Goal: Task Accomplishment & Management: Use online tool/utility

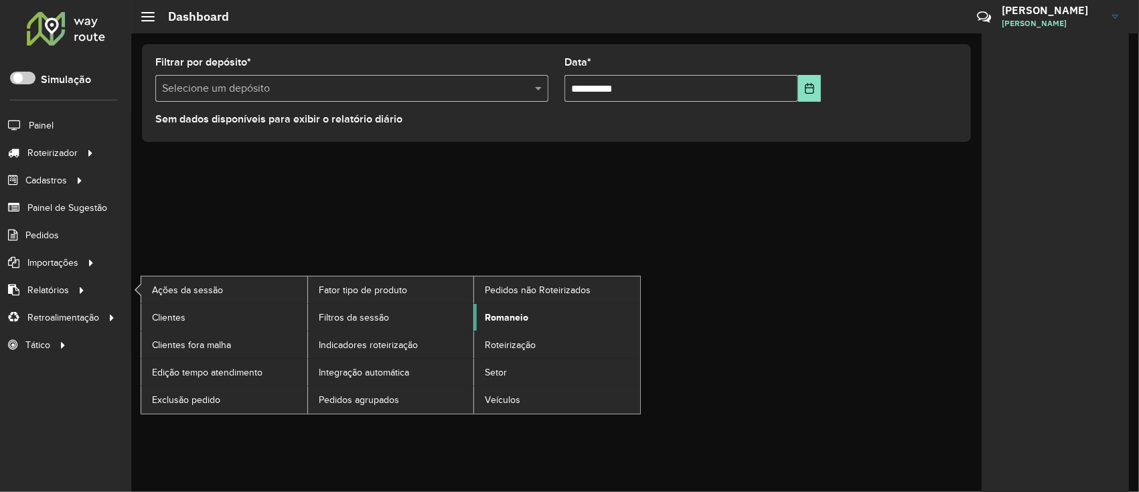
click at [491, 311] on span "Romaneio" at bounding box center [507, 318] width 44 height 14
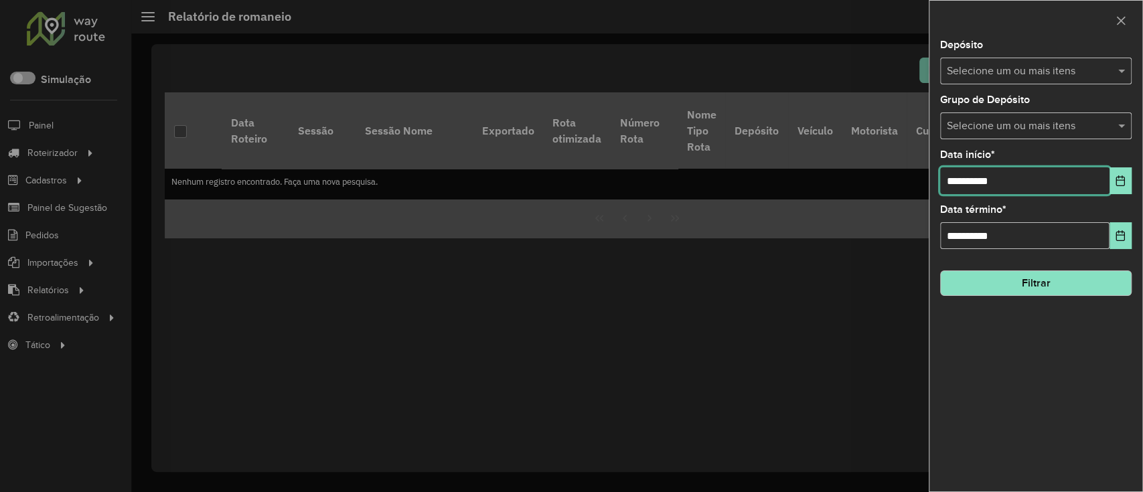
click at [959, 174] on input "**********" at bounding box center [1024, 180] width 169 height 27
drag, startPoint x: 959, startPoint y: 186, endPoint x: 921, endPoint y: 185, distance: 37.5
click at [921, 185] on body "Aguarde... Pop-up bloqueado! Seu navegador bloqueou automáticamente a abertura …" at bounding box center [571, 246] width 1143 height 492
type input "**********"
click at [1007, 72] on input "text" at bounding box center [1028, 72] width 171 height 16
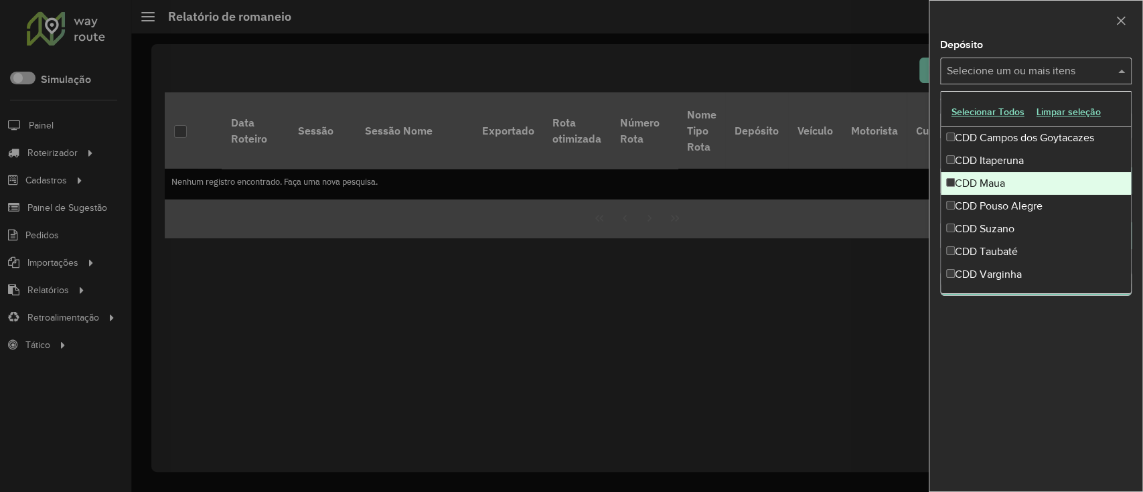
click at [1015, 174] on div "CDD Maua" at bounding box center [1036, 183] width 190 height 23
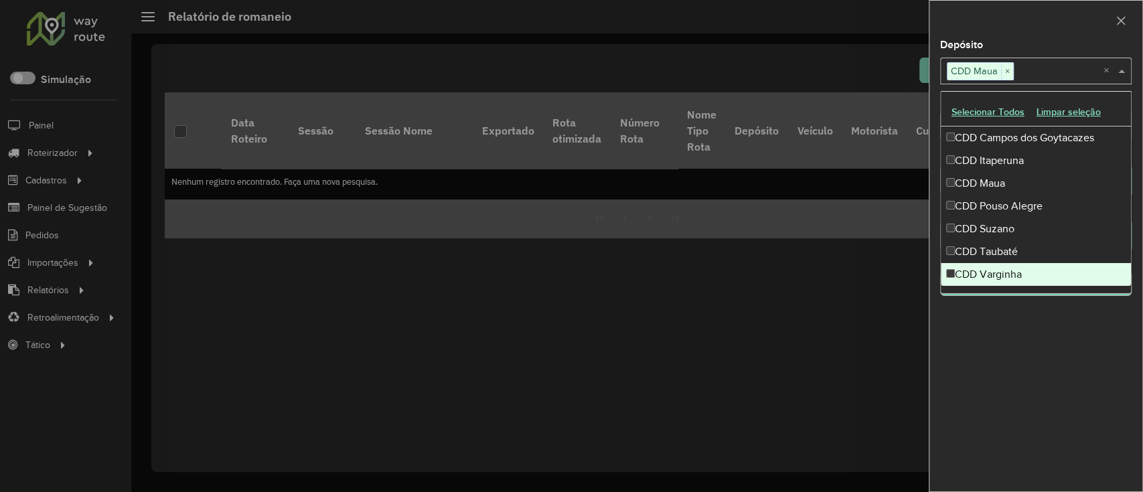
click at [1051, 435] on div "**********" at bounding box center [1035, 265] width 213 height 451
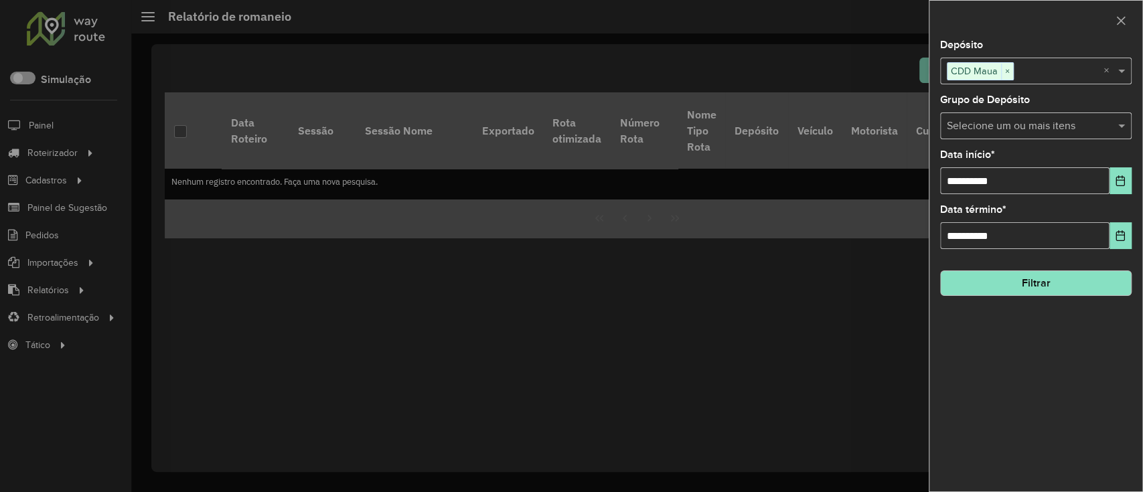
click at [1018, 284] on button "Filtrar" at bounding box center [1035, 282] width 191 height 25
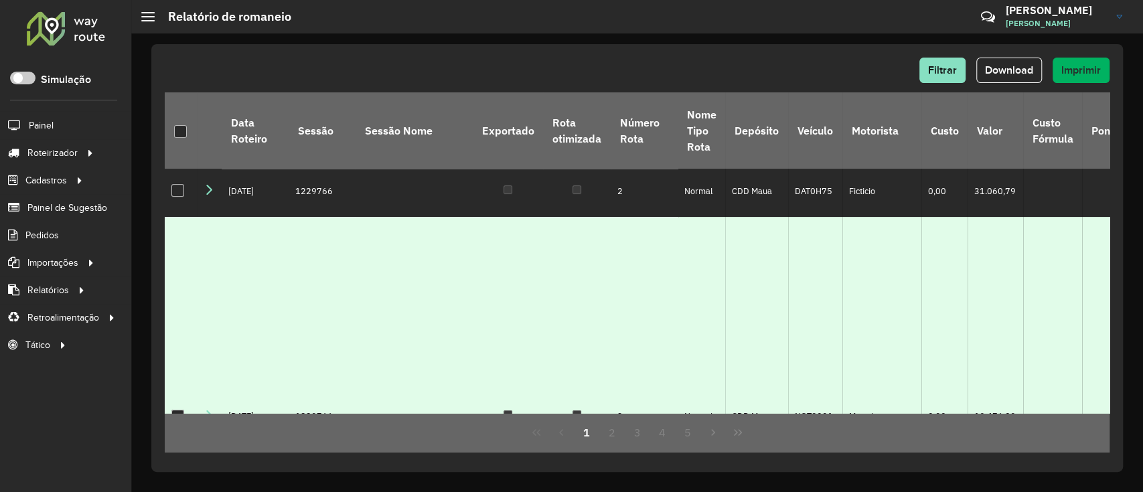
scroll to position [178, 0]
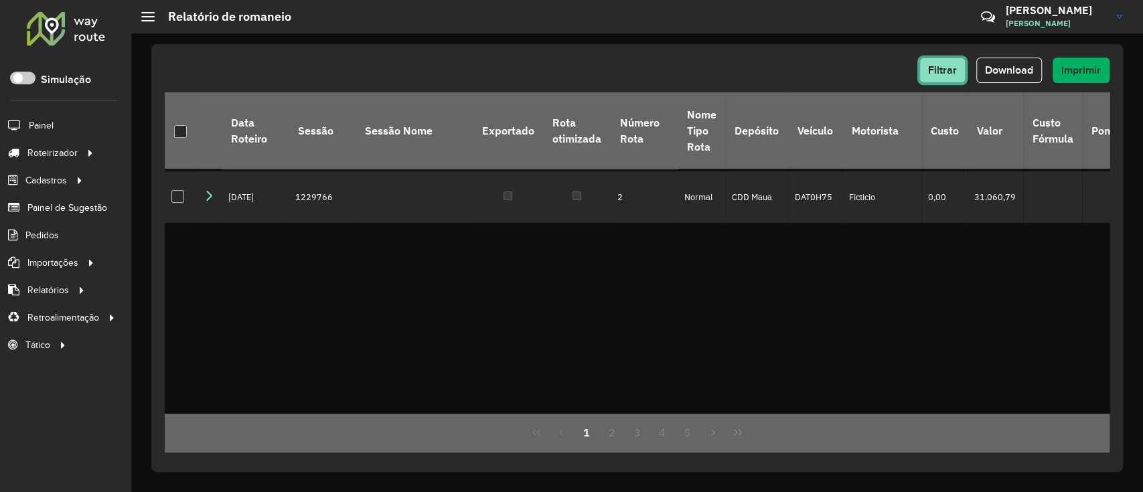
click at [945, 74] on span "Filtrar" at bounding box center [942, 69] width 29 height 11
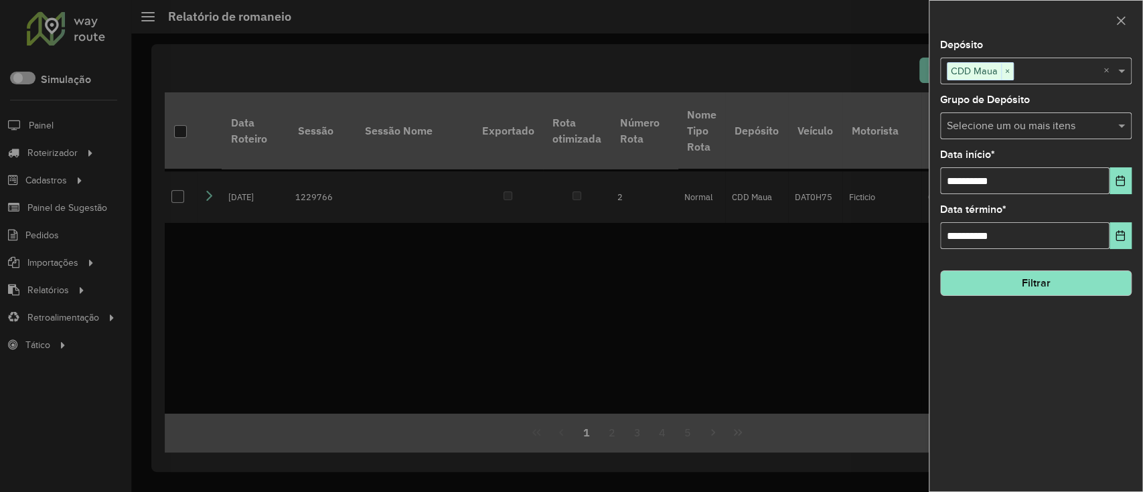
click at [1016, 127] on input "text" at bounding box center [1028, 126] width 171 height 16
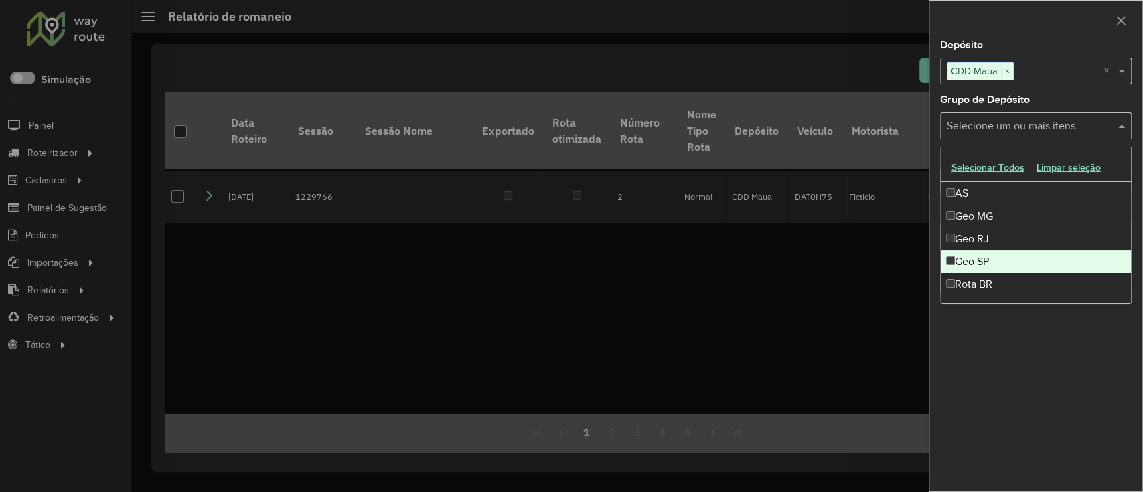
click at [996, 250] on div "Geo SP" at bounding box center [1036, 261] width 190 height 23
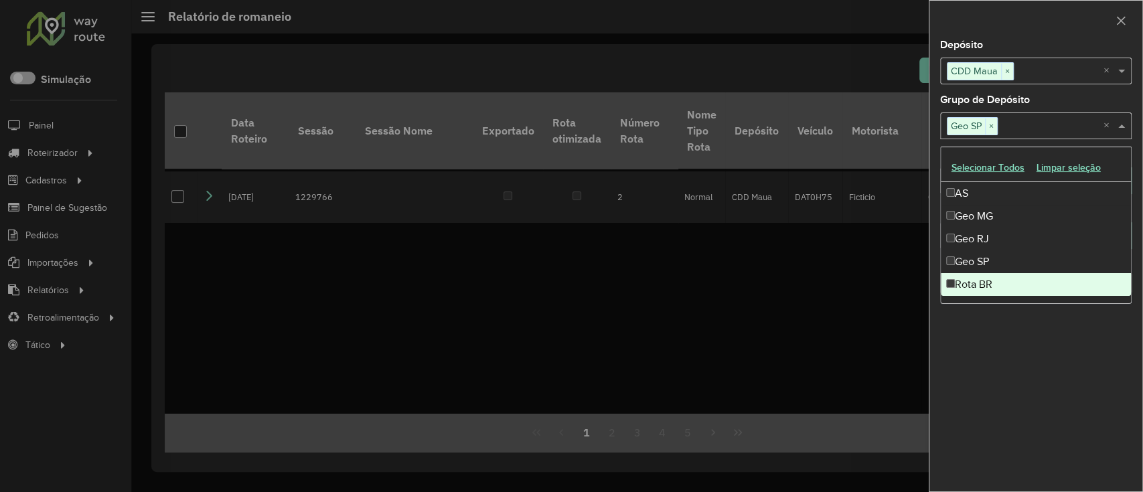
click at [1030, 353] on div "**********" at bounding box center [1035, 265] width 213 height 451
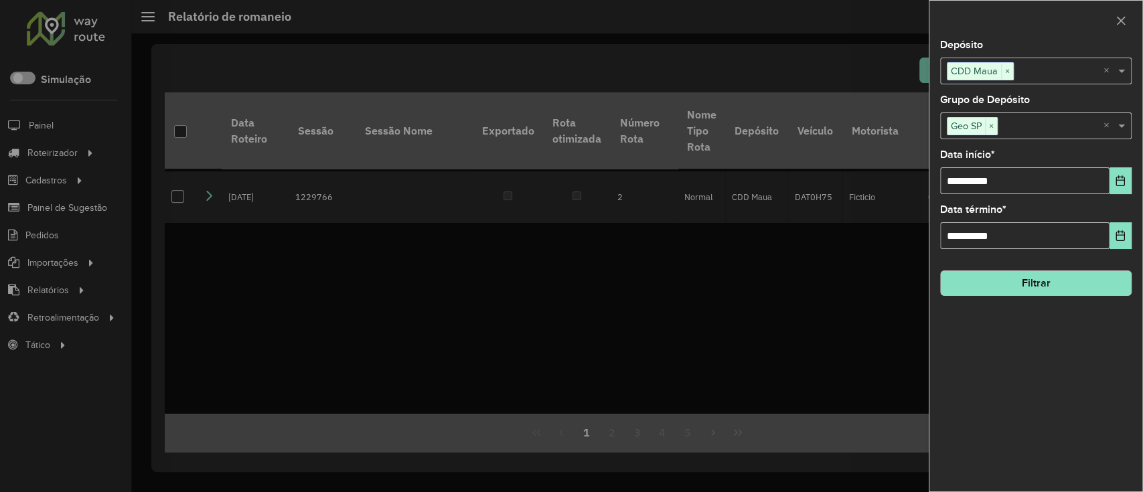
click at [1038, 281] on button "Filtrar" at bounding box center [1035, 282] width 191 height 25
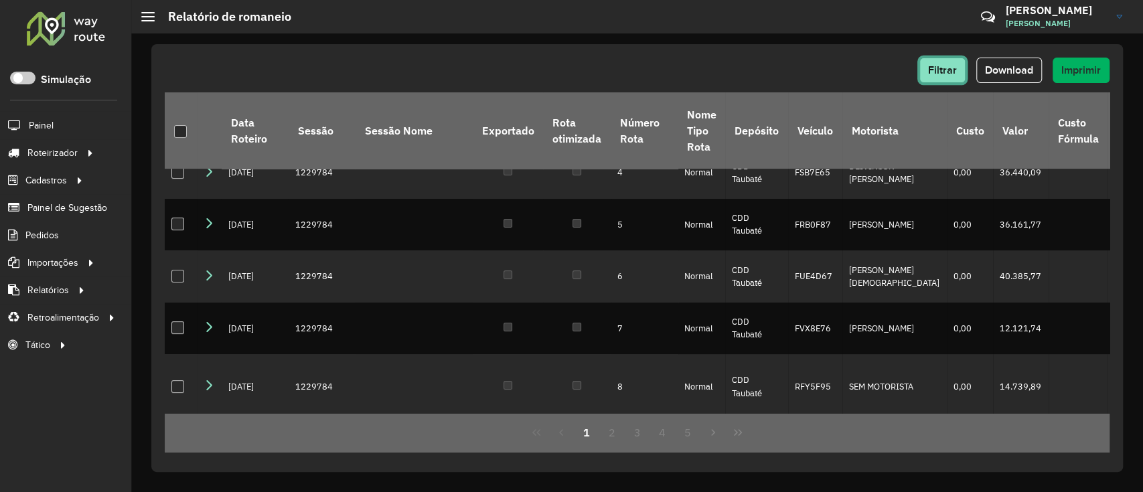
click at [949, 70] on span "Filtrar" at bounding box center [942, 69] width 29 height 11
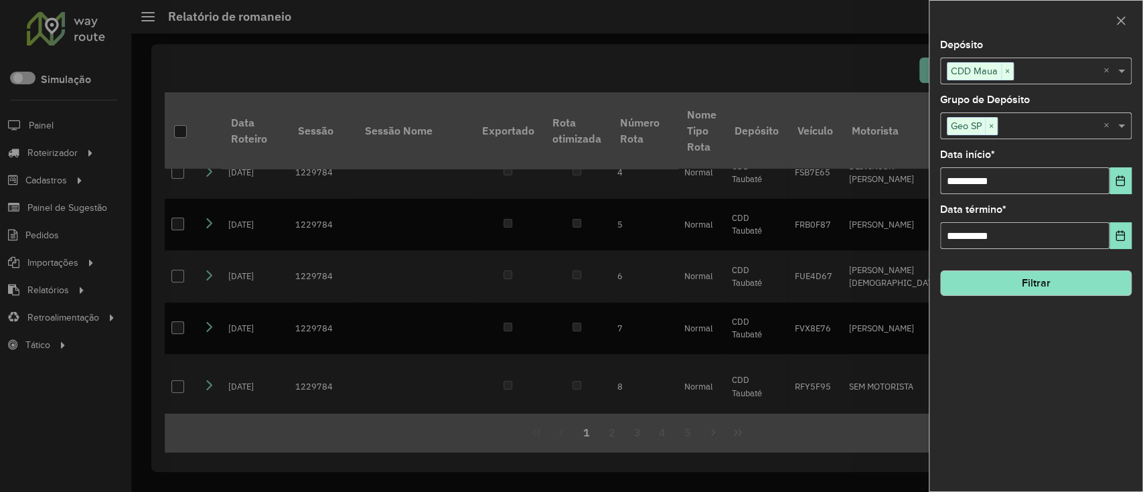
click at [969, 403] on div "**********" at bounding box center [1035, 265] width 213 height 451
click at [806, 76] on div at bounding box center [571, 246] width 1143 height 492
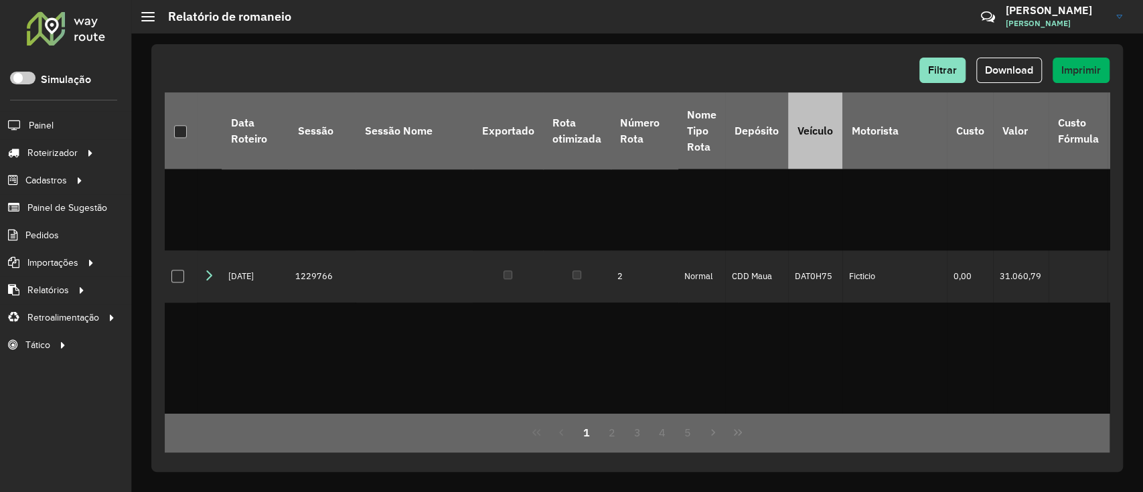
scroll to position [803, 0]
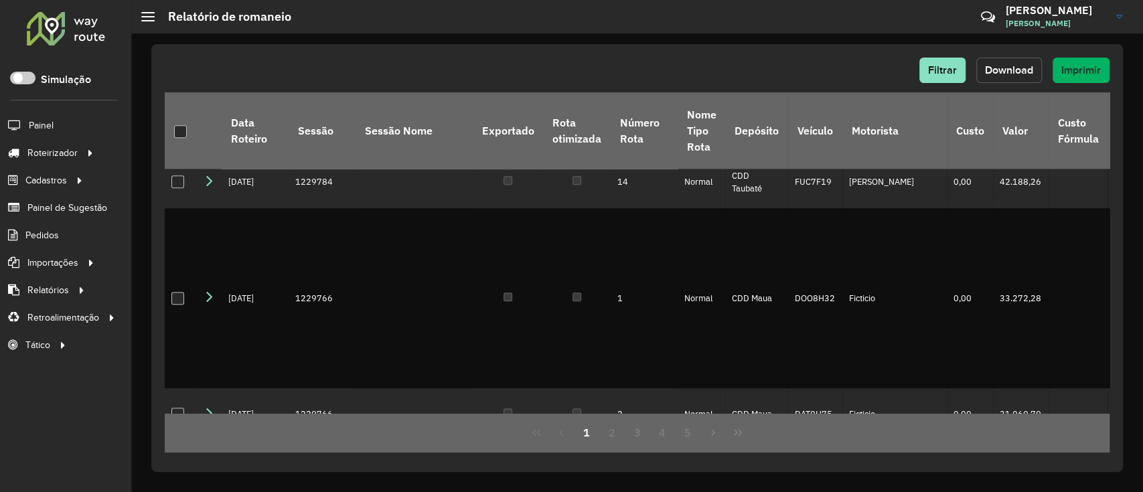
click at [1026, 80] on button "Download" at bounding box center [1009, 70] width 66 height 25
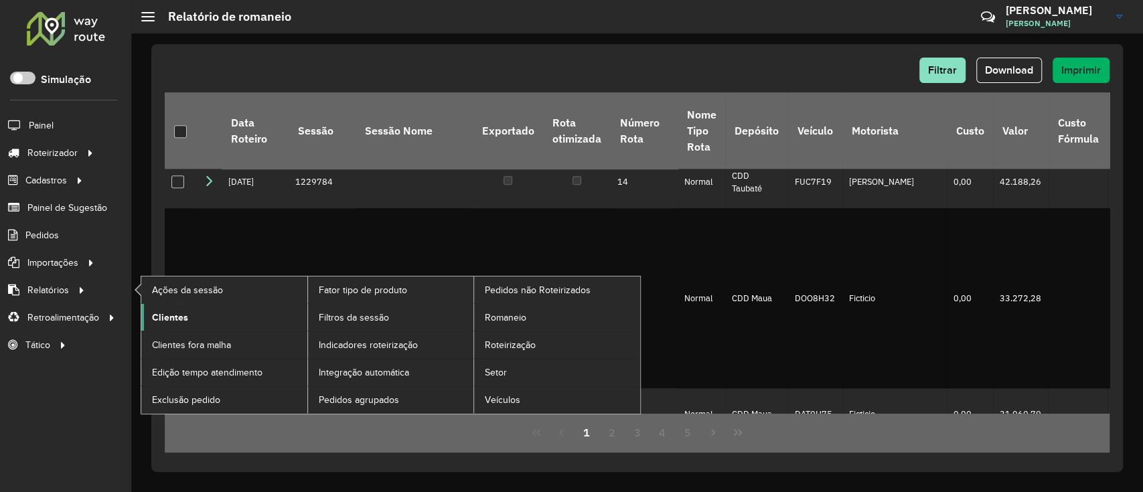
click at [161, 319] on span "Clientes" at bounding box center [170, 318] width 36 height 14
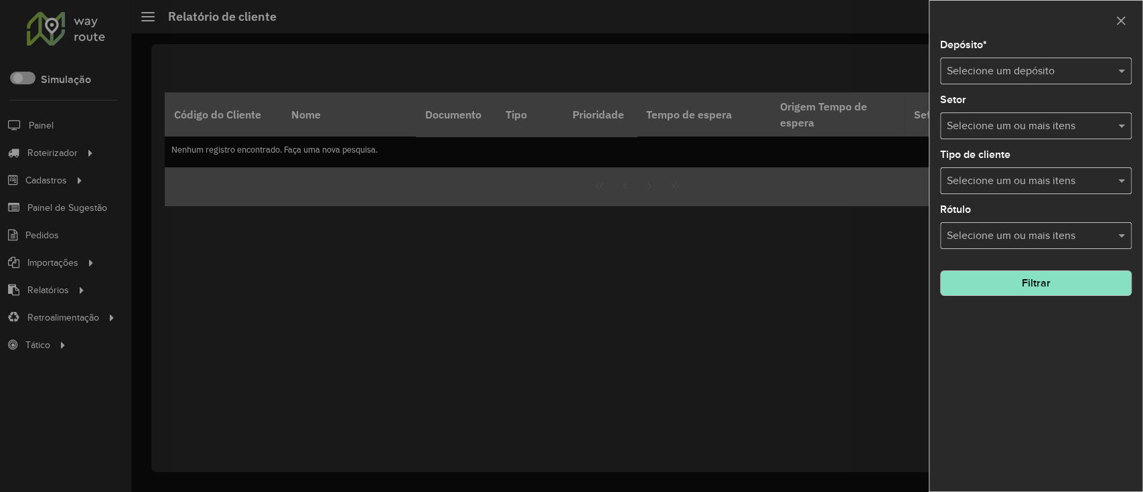
click at [989, 68] on input "text" at bounding box center [1022, 72] width 151 height 16
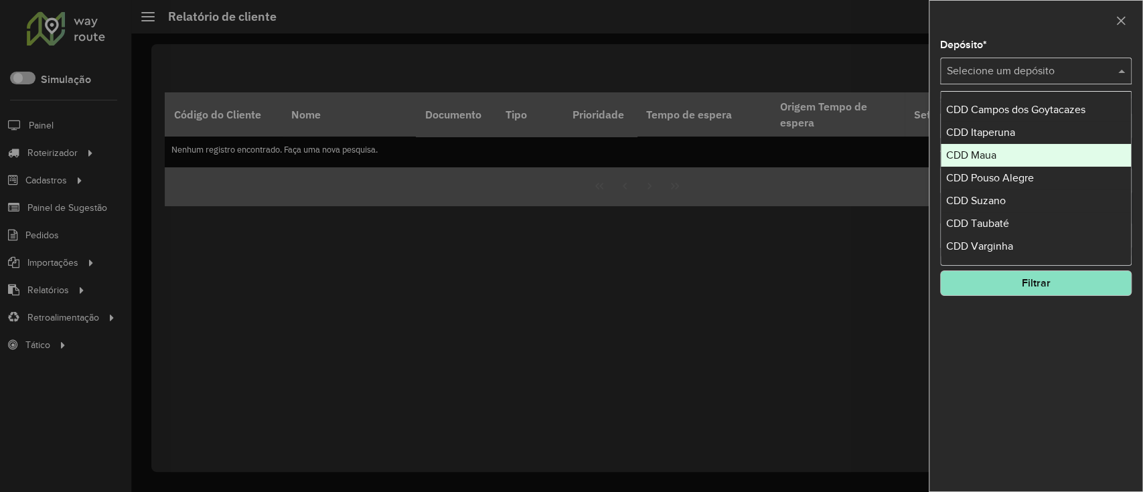
click at [1000, 153] on div "CDD Maua" at bounding box center [1036, 155] width 190 height 23
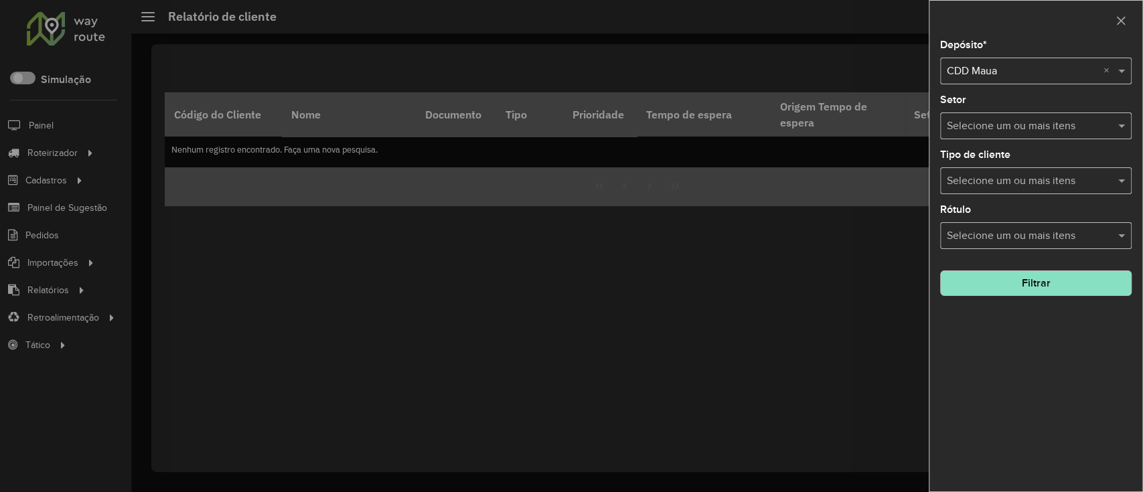
click at [1011, 179] on input "text" at bounding box center [1028, 181] width 171 height 16
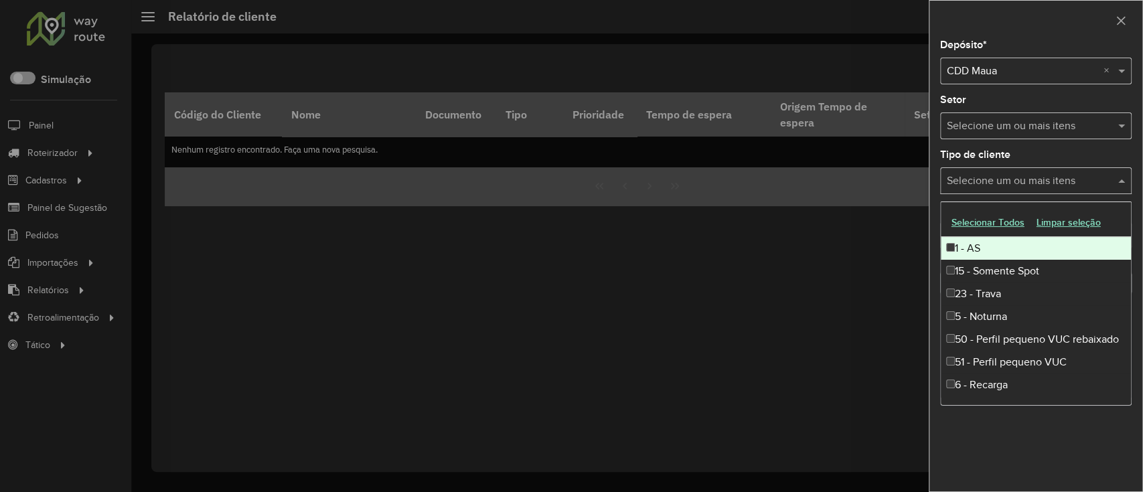
click at [1001, 217] on button "Selecionar Todos" at bounding box center [987, 222] width 85 height 21
click at [1005, 127] on input "text" at bounding box center [1028, 126] width 171 height 16
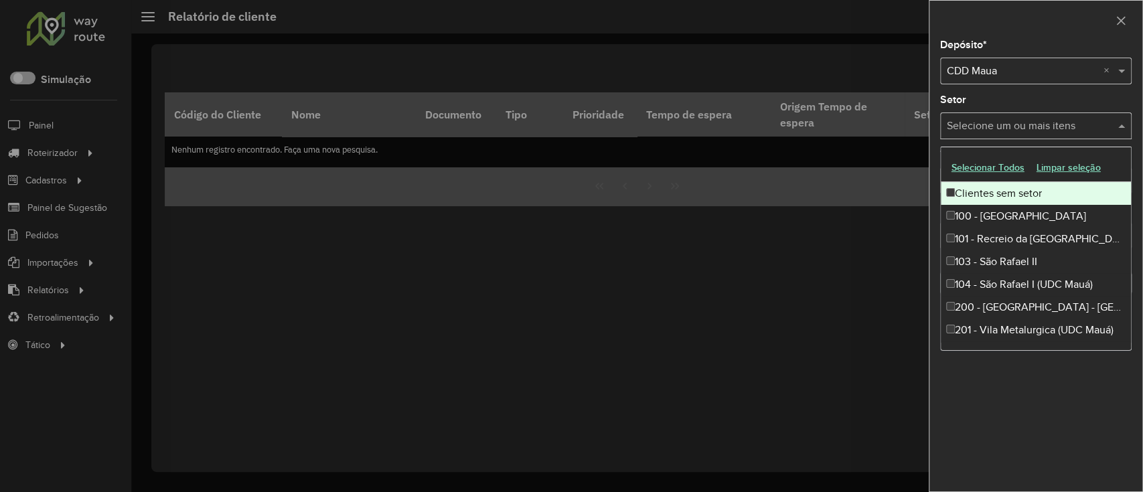
click at [1009, 161] on button "Selecionar Todos" at bounding box center [987, 167] width 85 height 21
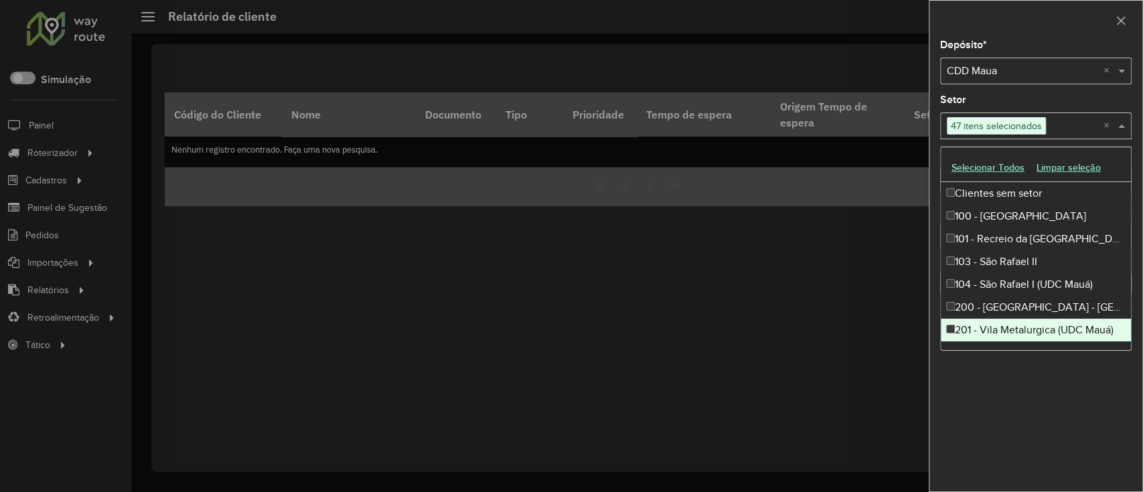
click at [953, 439] on div "Depósito * Selecione um depósito × CDD Maua × Setor Selecione um ou mais itens …" at bounding box center [1035, 265] width 213 height 451
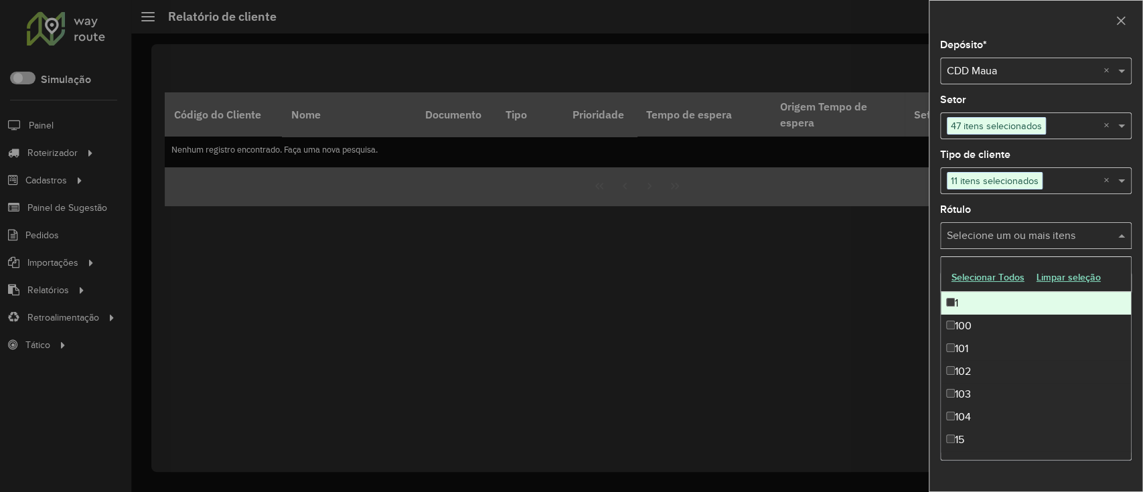
click at [993, 242] on input "text" at bounding box center [1028, 236] width 171 height 16
click at [997, 280] on button "Selecionar Todos" at bounding box center [987, 277] width 85 height 21
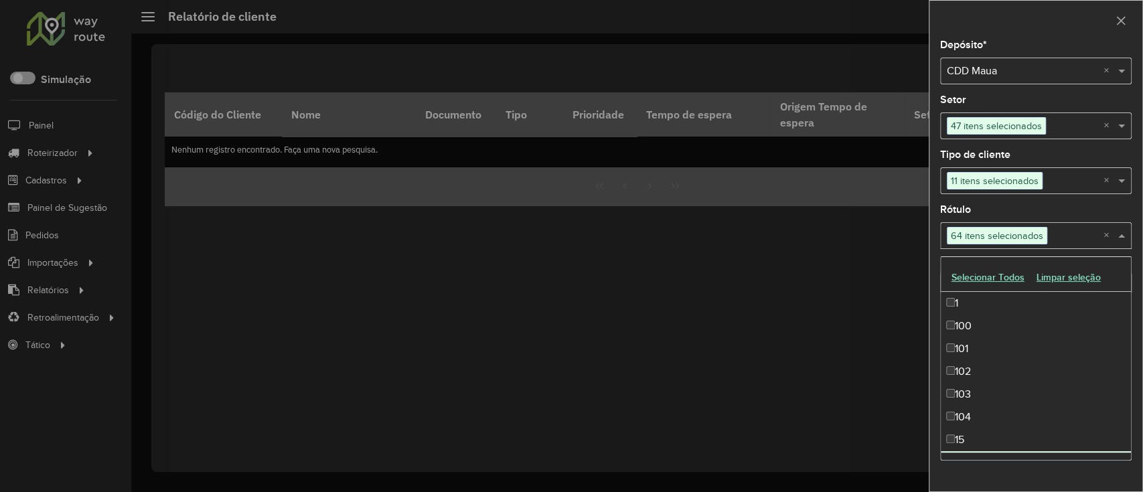
click at [1001, 461] on div "Depósito * Selecione um depósito × CDD Maua × Setor Selecione um ou mais itens …" at bounding box center [1035, 265] width 213 height 451
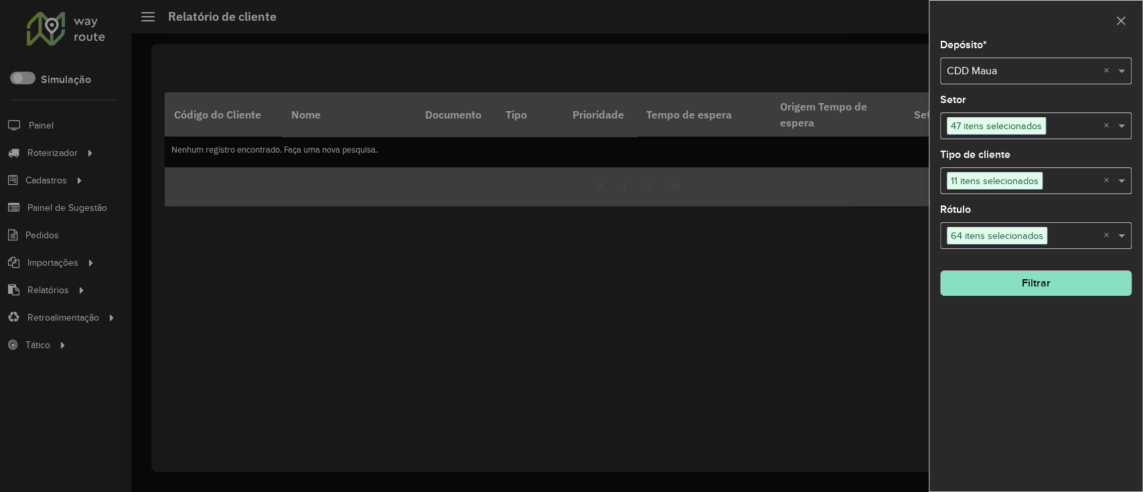
click at [1017, 281] on button "Filtrar" at bounding box center [1035, 282] width 191 height 25
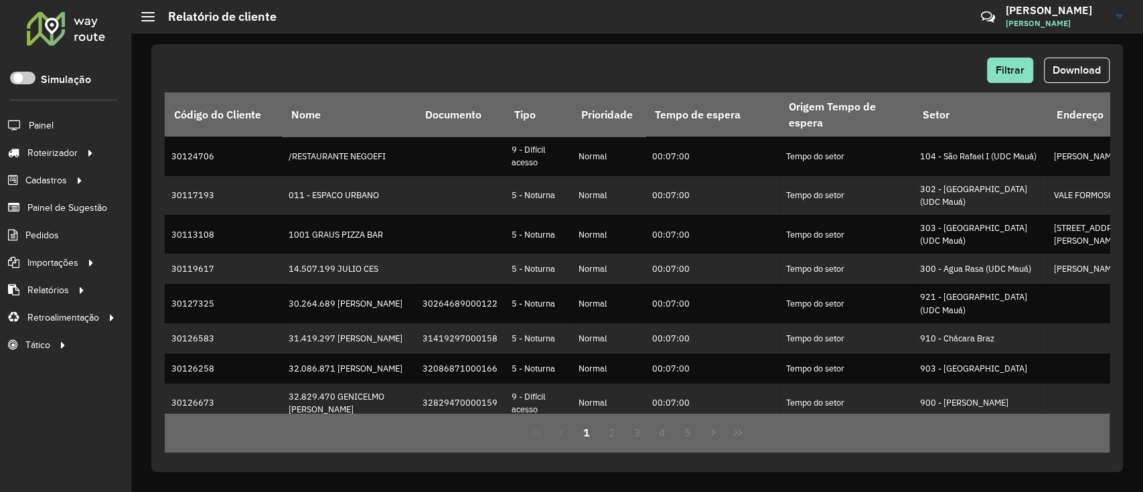
click at [1067, 66] on span "Download" at bounding box center [1076, 69] width 48 height 11
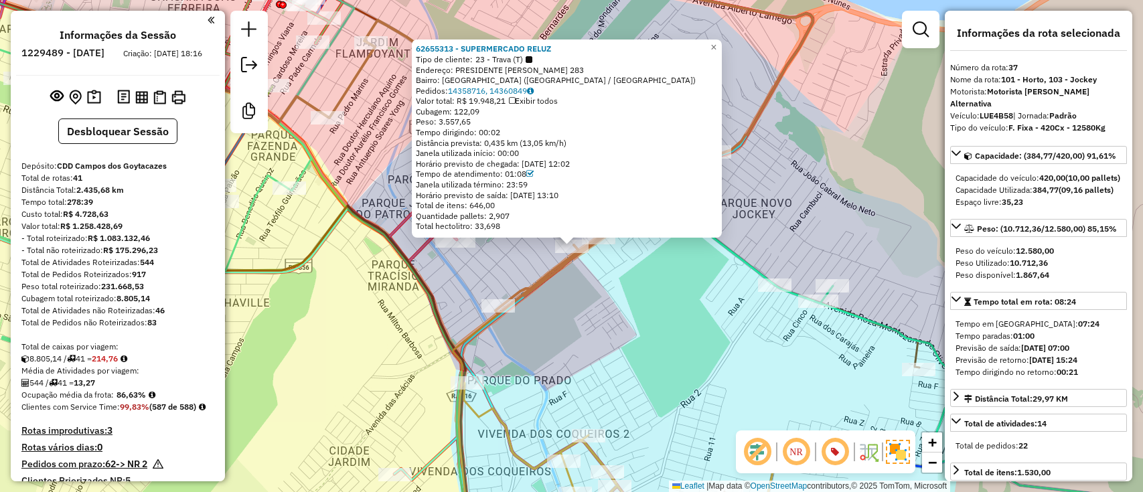
select select "**********"
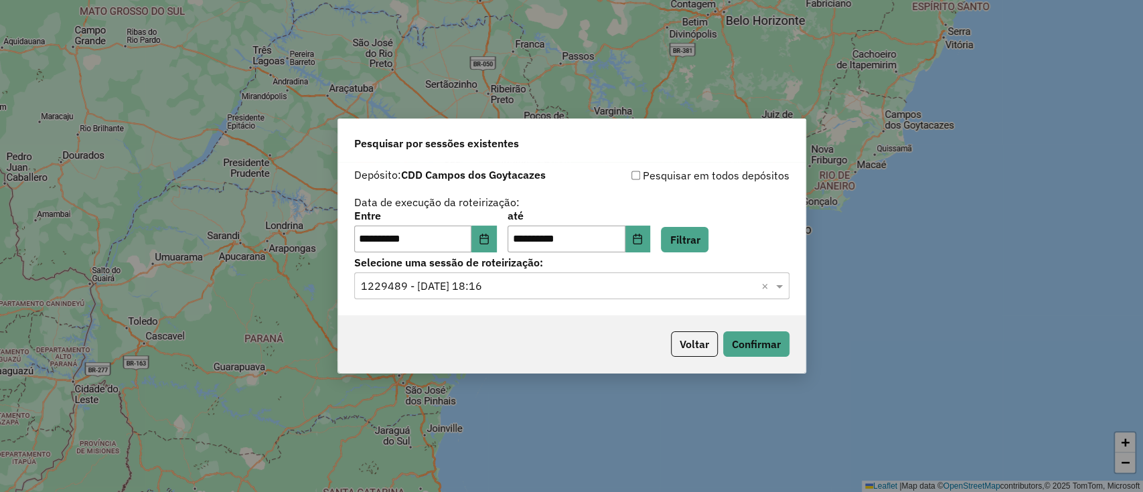
click at [504, 276] on div "Selecione uma sessão × 1229489 - 14/08/2025 18:16 ×" at bounding box center [571, 285] width 435 height 27
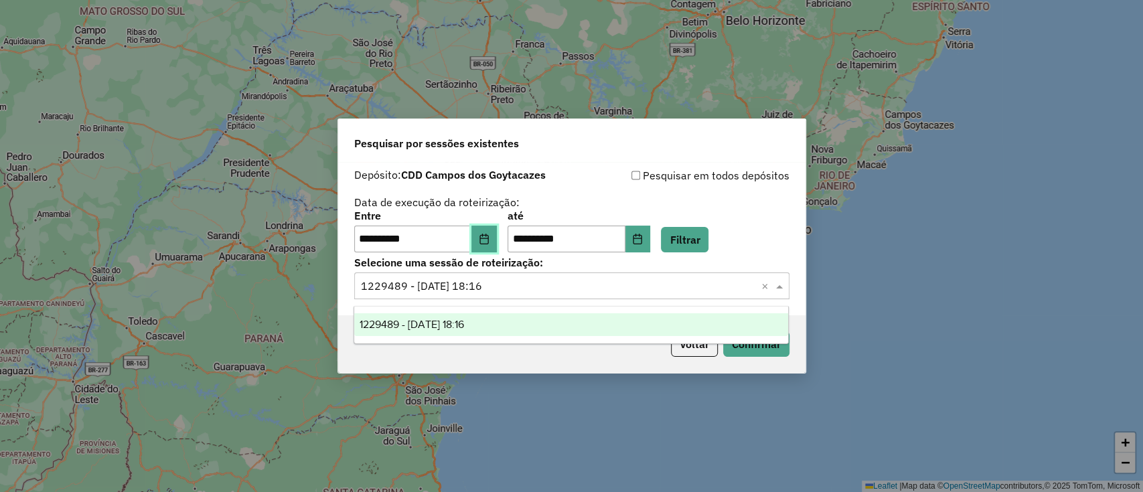
click at [497, 236] on button "Choose Date" at bounding box center [483, 239] width 25 height 27
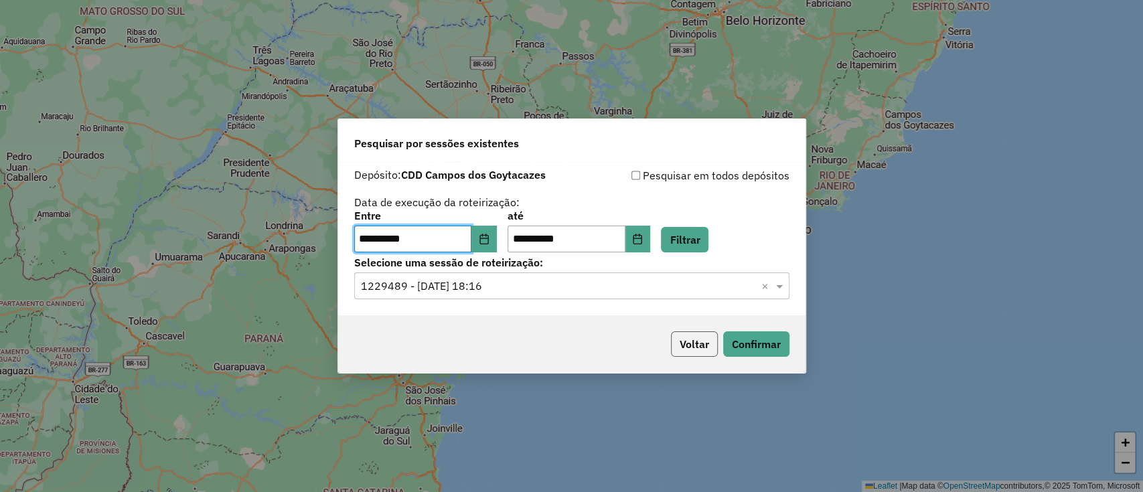
click at [696, 334] on button "Voltar" at bounding box center [694, 343] width 47 height 25
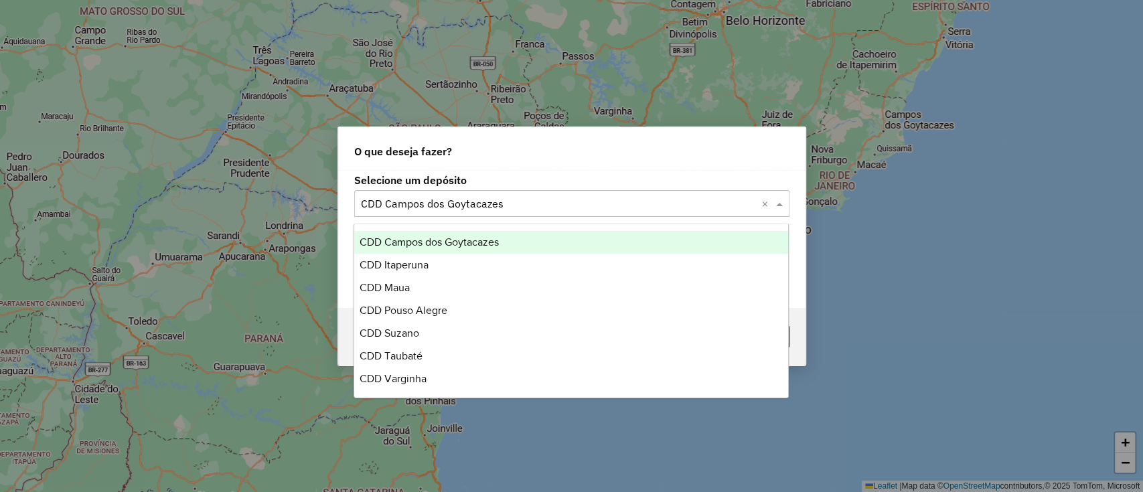
click at [517, 207] on input "text" at bounding box center [558, 204] width 395 height 16
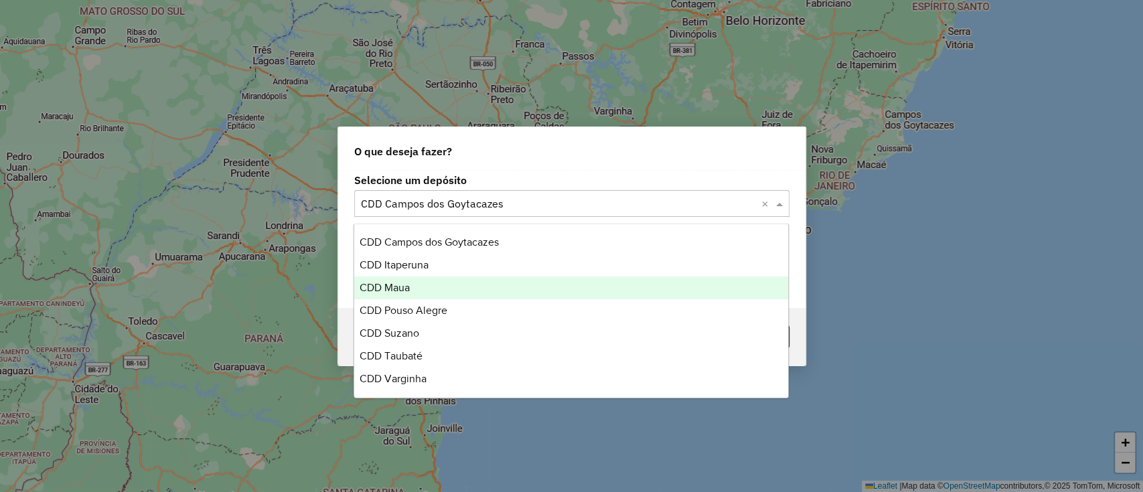
click at [443, 283] on div "CDD Maua" at bounding box center [571, 287] width 434 height 23
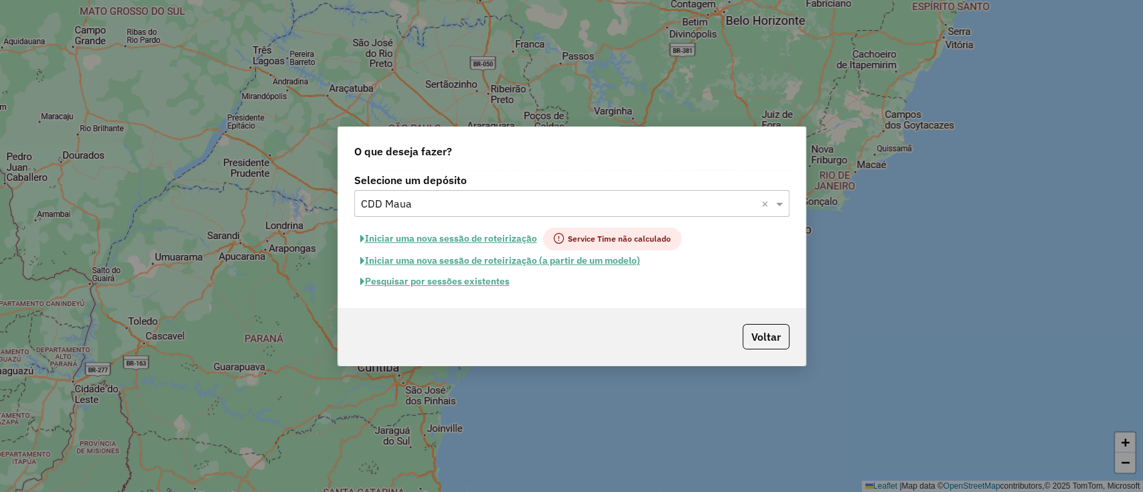
click at [509, 233] on button "Iniciar uma nova sessão de roteirização" at bounding box center [448, 239] width 189 height 23
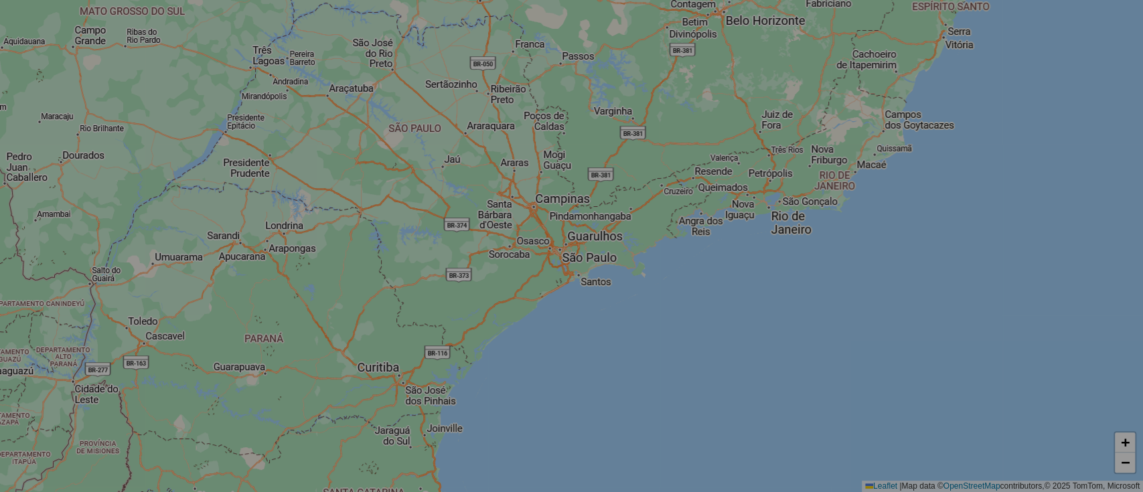
select select "*"
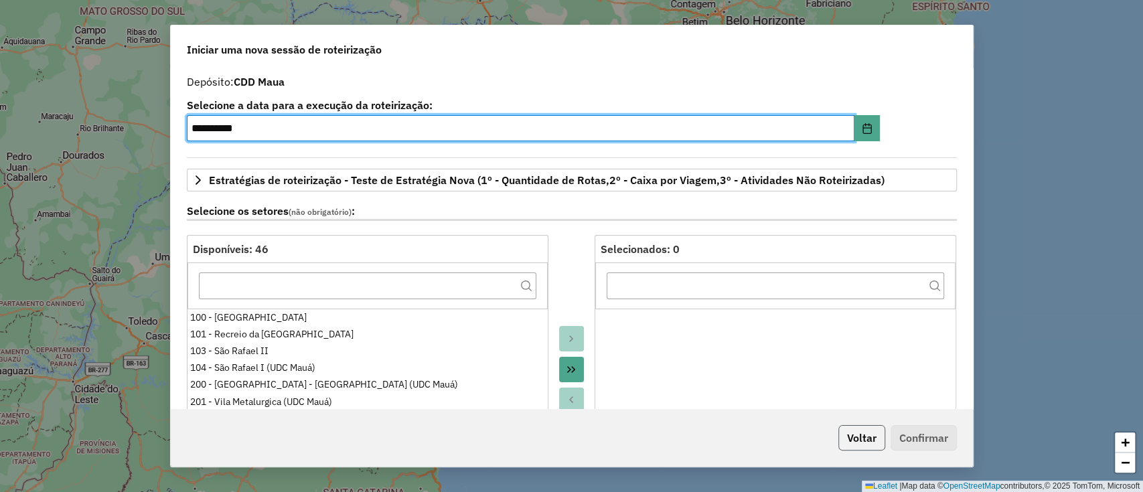
click at [873, 443] on button "Voltar" at bounding box center [861, 437] width 47 height 25
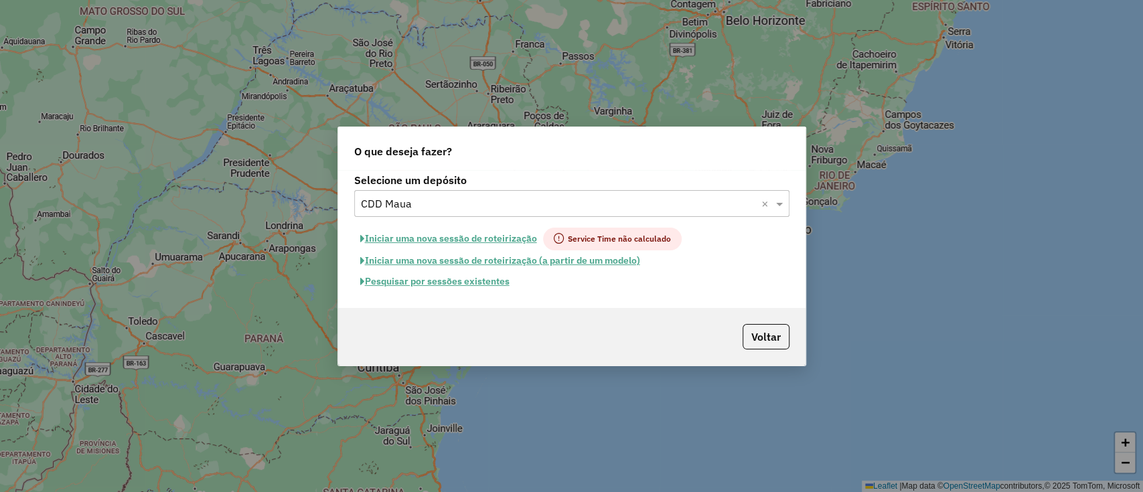
click at [463, 274] on button "Pesquisar por sessões existentes" at bounding box center [434, 281] width 161 height 21
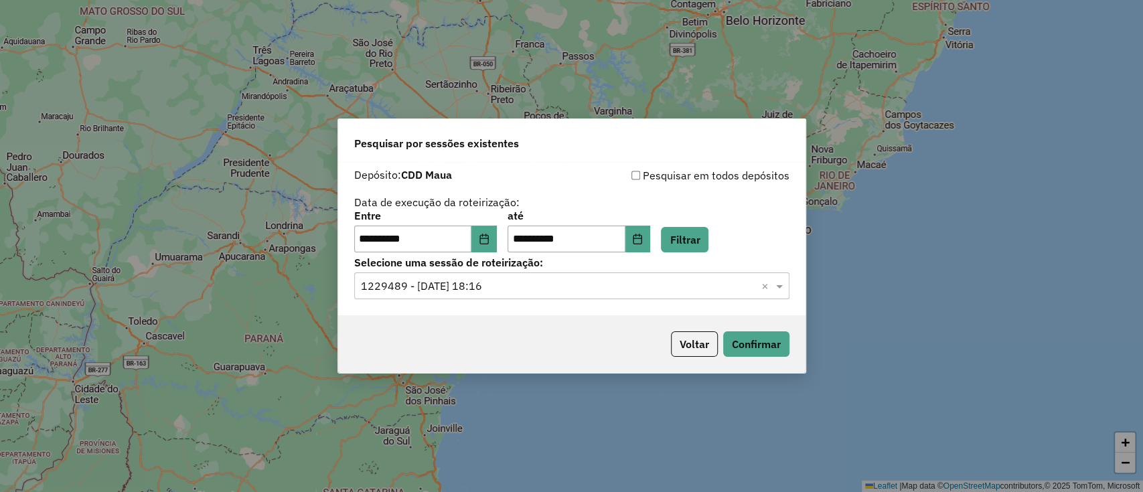
click at [509, 290] on input "text" at bounding box center [558, 286] width 395 height 16
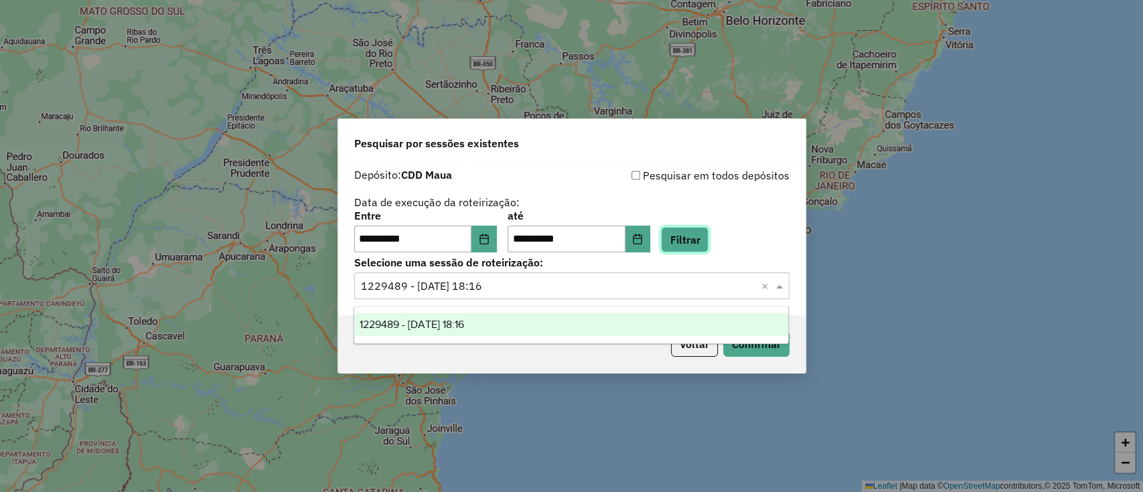
click at [700, 248] on button "Filtrar" at bounding box center [685, 239] width 48 height 25
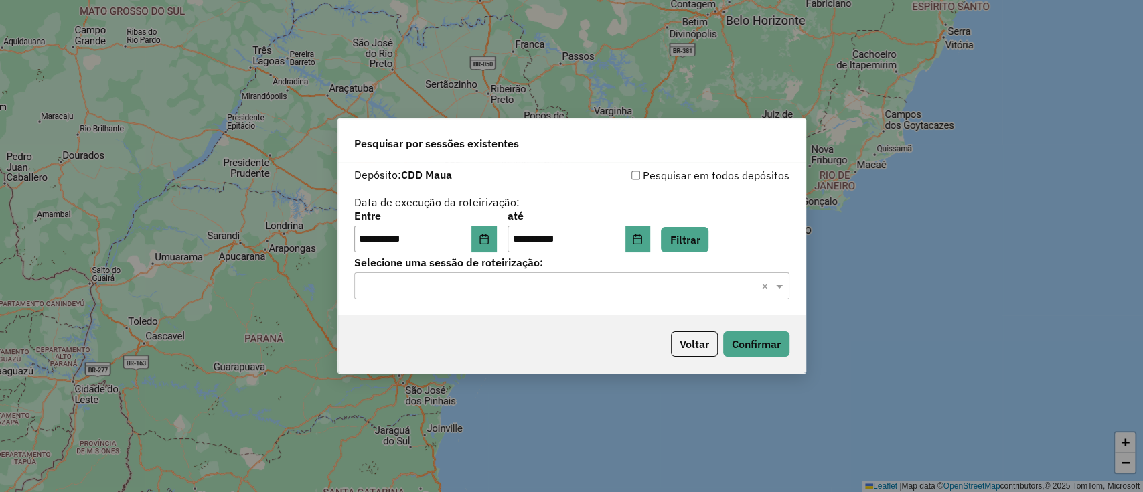
click at [629, 296] on div "Selecione uma sessão × ×" at bounding box center [571, 285] width 435 height 27
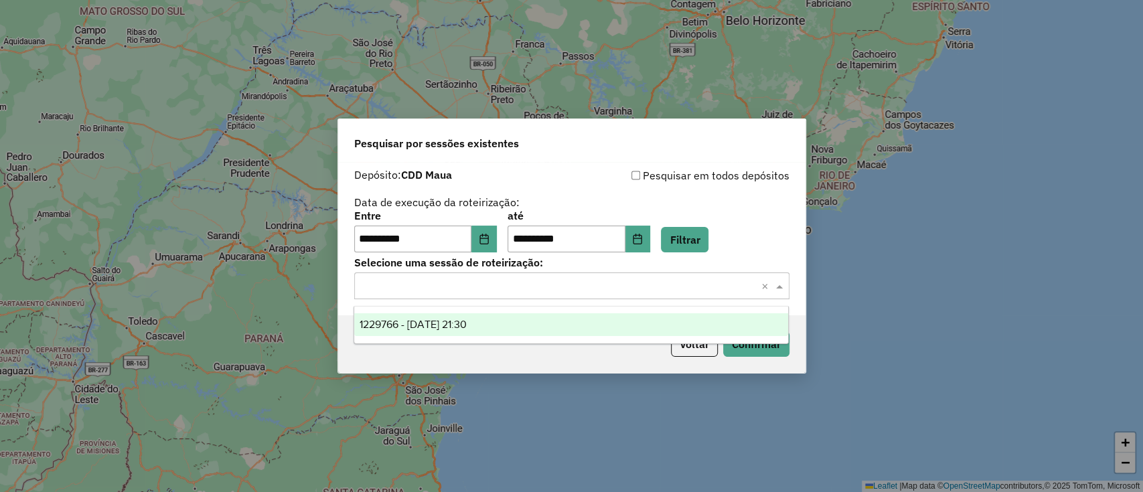
click at [600, 337] on ng-dropdown-panel "1229766 - 14/08/2025 21:30" at bounding box center [570, 325] width 435 height 38
click at [602, 327] on div "1229766 - 14/08/2025 21:30" at bounding box center [571, 324] width 434 height 23
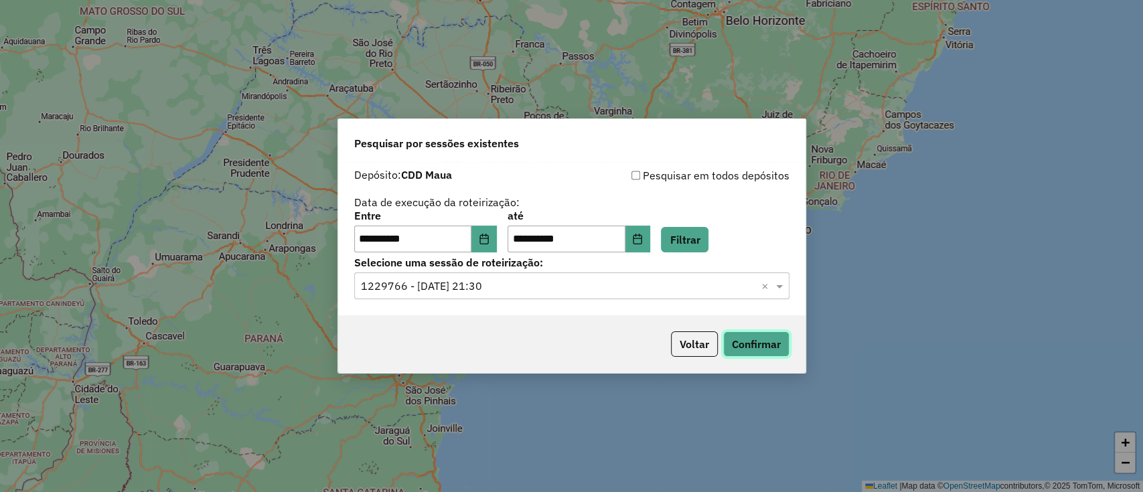
click at [746, 345] on button "Confirmar" at bounding box center [756, 343] width 66 height 25
click at [495, 229] on button "Choose Date" at bounding box center [483, 239] width 25 height 27
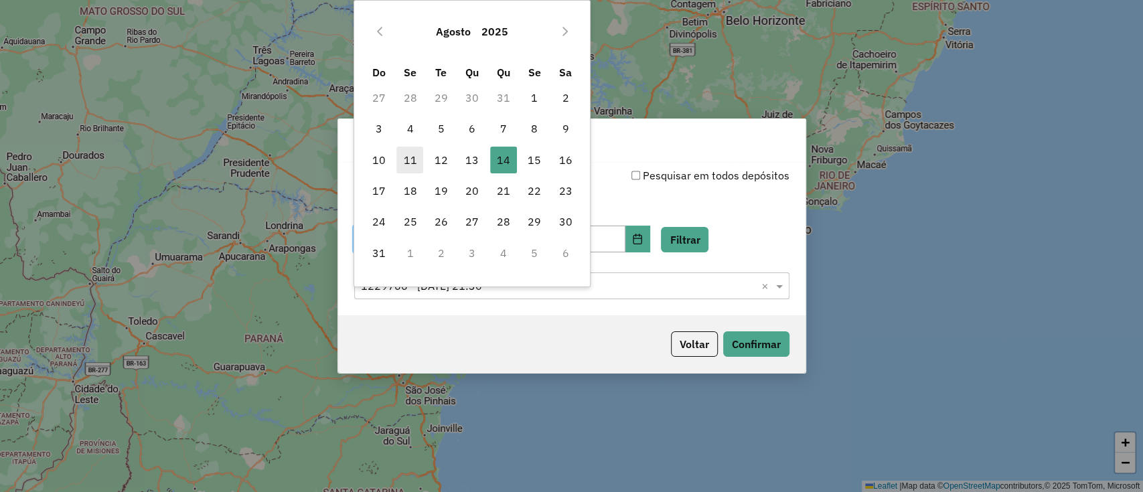
click at [416, 155] on span "11" at bounding box center [409, 160] width 27 height 27
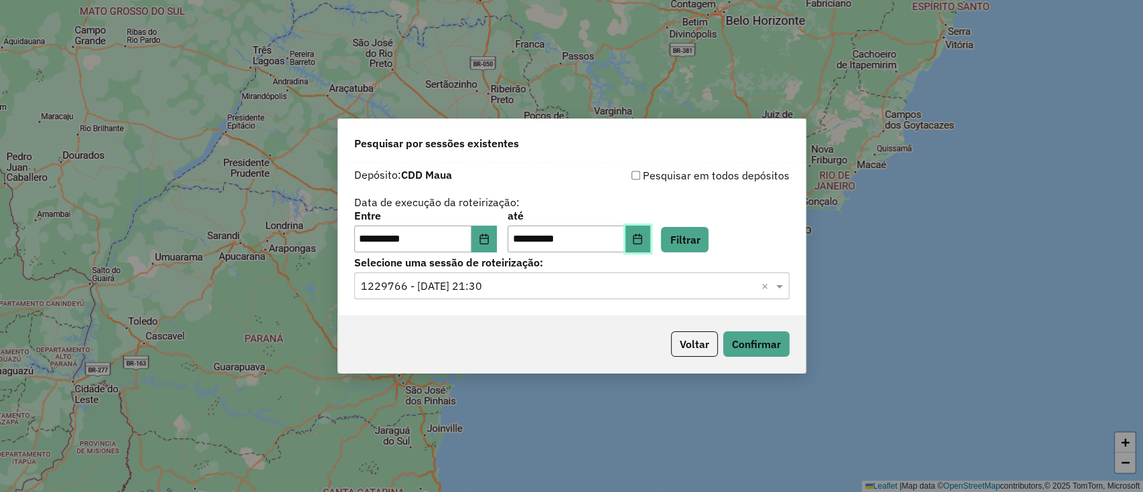
click at [643, 234] on icon "Choose Date" at bounding box center [637, 239] width 11 height 11
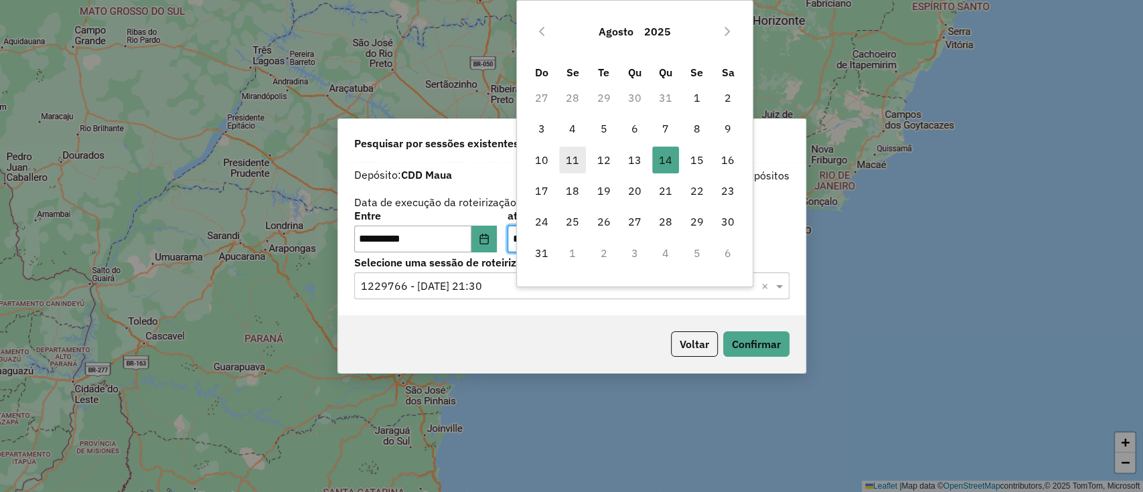
click at [567, 165] on span "11" at bounding box center [572, 160] width 27 height 27
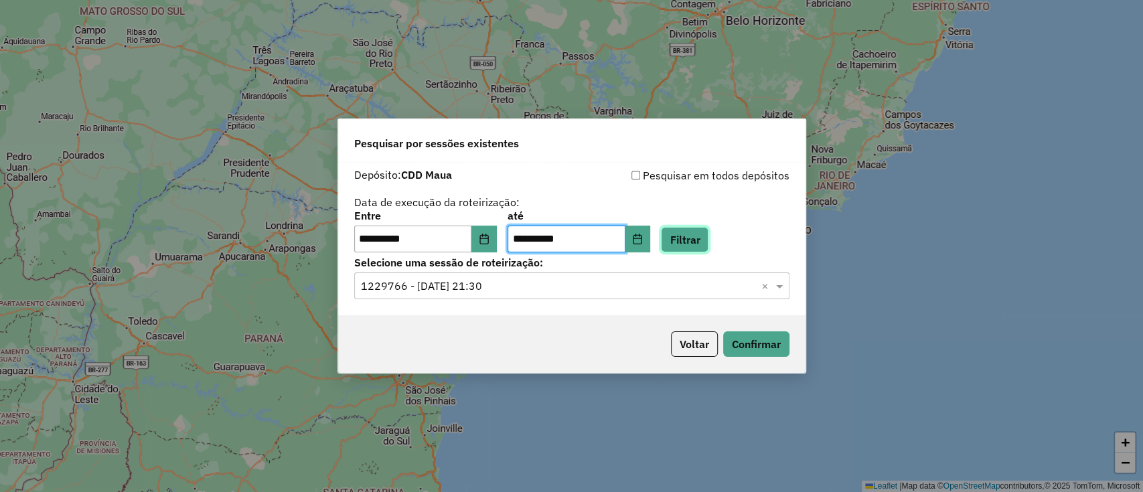
click at [697, 232] on button "Filtrar" at bounding box center [685, 239] width 48 height 25
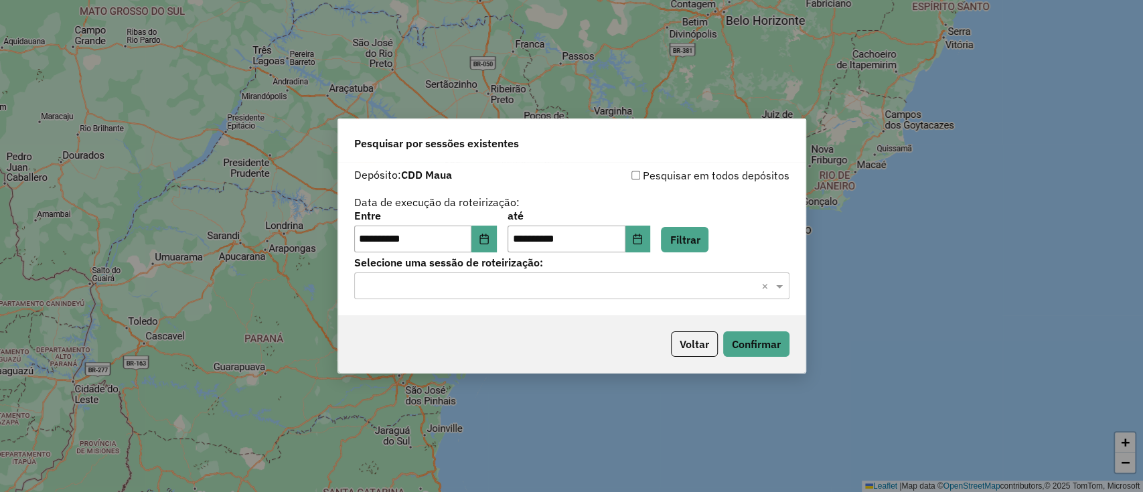
click at [649, 287] on input "text" at bounding box center [558, 286] width 395 height 16
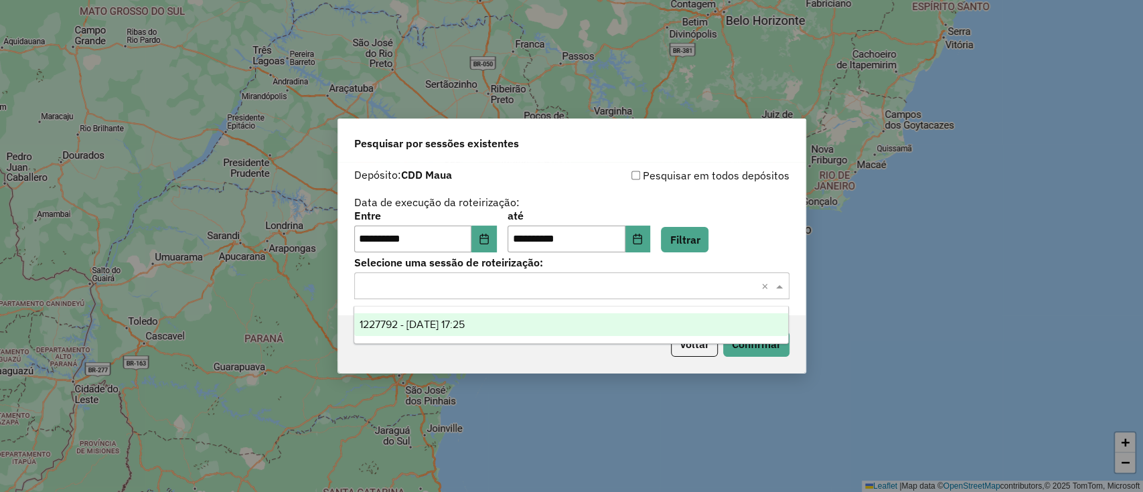
click at [562, 331] on div "1227792 - 11/08/2025 17:25" at bounding box center [571, 324] width 434 height 23
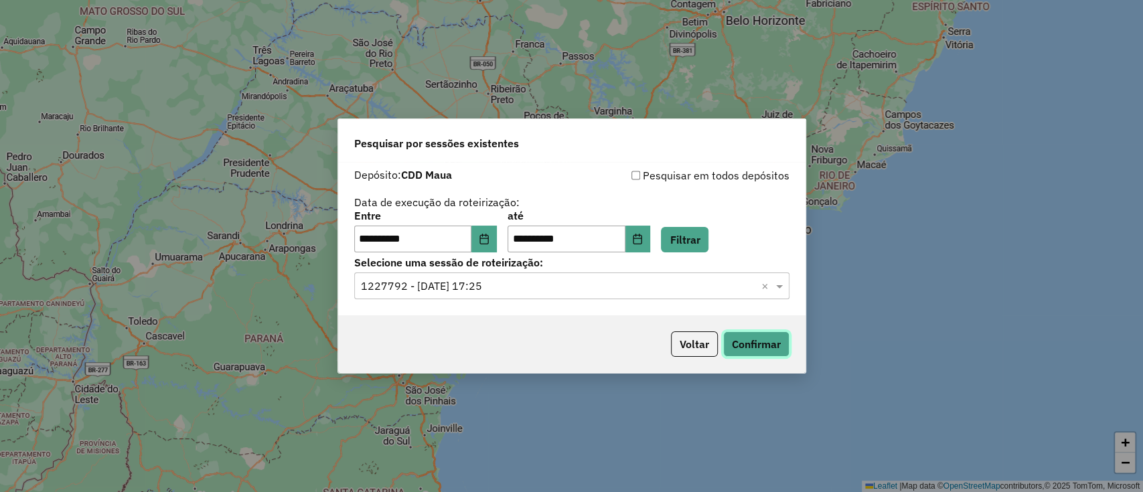
click at [760, 349] on button "Confirmar" at bounding box center [756, 343] width 66 height 25
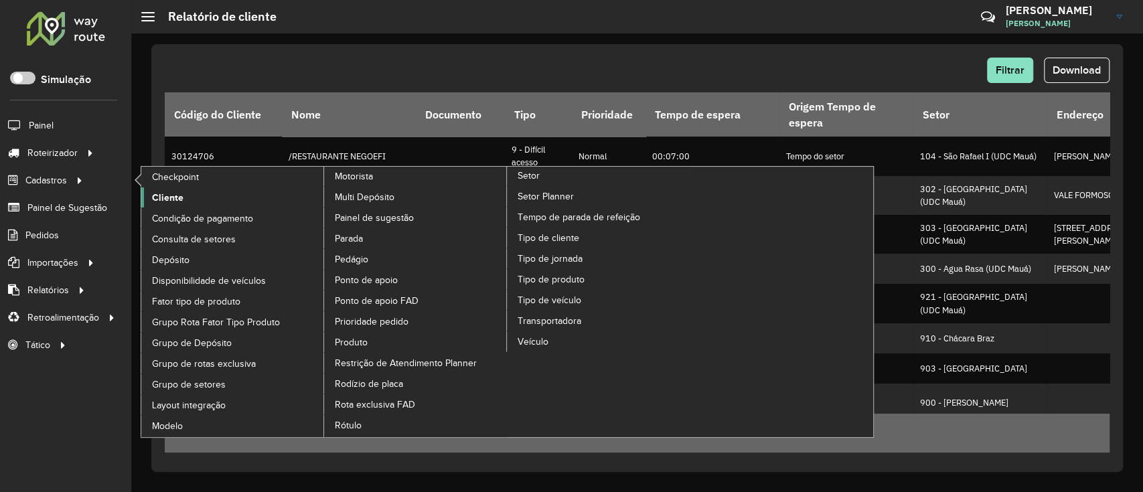
click at [161, 189] on link "Cliente" at bounding box center [232, 197] width 183 height 20
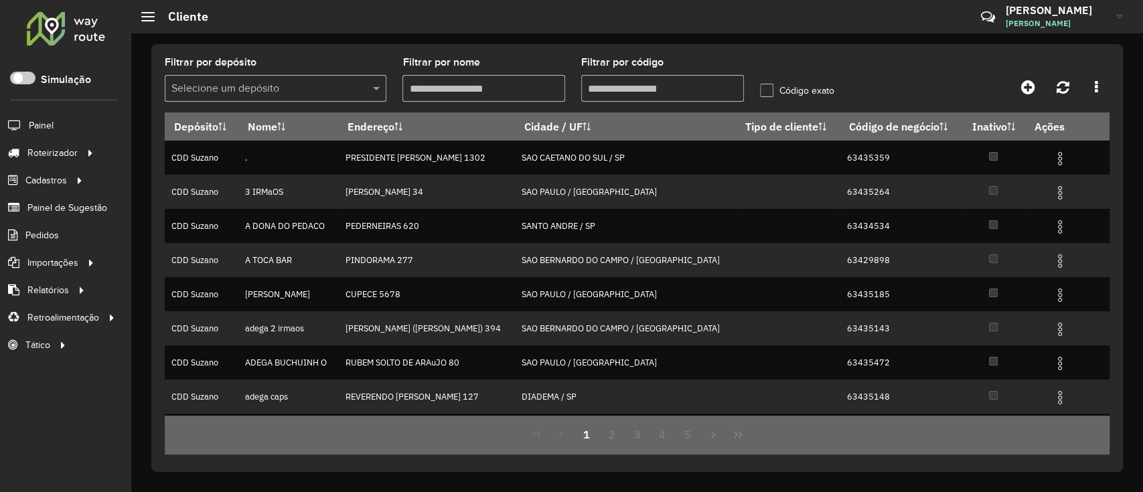
click at [291, 87] on input "text" at bounding box center [261, 89] width 181 height 16
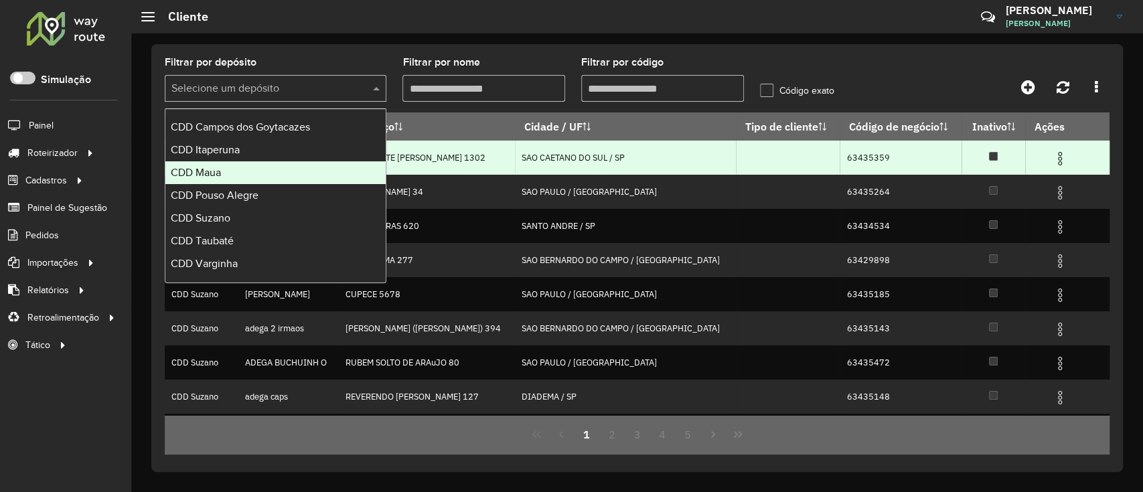
click at [256, 163] on div "CDD Maua" at bounding box center [275, 172] width 220 height 23
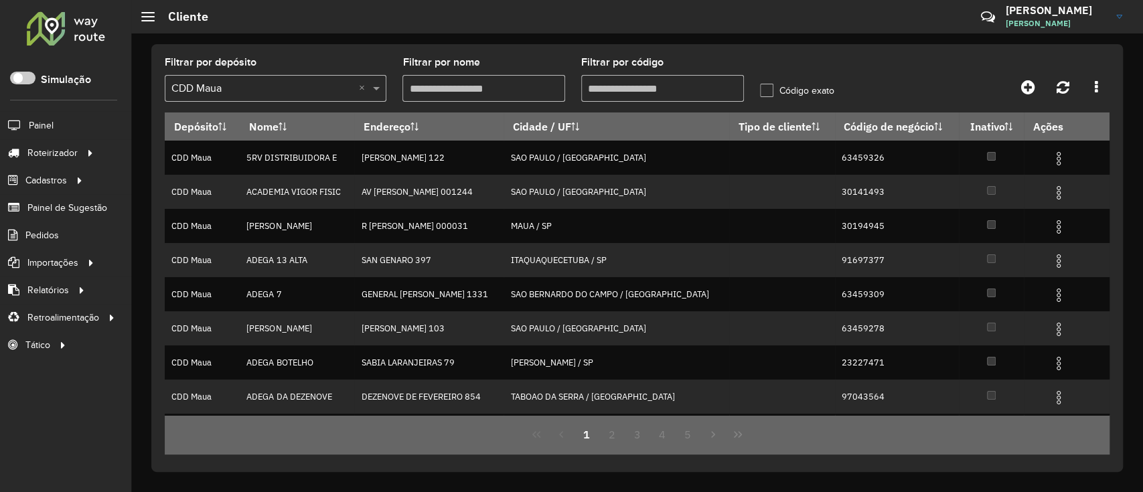
click at [626, 88] on input "Filtrar por código" at bounding box center [662, 88] width 163 height 27
paste input "*****"
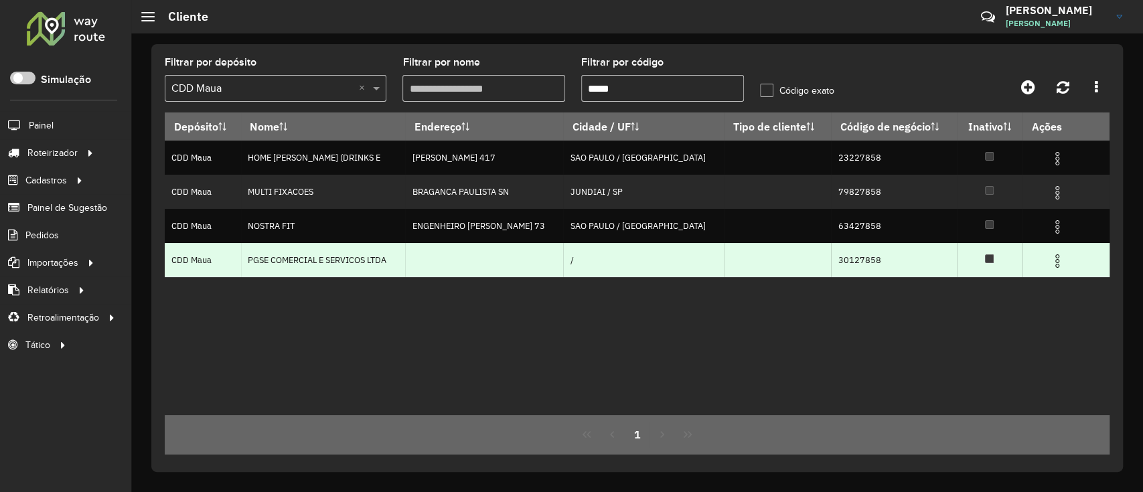
type input "*****"
click at [1057, 254] on img at bounding box center [1057, 261] width 16 height 16
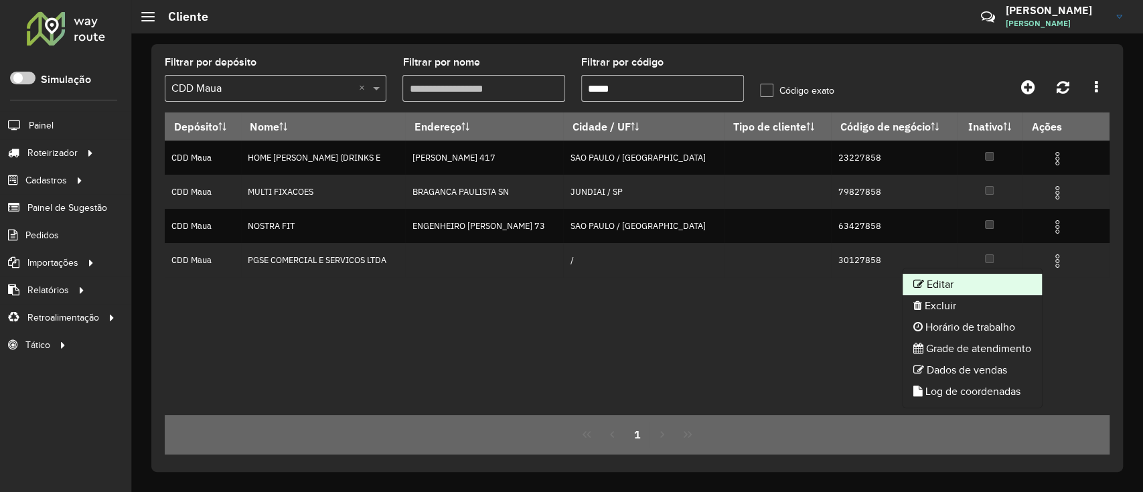
click at [972, 282] on li "Editar" at bounding box center [971, 284] width 139 height 21
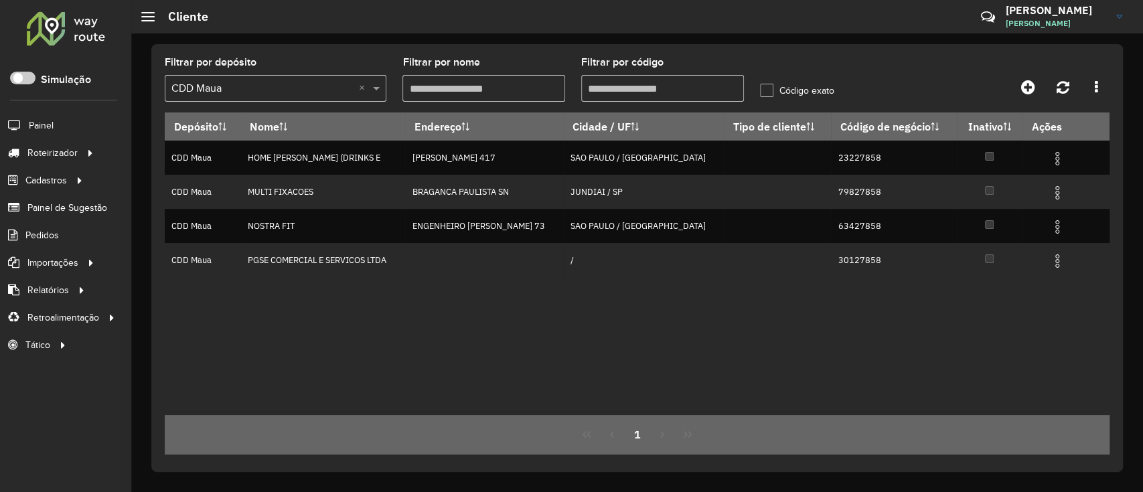
click at [641, 88] on input "Filtrar por código" at bounding box center [662, 88] width 163 height 27
paste input "text"
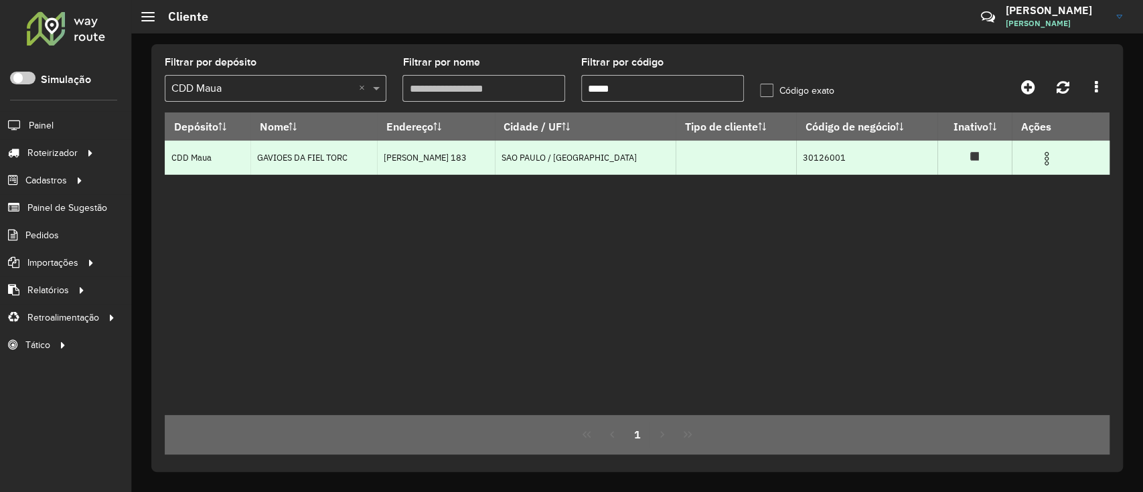
type input "*****"
click at [1046, 150] on span at bounding box center [1046, 157] width 16 height 18
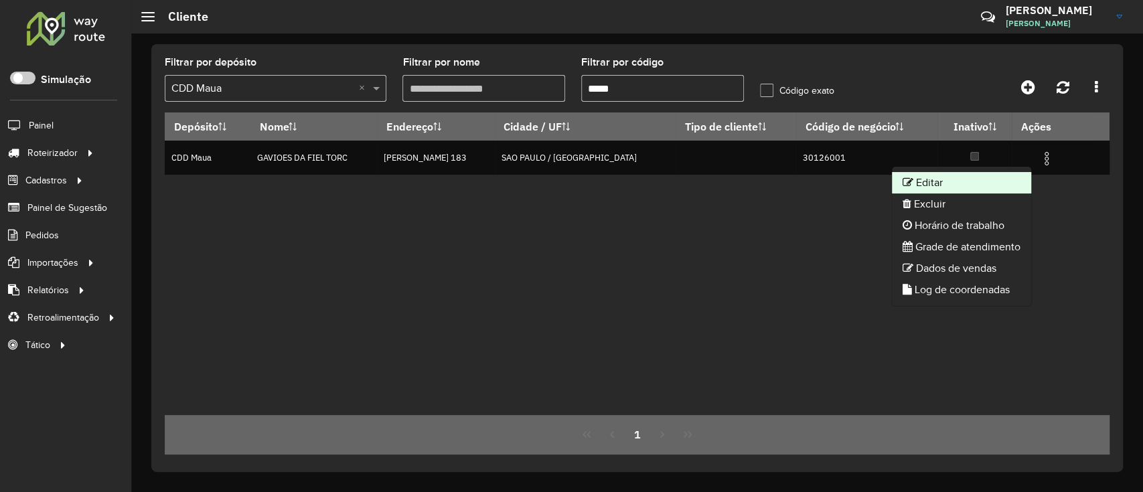
drag, startPoint x: 968, startPoint y: 194, endPoint x: 966, endPoint y: 185, distance: 9.6
click at [966, 185] on ul "Editar Excluir Horário de trabalho Grade de atendimento Dados de vendas Log de …" at bounding box center [961, 236] width 141 height 141
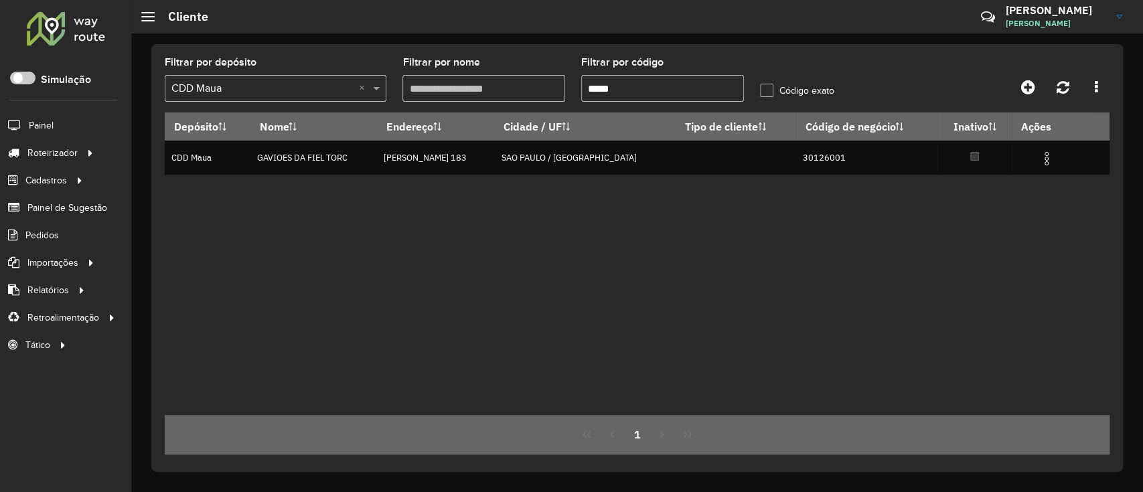
click at [966, 185] on div "Depósito Nome Endereço Cidade / UF Tipo de cliente Código de negócio Inativo Aç…" at bounding box center [637, 263] width 945 height 303
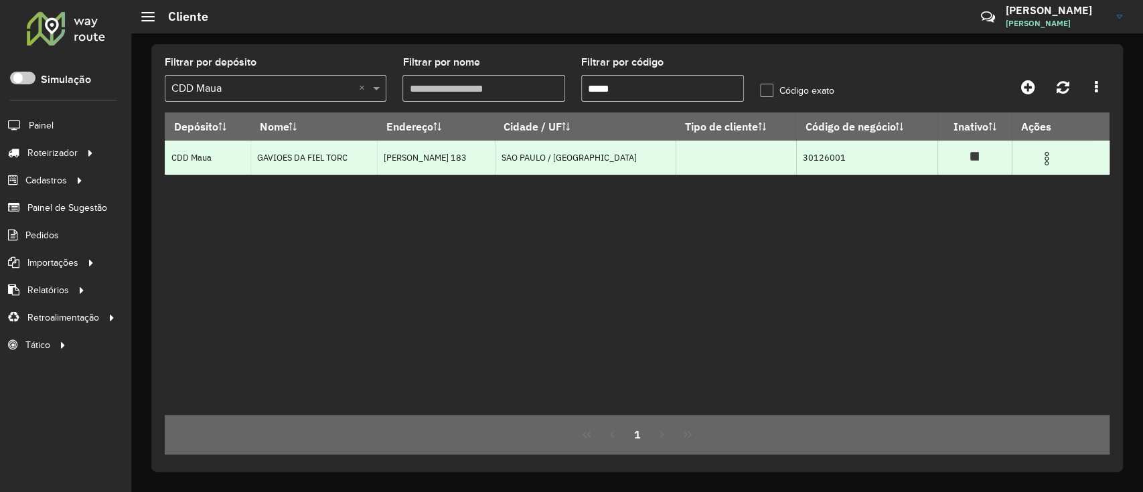
click at [1043, 156] on img at bounding box center [1046, 159] width 16 height 16
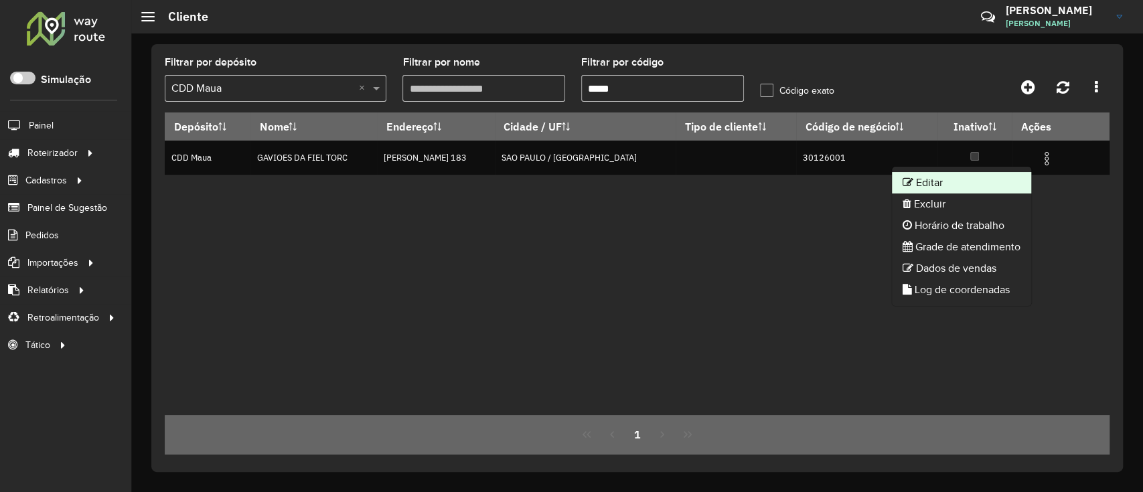
click at [980, 174] on li "Editar" at bounding box center [961, 182] width 139 height 21
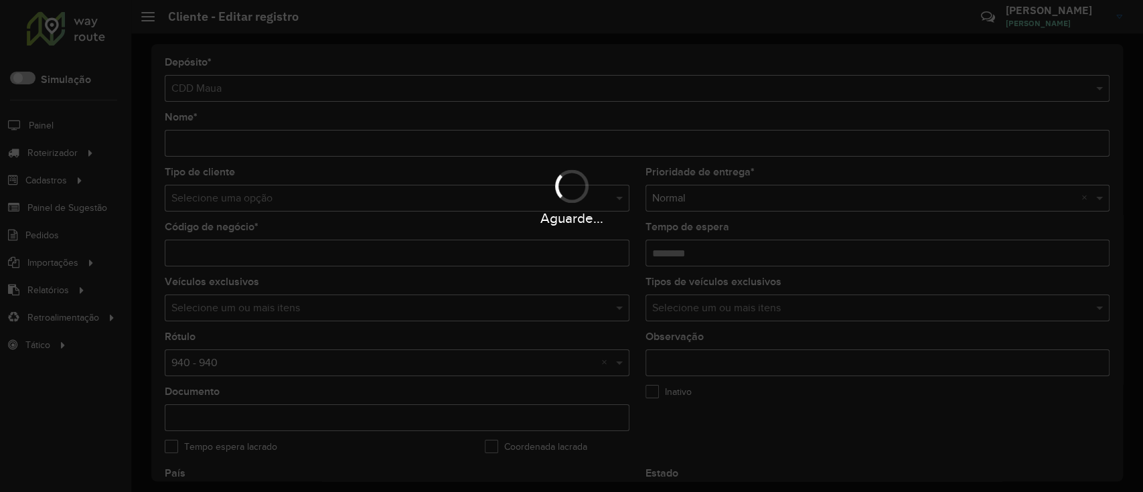
scroll to position [357, 0]
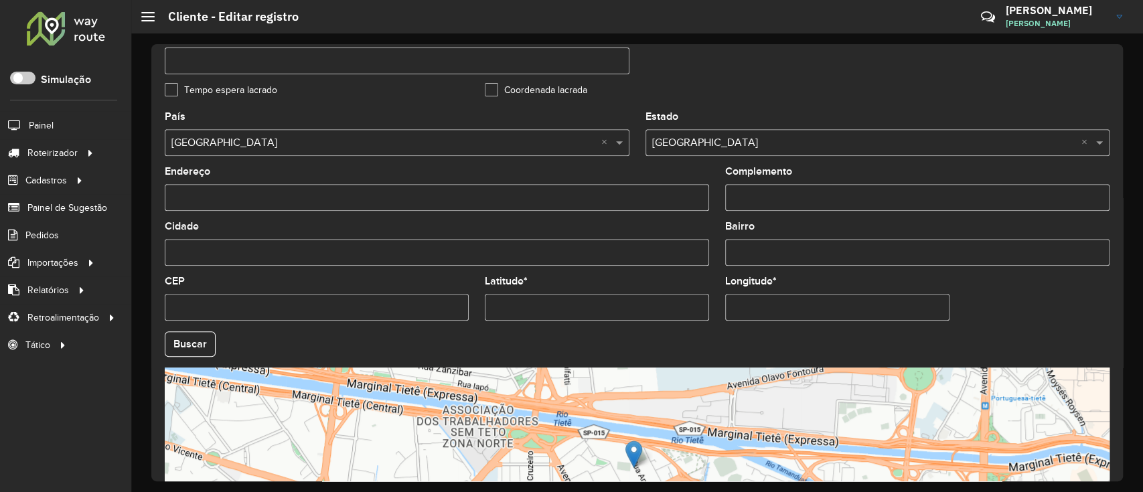
click at [812, 310] on input "Longitude *" at bounding box center [837, 307] width 224 height 27
type input "**********"
click at [582, 294] on input "Latitude *" at bounding box center [597, 307] width 224 height 27
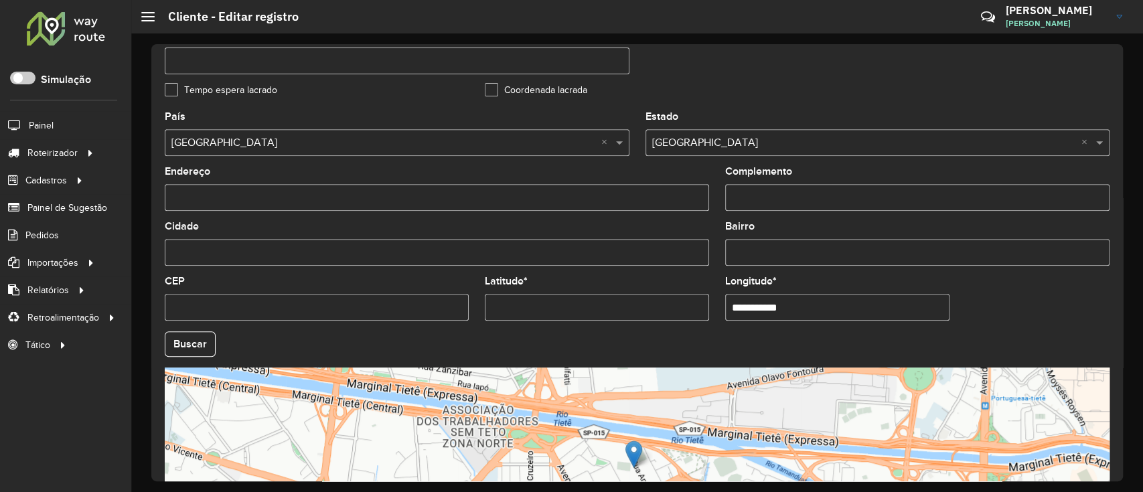
click at [582, 294] on input "Latitude *" at bounding box center [597, 307] width 224 height 27
type input "**********"
click at [600, 347] on hb-field-button "Buscar" at bounding box center [637, 343] width 945 height 25
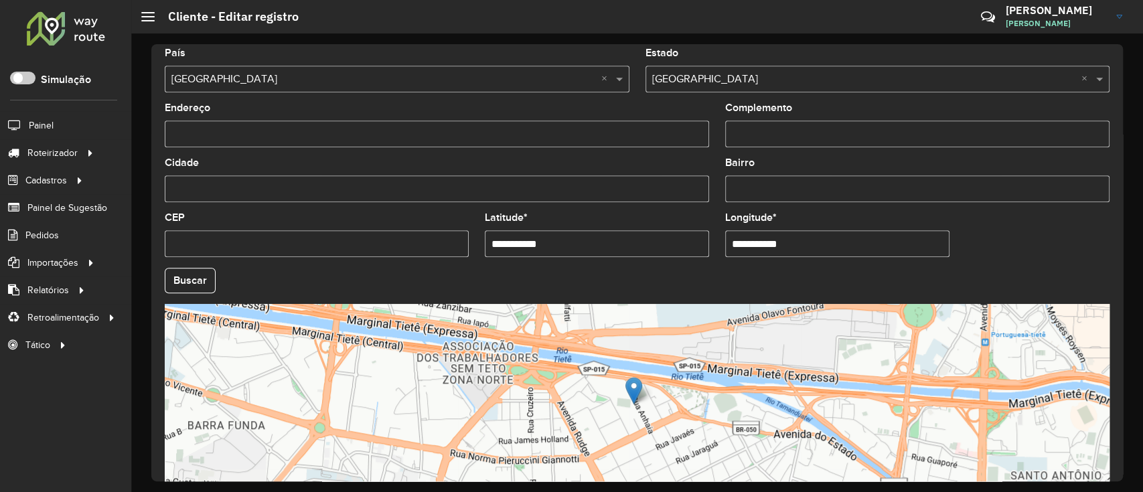
scroll to position [446, 0]
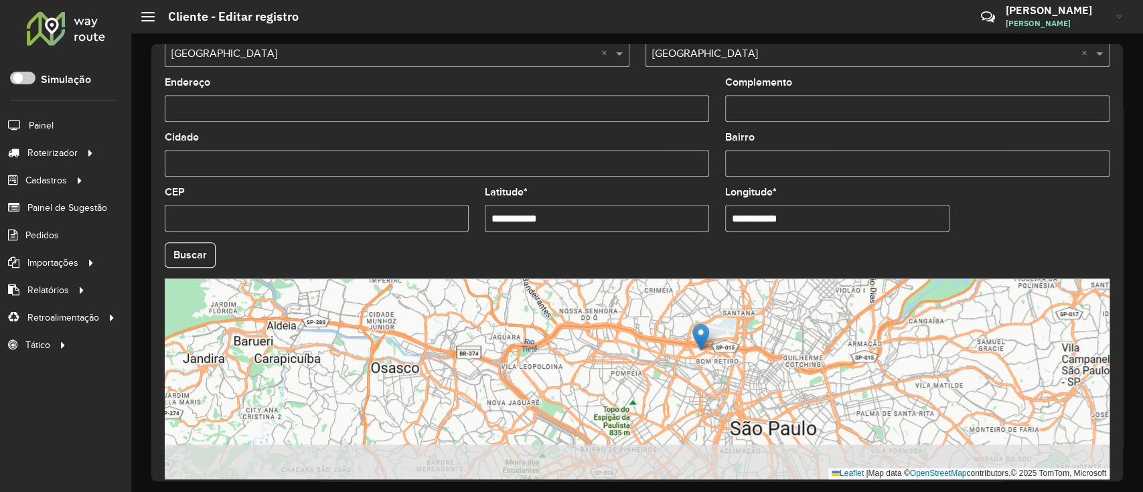
drag, startPoint x: 786, startPoint y: 409, endPoint x: 734, endPoint y: 333, distance: 91.9
click at [735, 334] on div "Leaflet | Map data © OpenStreetMap contributors,© 2025 TomTom, Microsoft" at bounding box center [637, 378] width 945 height 201
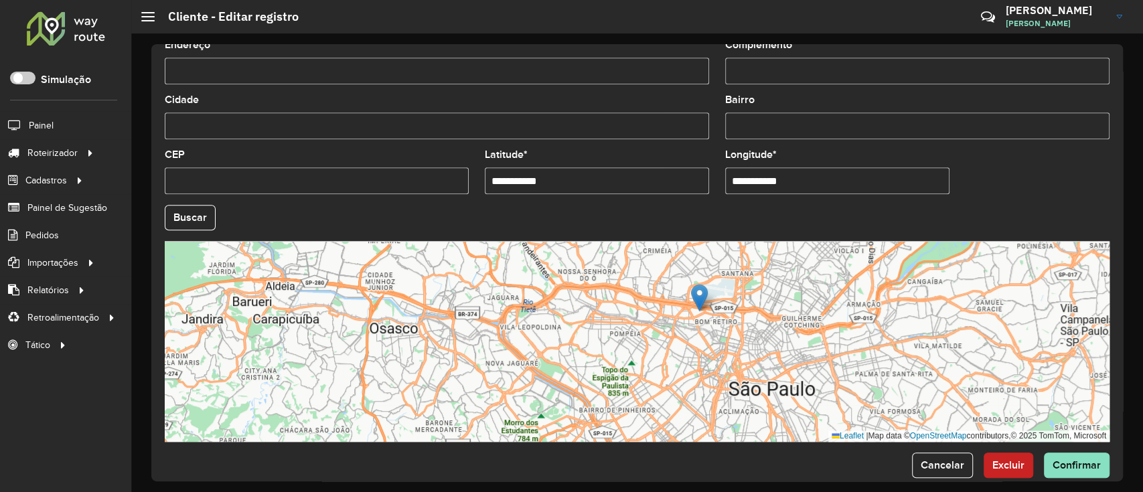
scroll to position [504, 0]
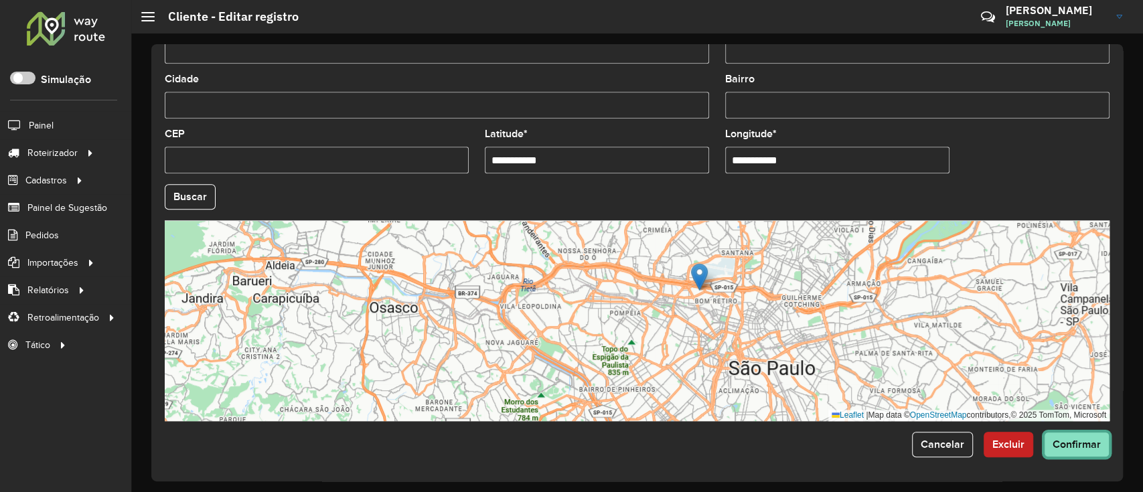
click at [1071, 444] on span "Confirmar" at bounding box center [1076, 443] width 48 height 11
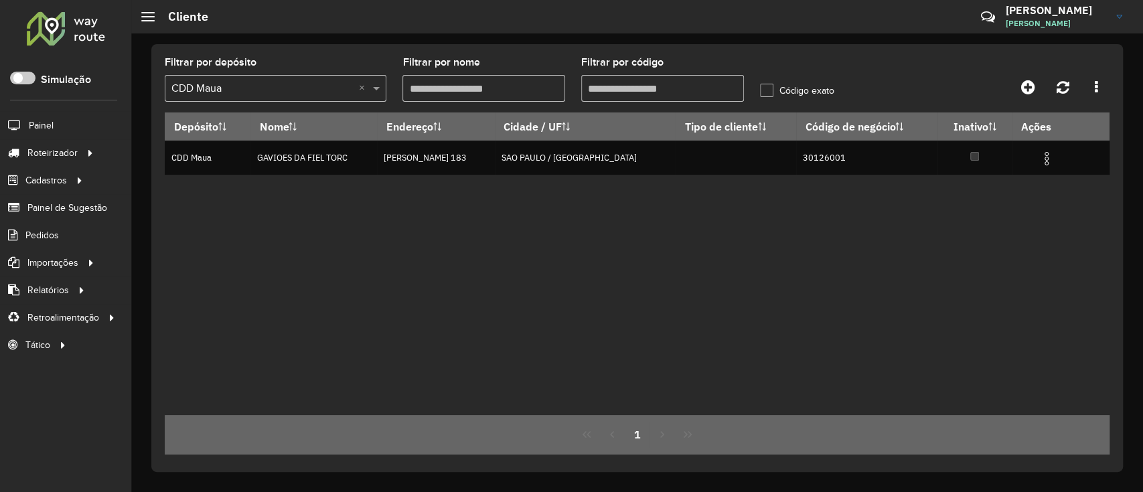
click at [623, 83] on input "Filtrar por código" at bounding box center [662, 88] width 163 height 27
paste input "********"
click at [624, 84] on input "**********" at bounding box center [662, 88] width 163 height 27
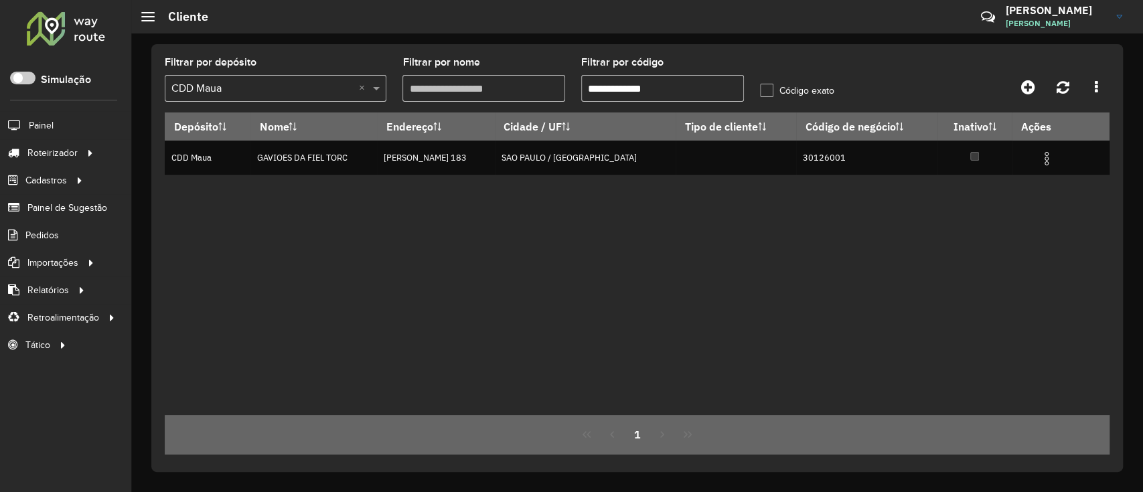
paste input "text"
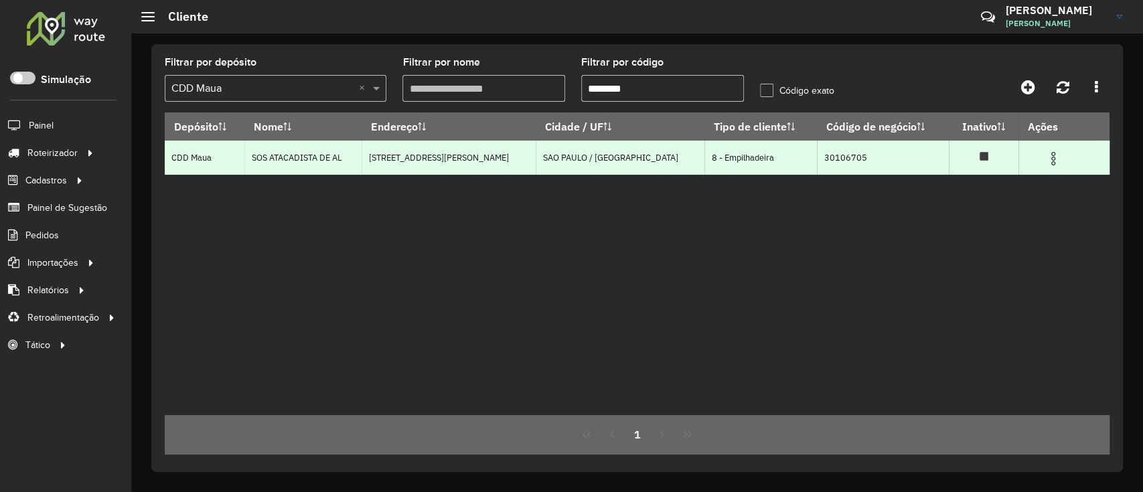
type input "********"
click at [1045, 153] on img at bounding box center [1053, 159] width 16 height 16
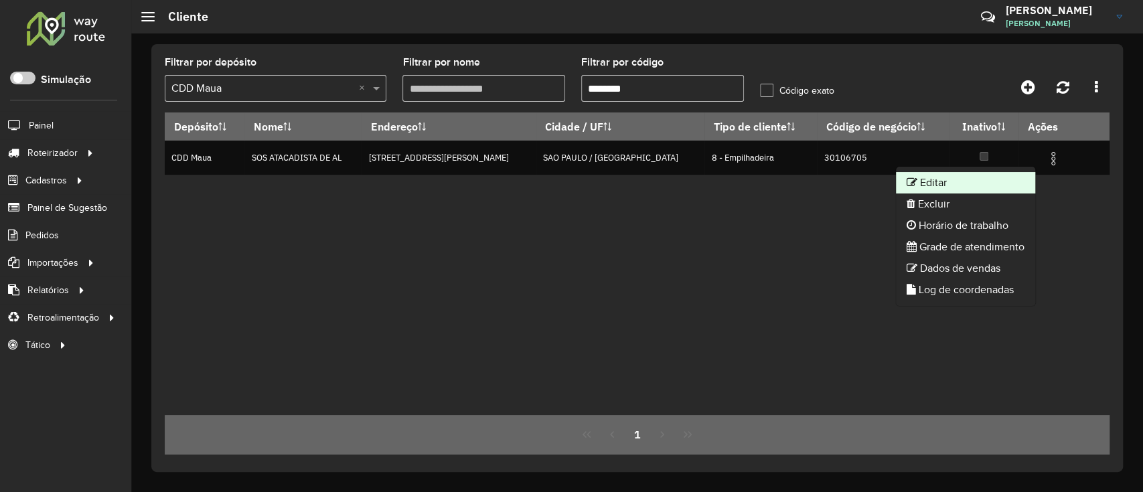
click at [975, 177] on li "Editar" at bounding box center [965, 182] width 139 height 21
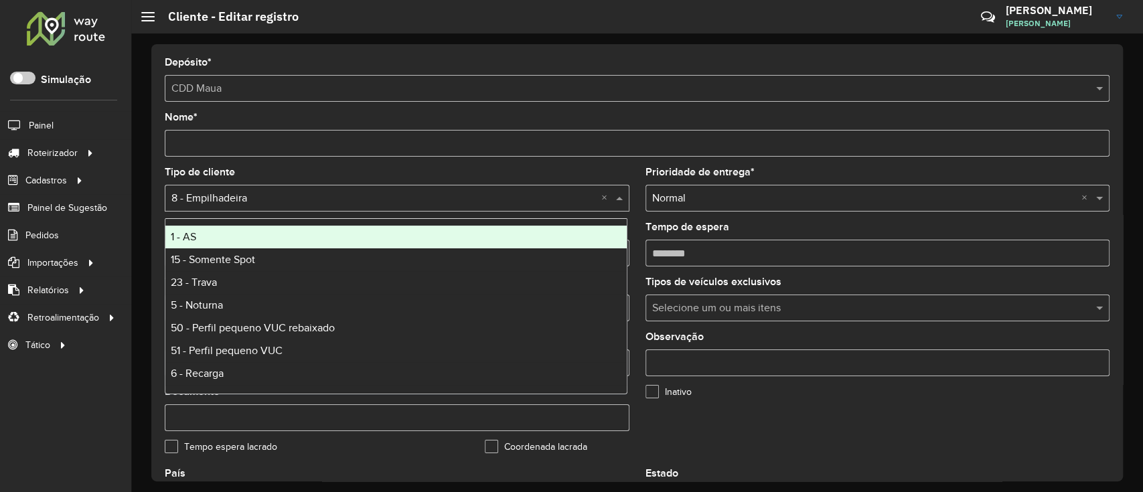
click at [295, 188] on div "Selecione uma opção × 8 - Empilhadeira ×" at bounding box center [397, 198] width 465 height 27
type input "**"
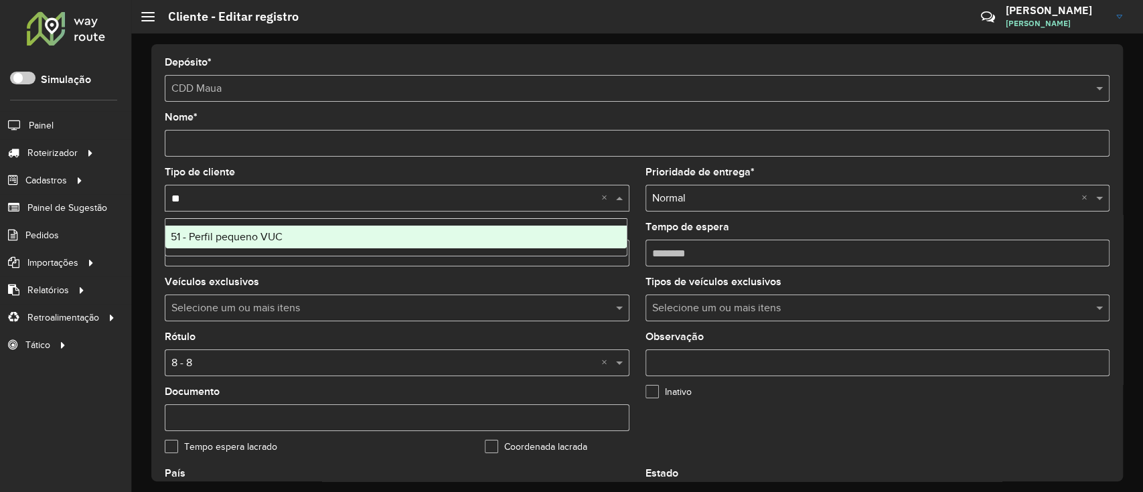
click at [278, 234] on span "51 - Perfil pequeno VUC" at bounding box center [227, 236] width 112 height 11
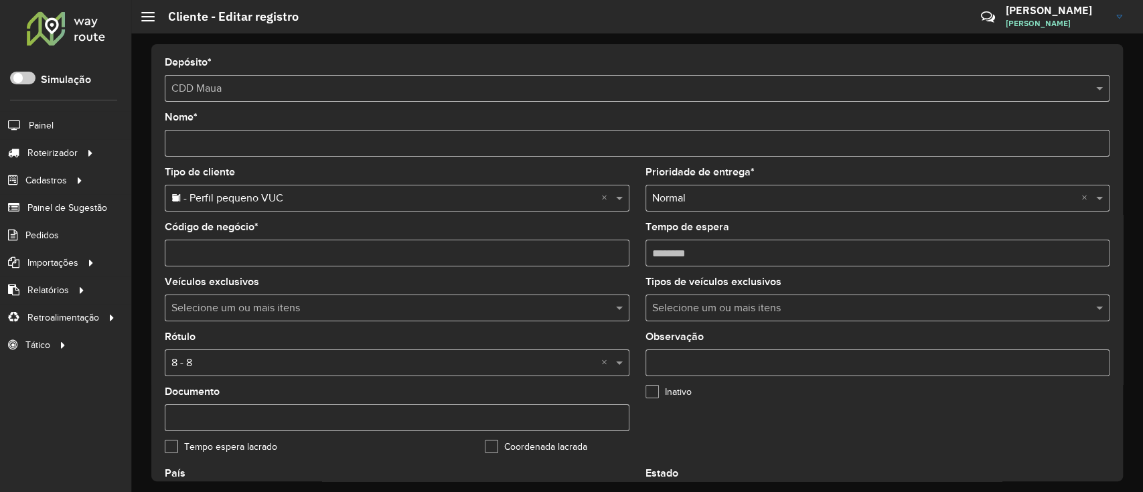
click at [248, 358] on input "text" at bounding box center [383, 363] width 424 height 16
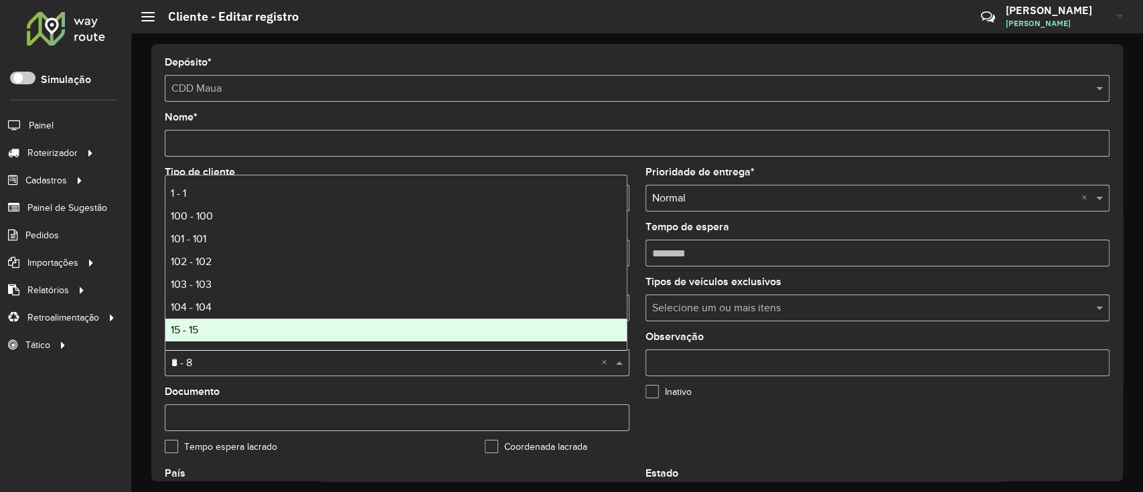
type input "**"
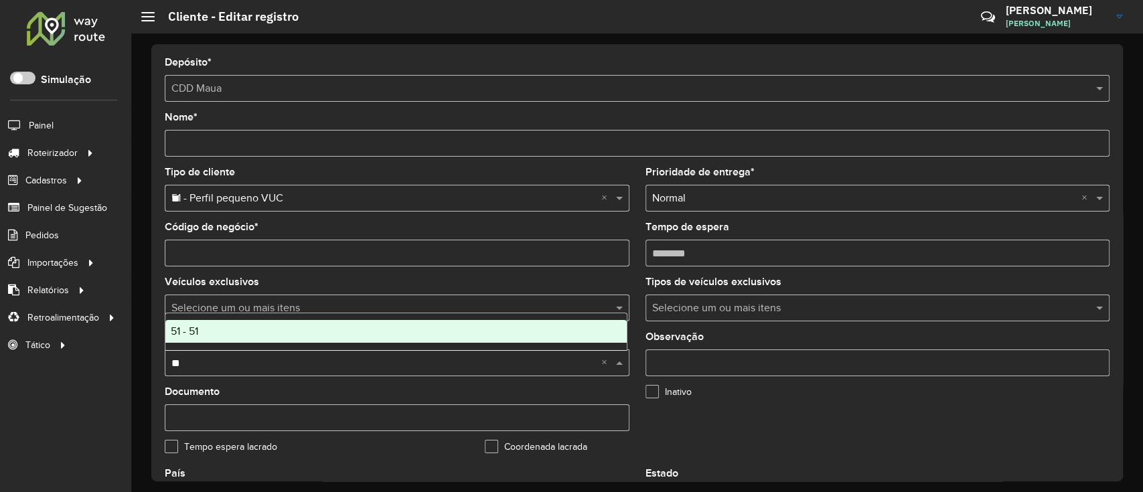
click at [248, 329] on div "51 - 51" at bounding box center [395, 331] width 461 height 23
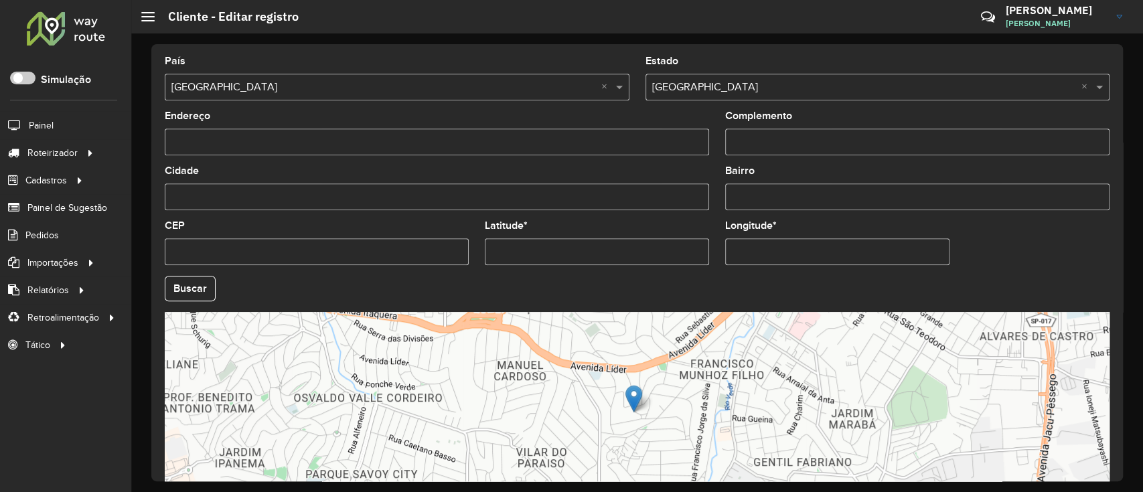
scroll to position [504, 0]
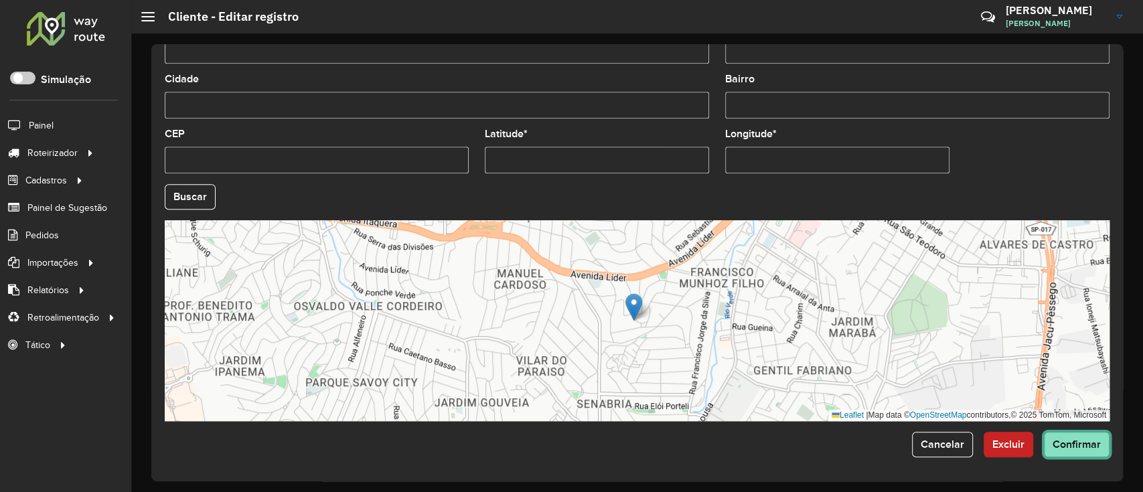
click at [1068, 452] on button "Confirmar" at bounding box center [1077, 444] width 66 height 25
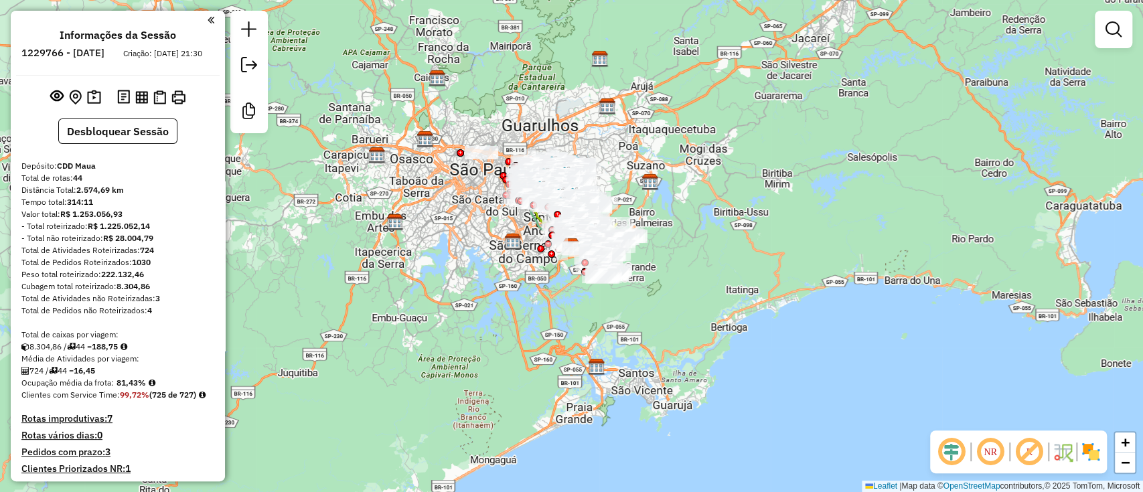
click at [952, 454] on em at bounding box center [951, 452] width 32 height 32
click at [1028, 450] on em at bounding box center [1029, 452] width 32 height 32
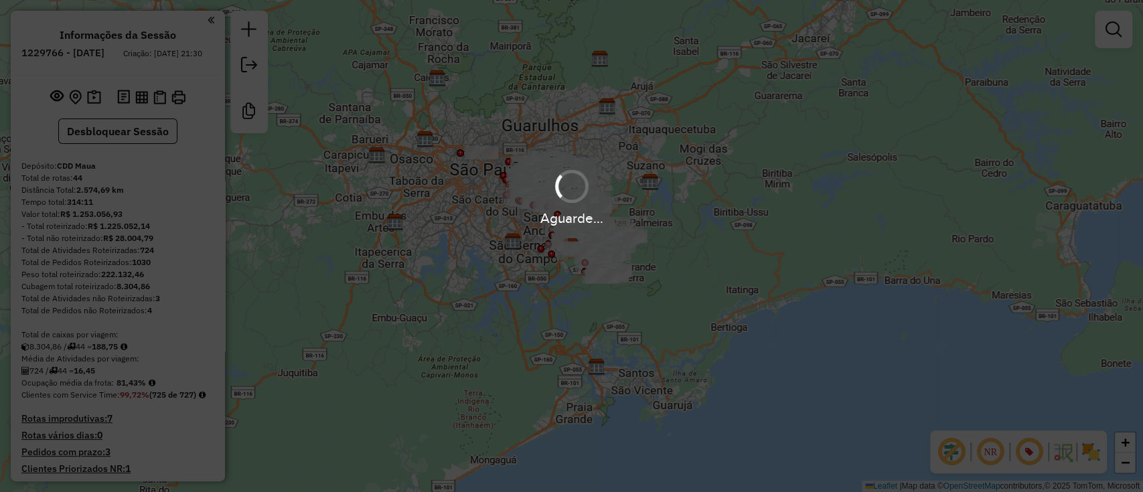
click at [1093, 455] on div "Aguarde..." at bounding box center [571, 246] width 1143 height 492
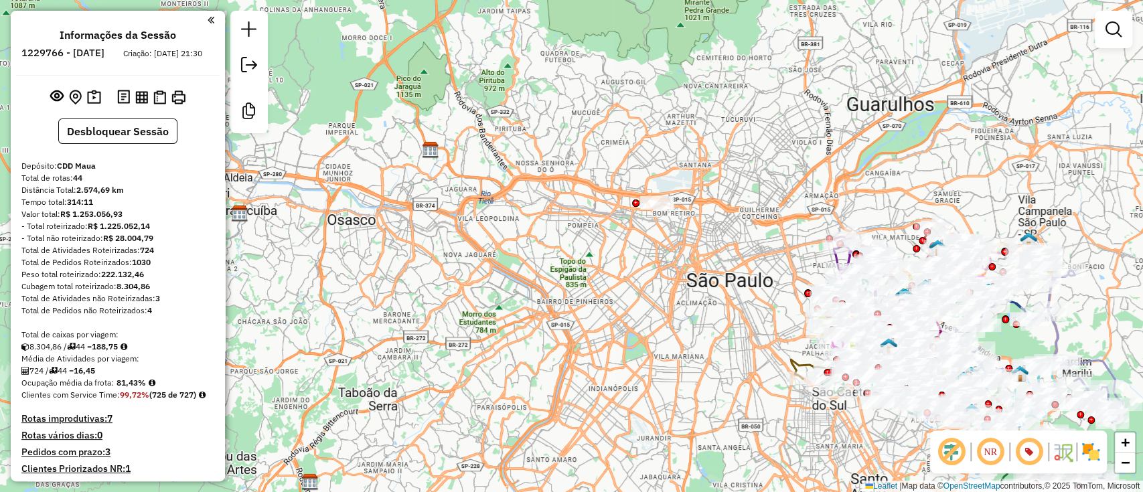
click at [714, 228] on div "Janela de atendimento Grade de atendimento Capacidade Transportadoras Veículos …" at bounding box center [571, 246] width 1143 height 492
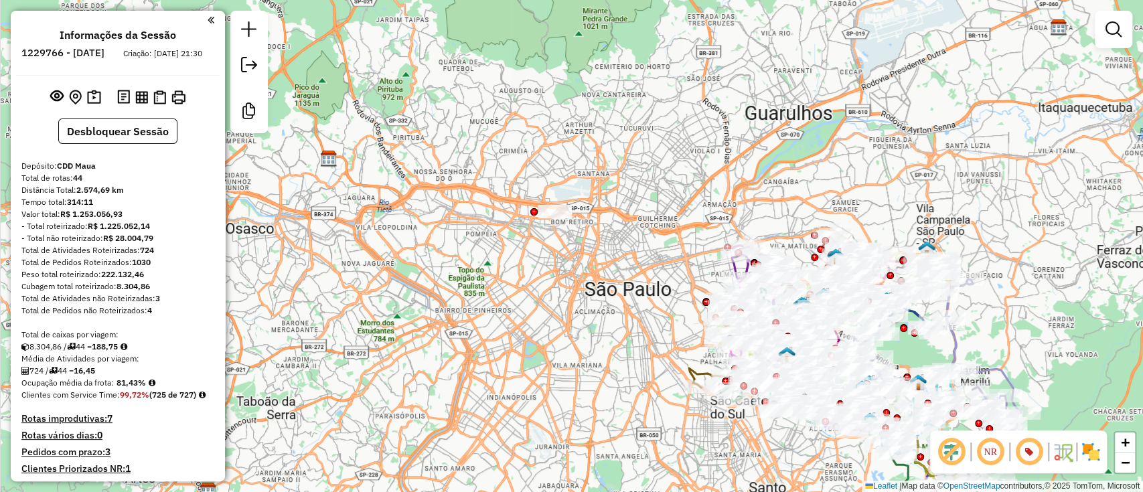
drag, startPoint x: 711, startPoint y: 204, endPoint x: 607, endPoint y: 212, distance: 104.0
click at [607, 212] on div "Janela de atendimento Grade de atendimento Capacidade Transportadoras Veículos …" at bounding box center [571, 246] width 1143 height 492
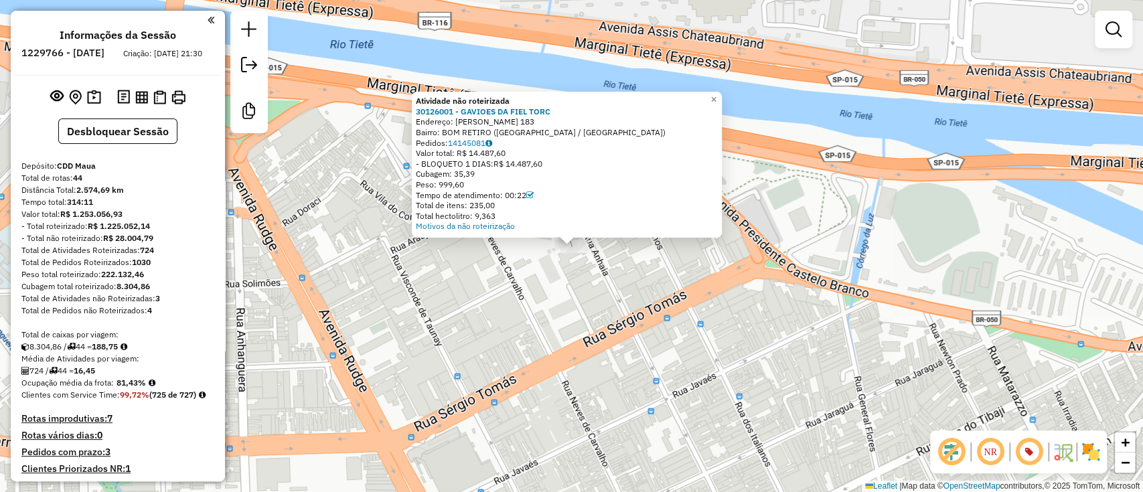
click at [569, 287] on div "Atividade não roteirizada 30126001 - GAVIOES DA FIEL TORC Endereço: CRISTINA TO…" at bounding box center [571, 246] width 1143 height 492
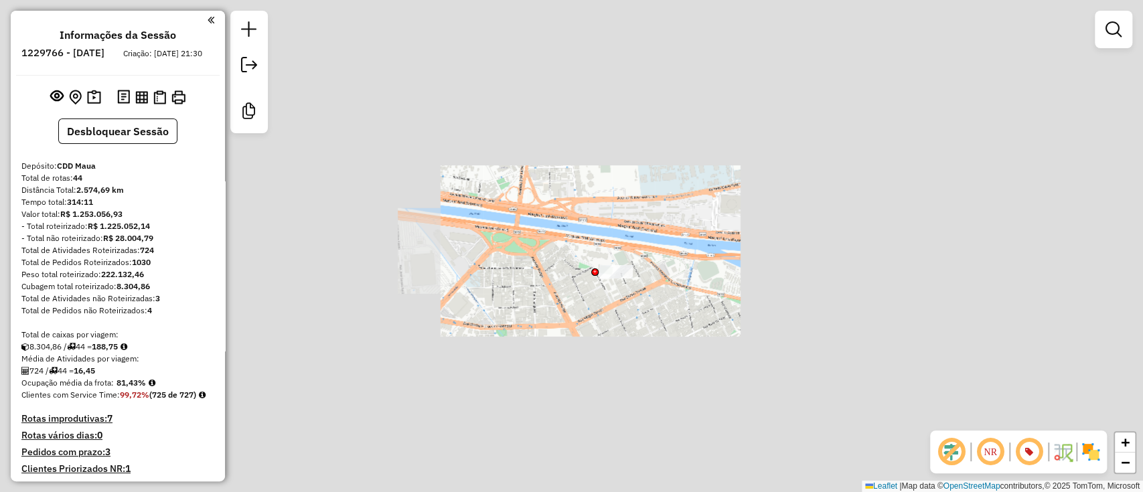
click at [722, 256] on div "Janela de atendimento Grade de atendimento Capacidade Transportadoras Veículos …" at bounding box center [571, 246] width 1143 height 492
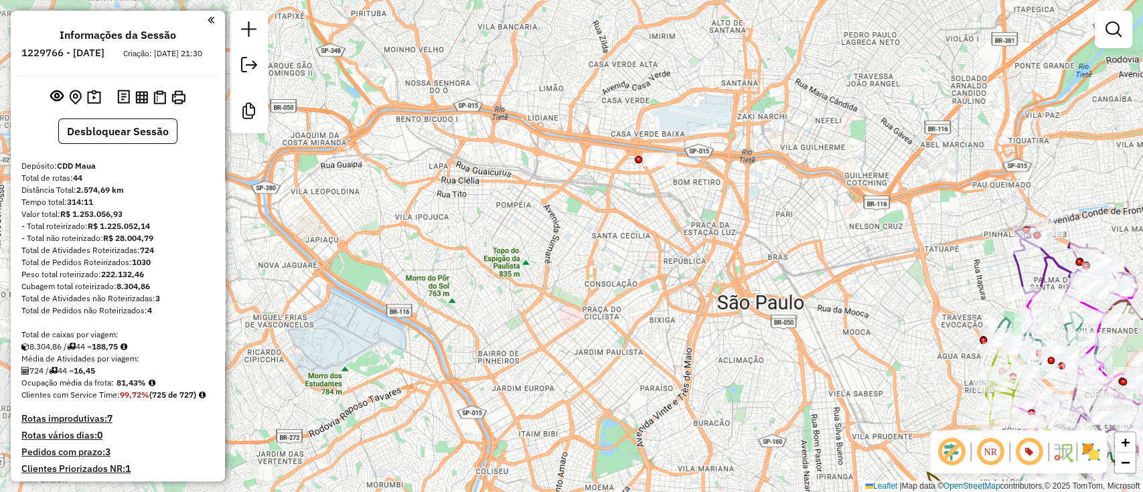
drag, startPoint x: 740, startPoint y: 290, endPoint x: 680, endPoint y: 204, distance: 104.4
click at [675, 205] on div "Janela de atendimento Grade de atendimento Capacidade Transportadoras Veículos …" at bounding box center [571, 246] width 1143 height 492
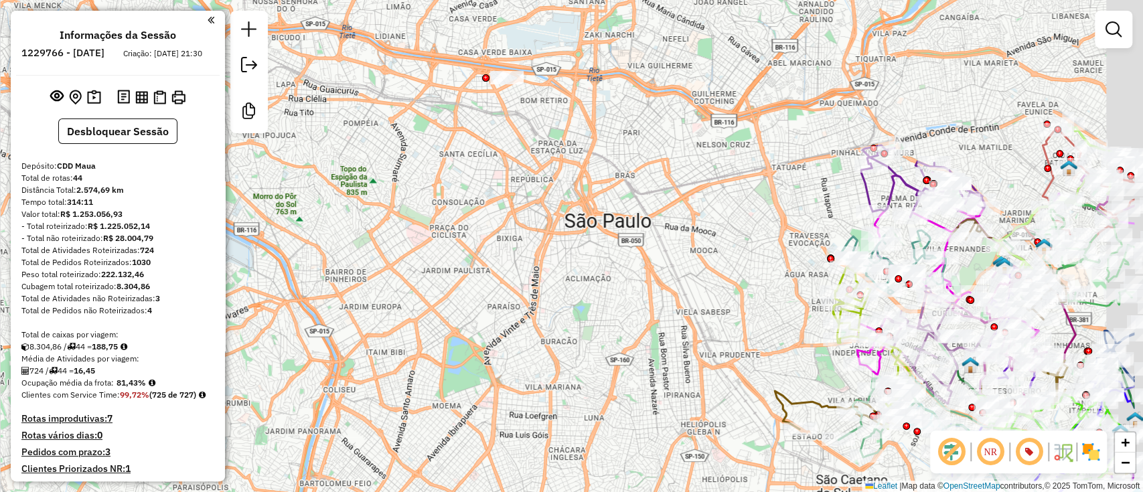
drag, startPoint x: 765, startPoint y: 256, endPoint x: 621, endPoint y: 180, distance: 163.5
click at [623, 185] on div "Janela de atendimento Grade de atendimento Capacidade Transportadoras Veículos …" at bounding box center [571, 246] width 1143 height 492
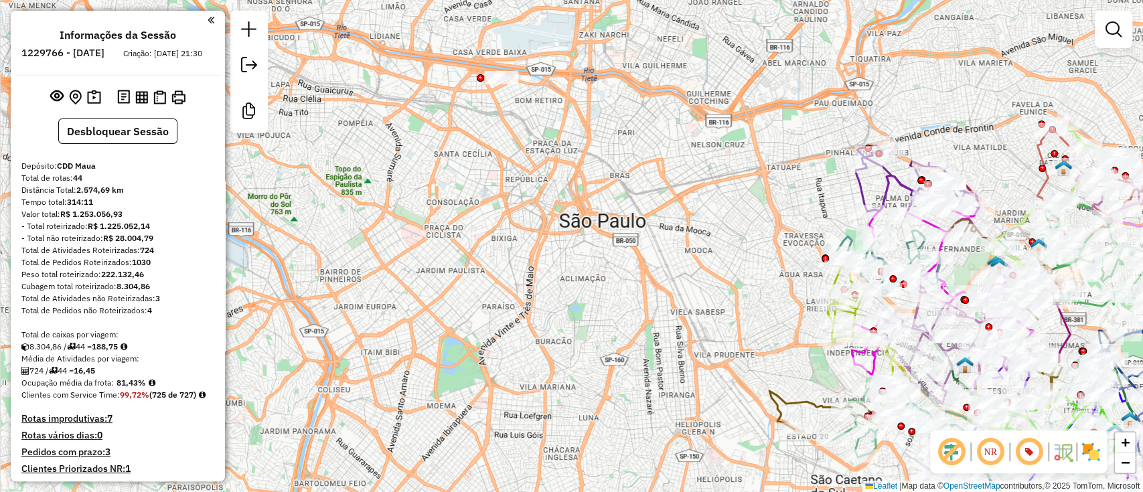
drag, startPoint x: 507, startPoint y: 119, endPoint x: 530, endPoint y: 179, distance: 64.0
click at [530, 179] on div "Janela de atendimento Grade de atendimento Capacidade Transportadoras Veículos …" at bounding box center [571, 246] width 1143 height 492
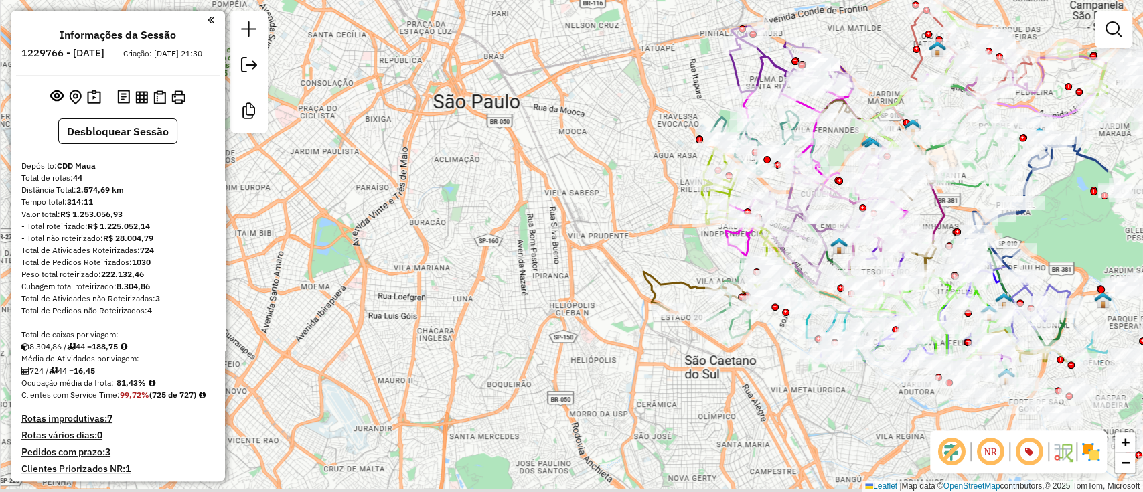
drag, startPoint x: 675, startPoint y: 308, endPoint x: 565, endPoint y: 228, distance: 136.0
click at [521, 126] on div "Janela de atendimento Grade de atendimento Capacidade Transportadoras Veículos …" at bounding box center [571, 246] width 1143 height 492
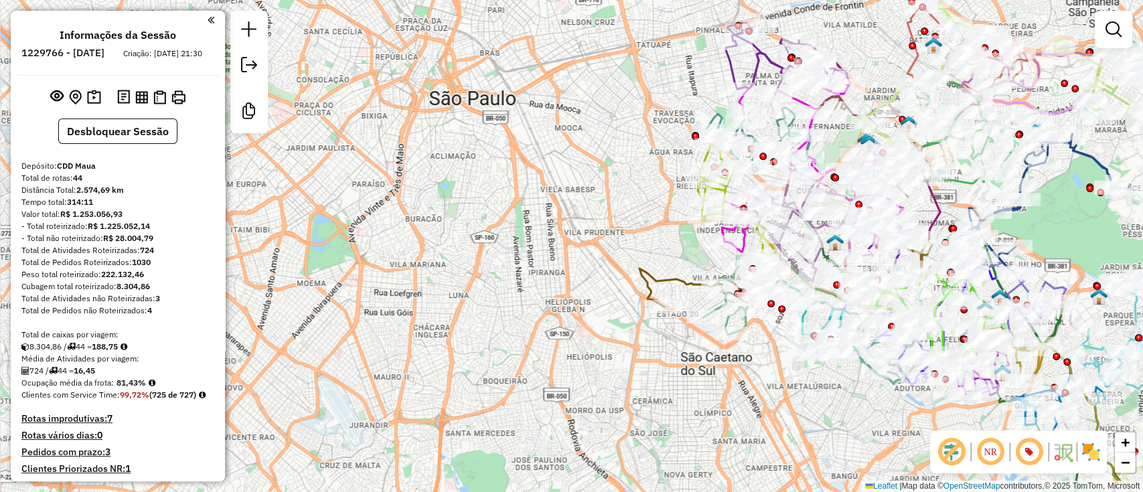
drag, startPoint x: 618, startPoint y: 370, endPoint x: 466, endPoint y: 230, distance: 206.6
click at [476, 257] on div "Janela de atendimento Grade de atendimento Capacidade Transportadoras Veículos …" at bounding box center [571, 246] width 1143 height 492
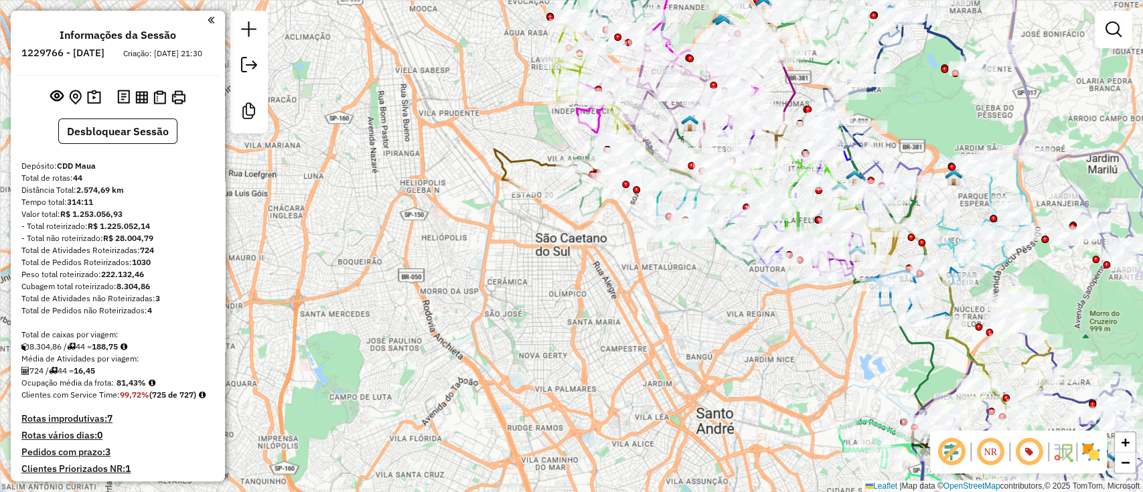
click at [1100, 459] on img at bounding box center [1090, 451] width 21 height 21
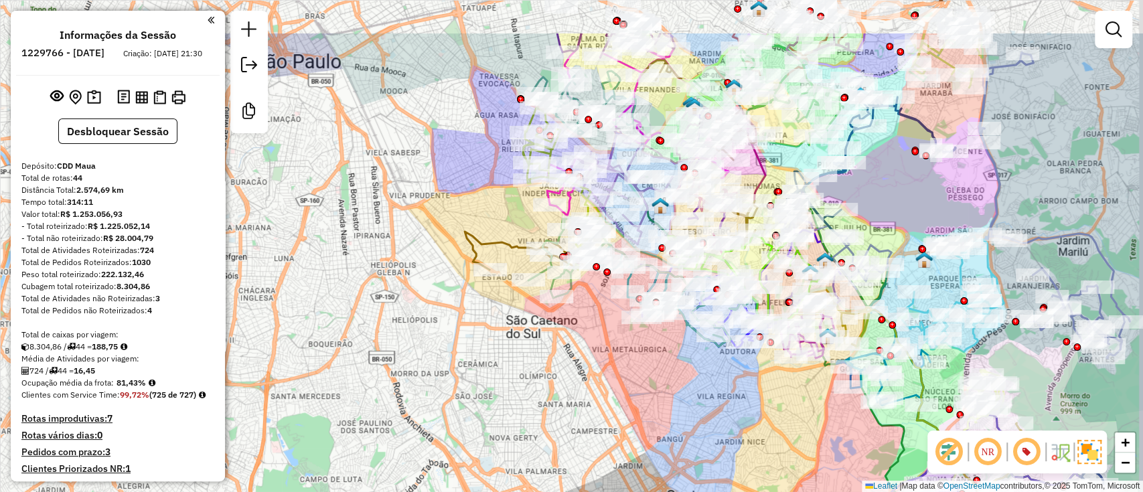
drag, startPoint x: 691, startPoint y: 307, endPoint x: 646, endPoint y: 435, distance: 135.5
click at [646, 435] on div "Janela de atendimento Grade de atendimento Capacidade Transportadoras Veículos …" at bounding box center [571, 246] width 1143 height 492
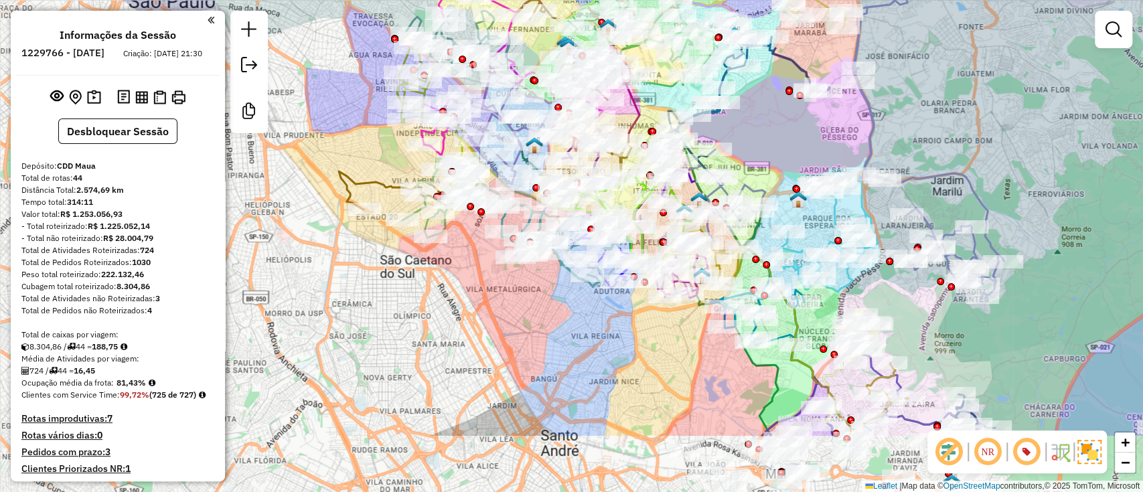
drag, startPoint x: 898, startPoint y: 245, endPoint x: 787, endPoint y: 139, distance: 152.9
click at [787, 139] on div "Janela de atendimento Grade de atendimento Capacidade Transportadoras Veículos …" at bounding box center [571, 246] width 1143 height 492
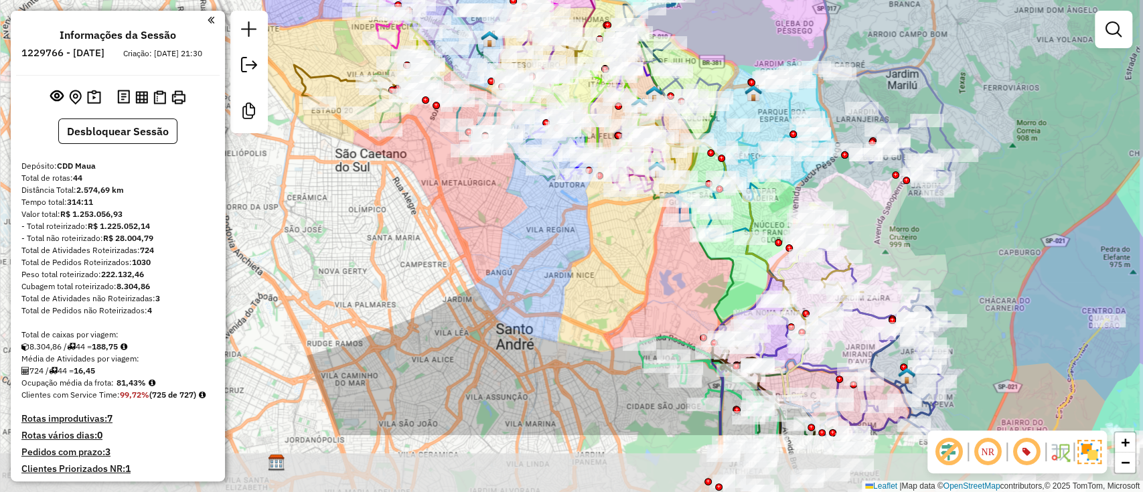
drag, startPoint x: 659, startPoint y: 431, endPoint x: 610, endPoint y: 314, distance: 126.7
click at [610, 317] on div "Janela de atendimento Grade de atendimento Capacidade Transportadoras Veículos …" at bounding box center [571, 246] width 1143 height 492
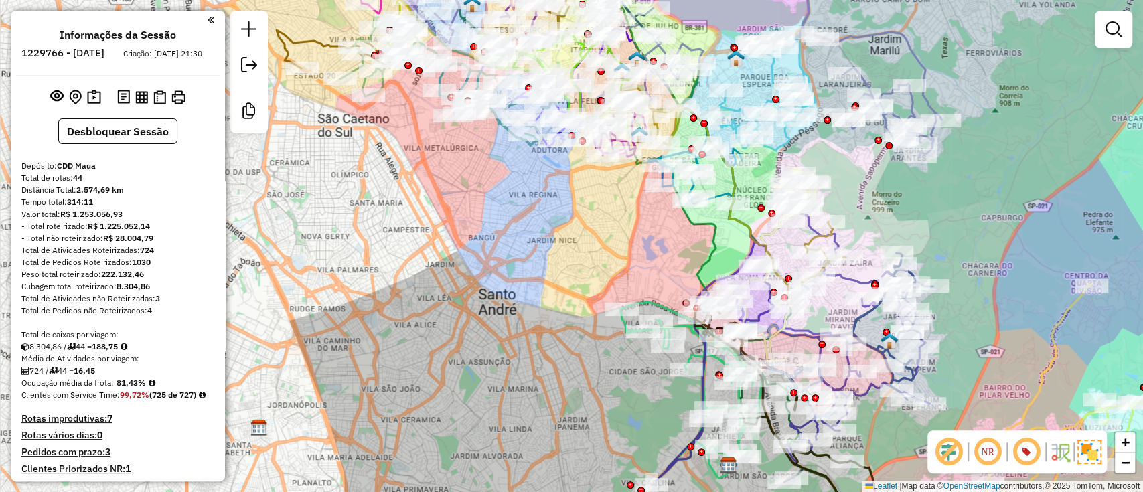
drag, startPoint x: 984, startPoint y: 251, endPoint x: 970, endPoint y: 224, distance: 30.2
click at [970, 224] on div "Janela de atendimento Grade de atendimento Capacidade Transportadoras Veículos …" at bounding box center [571, 246] width 1143 height 492
click at [1105, 29] on em at bounding box center [1113, 29] width 16 height 16
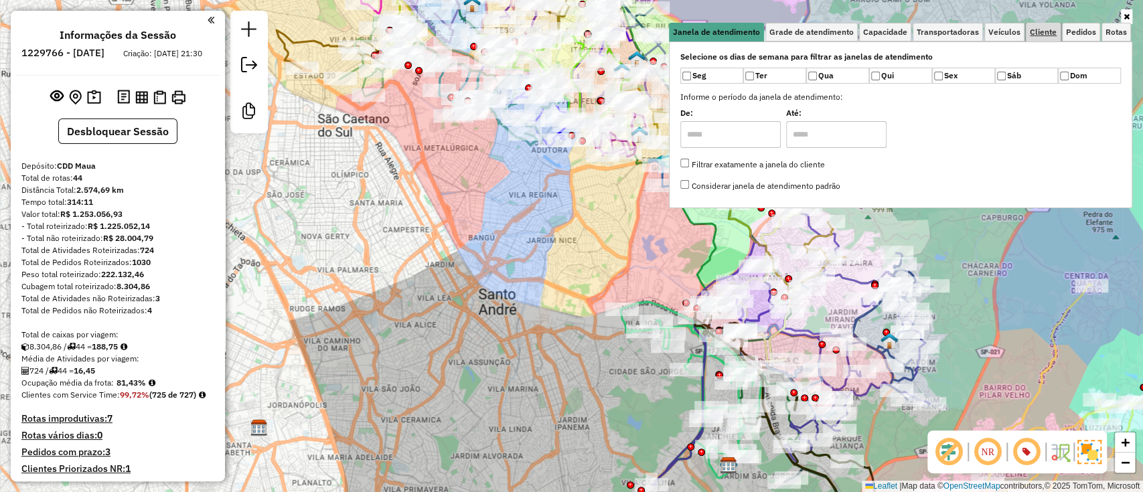
click at [1048, 35] on span "Cliente" at bounding box center [1043, 32] width 27 height 8
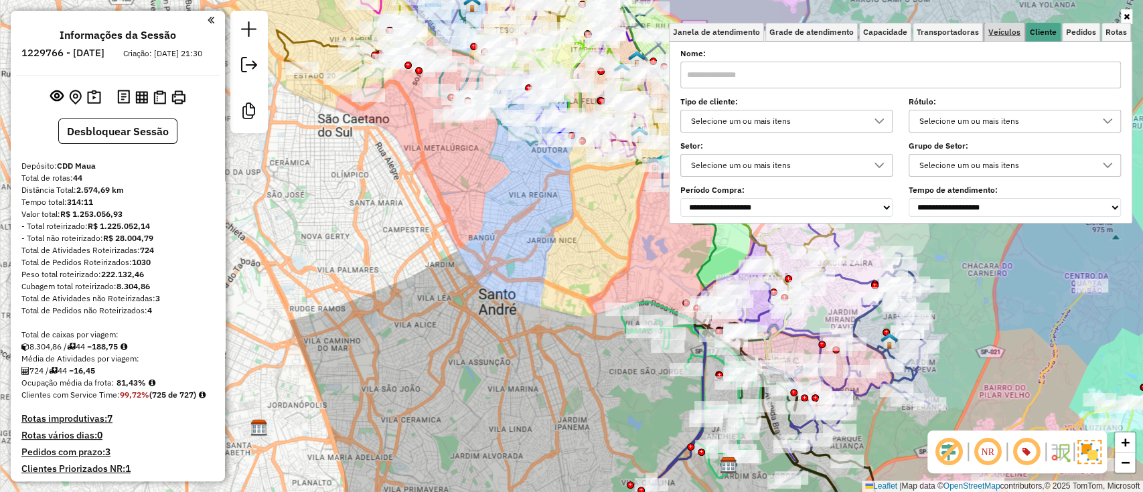
click at [995, 37] on link "Veículos" at bounding box center [1004, 32] width 40 height 19
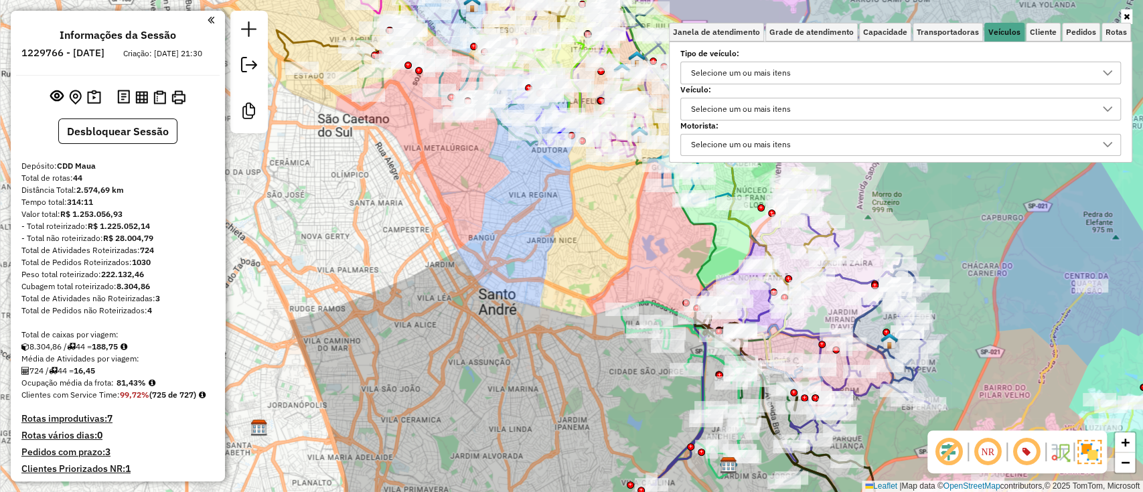
click at [746, 108] on div "Selecione um ou mais itens" at bounding box center [740, 108] width 109 height 21
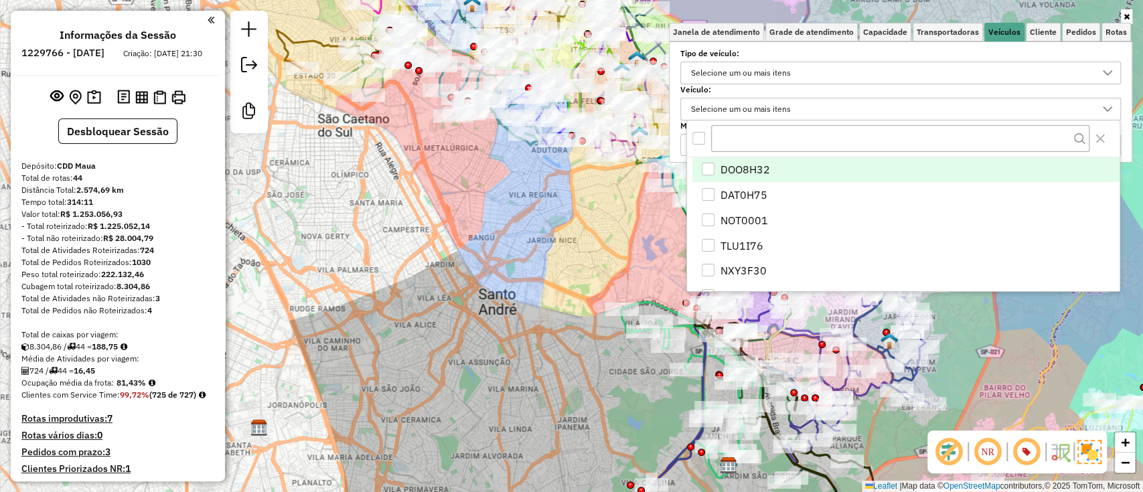
scroll to position [7, 47]
click at [762, 76] on div "Selecione um ou mais itens" at bounding box center [740, 72] width 109 height 21
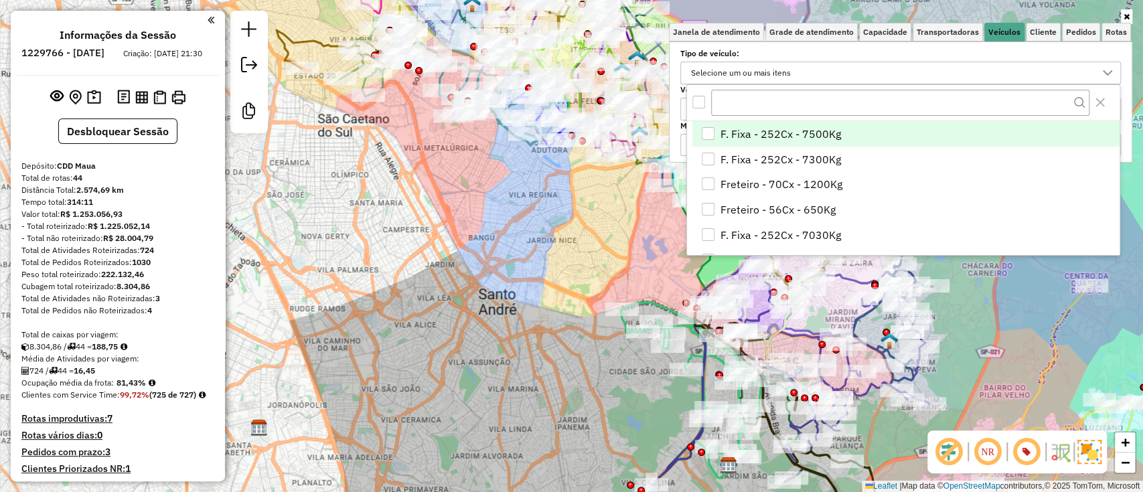
click at [762, 76] on div "Selecione um ou mais itens" at bounding box center [740, 72] width 109 height 21
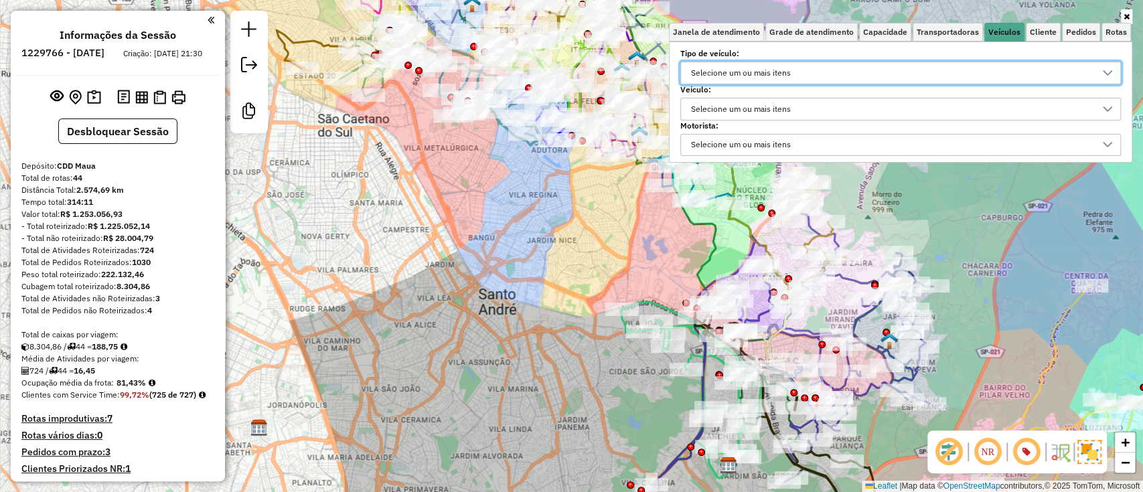
click at [750, 141] on div "Selecione um ou mais itens" at bounding box center [740, 145] width 109 height 21
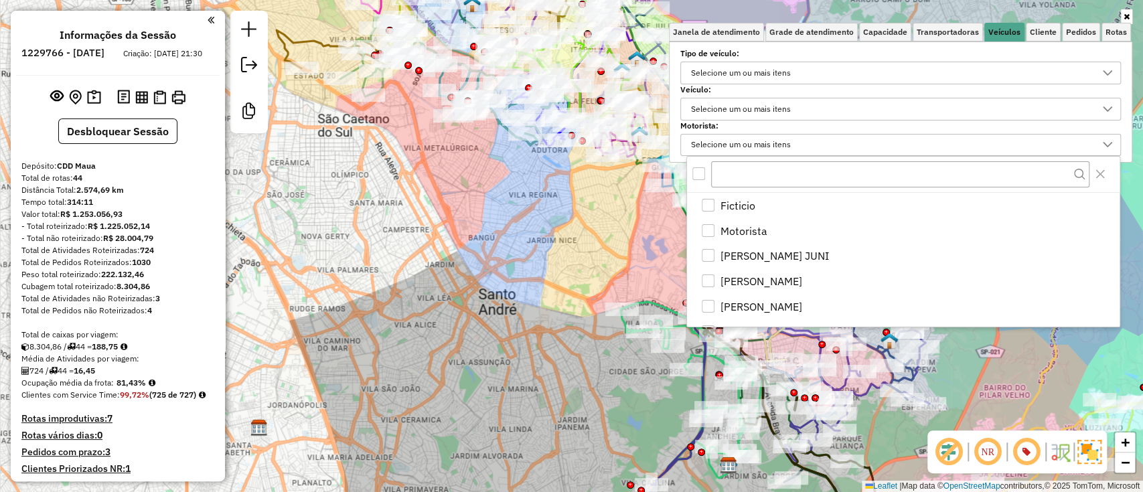
click at [750, 141] on div "Selecione um ou mais itens" at bounding box center [740, 145] width 109 height 21
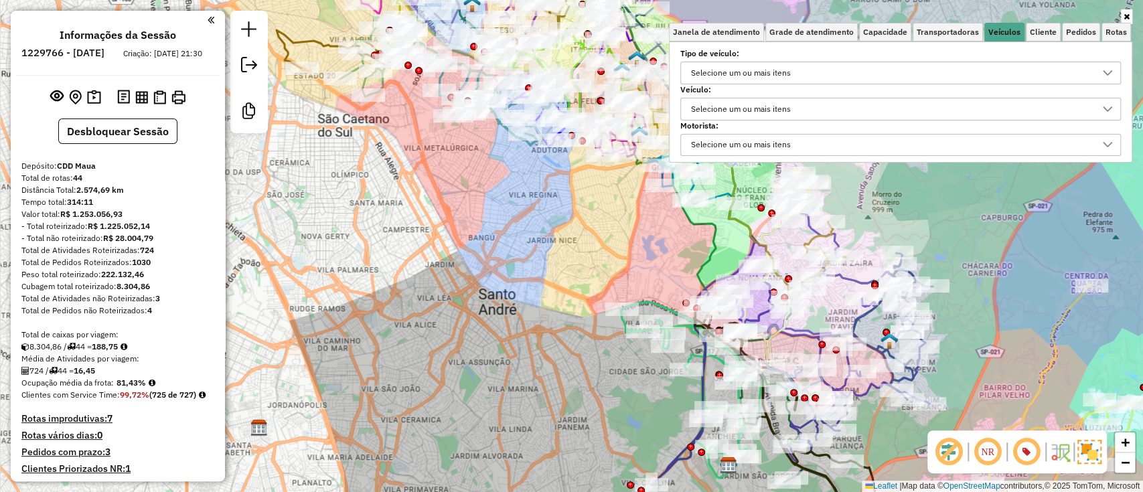
click at [752, 83] on div "Selecione um ou mais itens" at bounding box center [900, 73] width 440 height 23
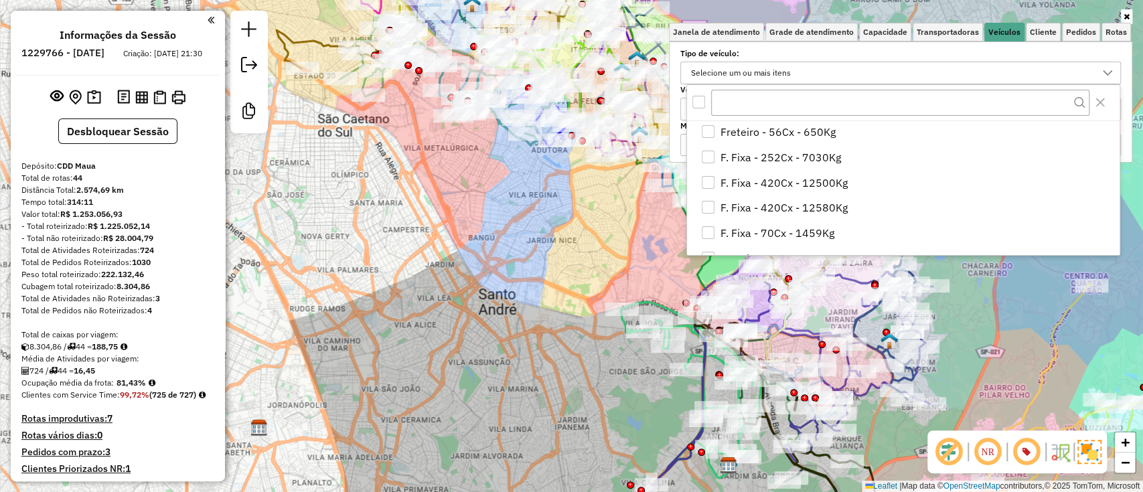
scroll to position [77, 0]
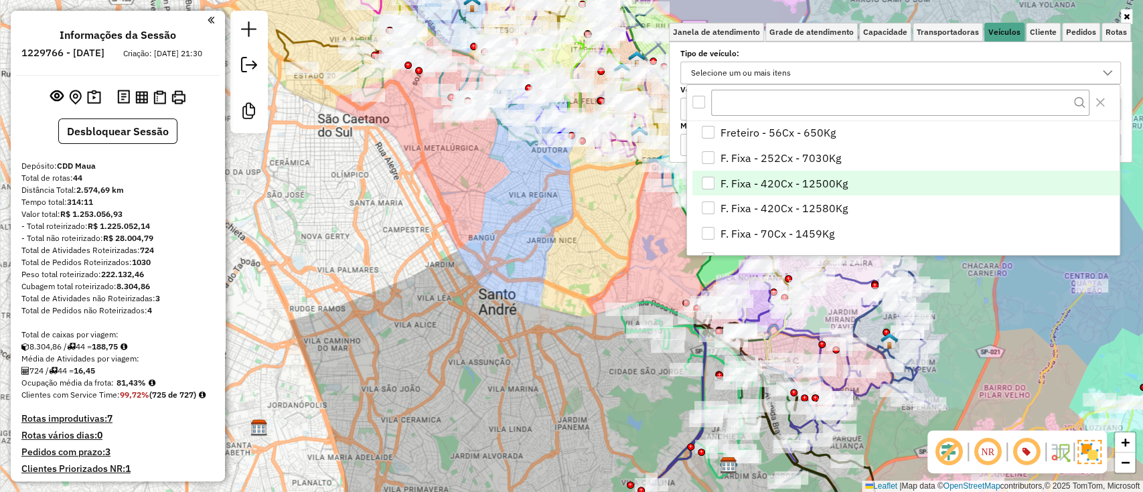
drag, startPoint x: 729, startPoint y: 181, endPoint x: 738, endPoint y: 187, distance: 10.6
click at [729, 179] on span "F. Fixa - 420Cx - 12500Kg" at bounding box center [783, 183] width 127 height 16
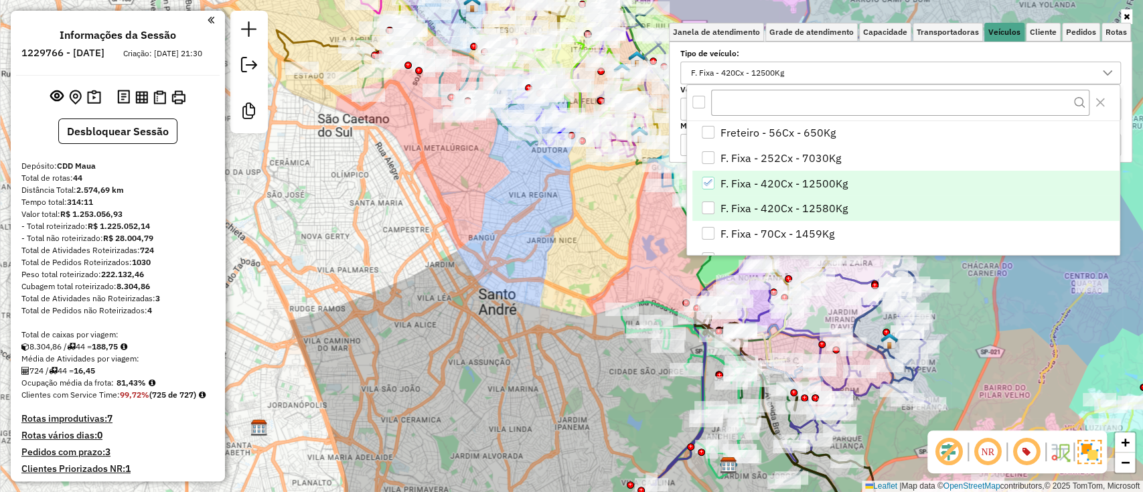
click at [744, 209] on span "F. Fixa - 420Cx - 12580Kg" at bounding box center [783, 208] width 127 height 16
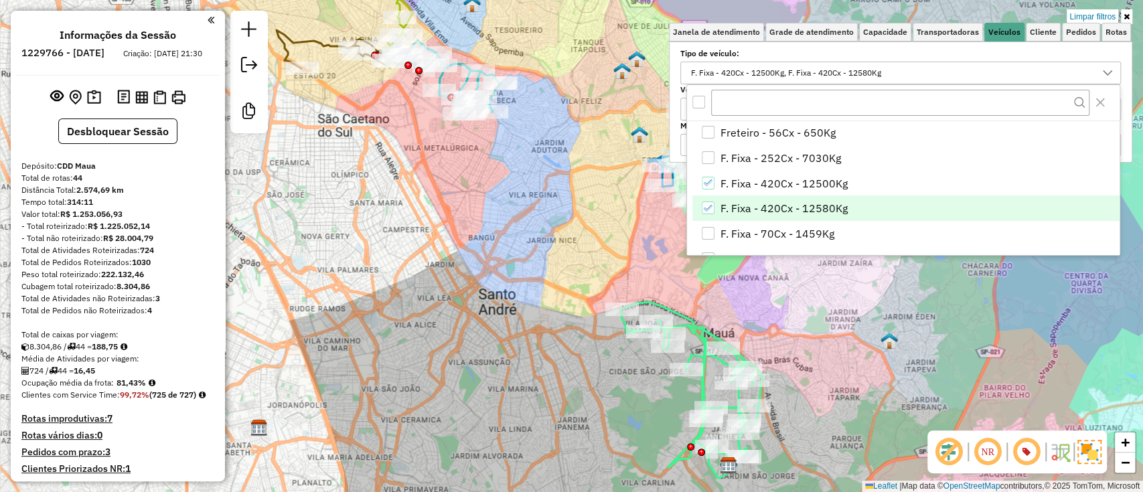
click at [528, 256] on div "Limpar filtros Janela de atendimento Grade de atendimento Capacidade Transporta…" at bounding box center [571, 246] width 1143 height 492
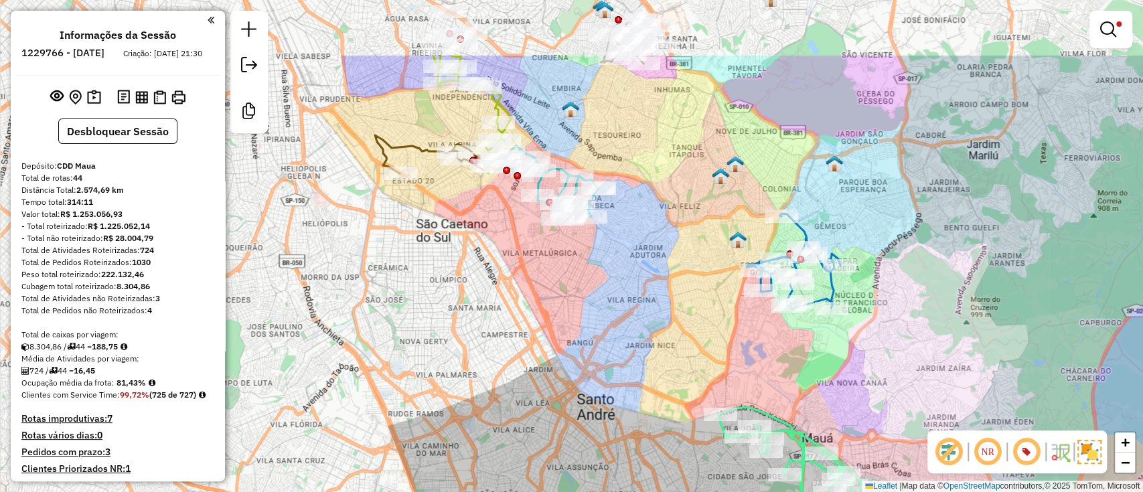
drag, startPoint x: 520, startPoint y: 238, endPoint x: 621, endPoint y: 345, distance: 147.8
click at [623, 346] on div "Limpar filtros Janela de atendimento Grade de atendimento Capacidade Transporta…" at bounding box center [571, 246] width 1143 height 492
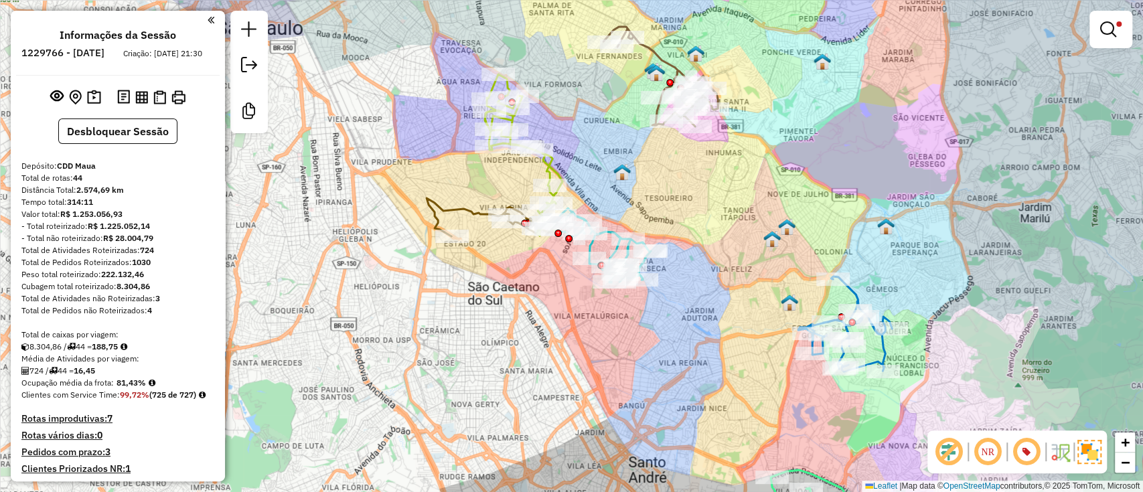
drag, startPoint x: 524, startPoint y: 269, endPoint x: 554, endPoint y: 311, distance: 50.9
click at [554, 311] on div "Limpar filtros Janela de atendimento Grade de atendimento Capacidade Transporta…" at bounding box center [571, 246] width 1143 height 492
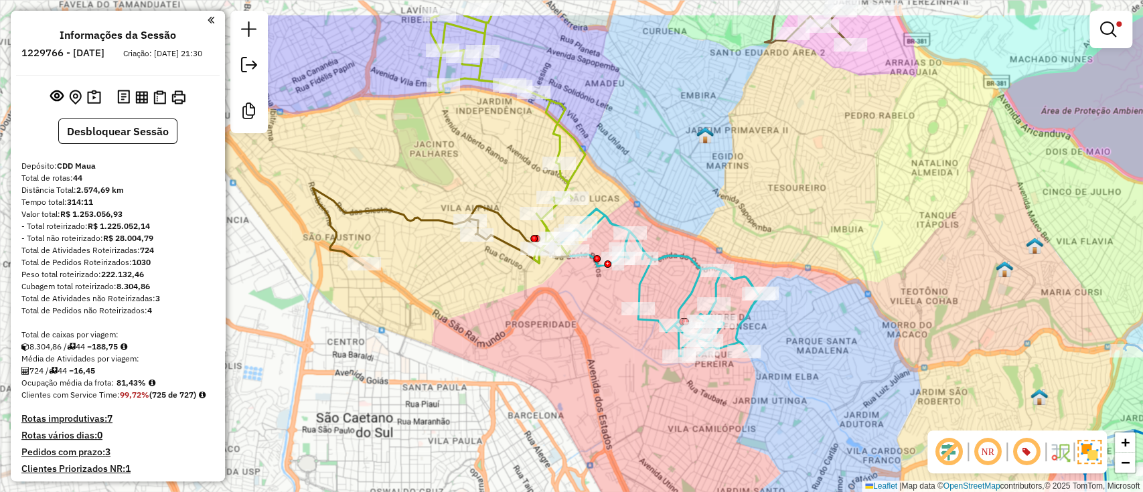
click at [507, 340] on div "Limpar filtros Janela de atendimento Grade de atendimento Capacidade Transporta…" at bounding box center [571, 246] width 1143 height 492
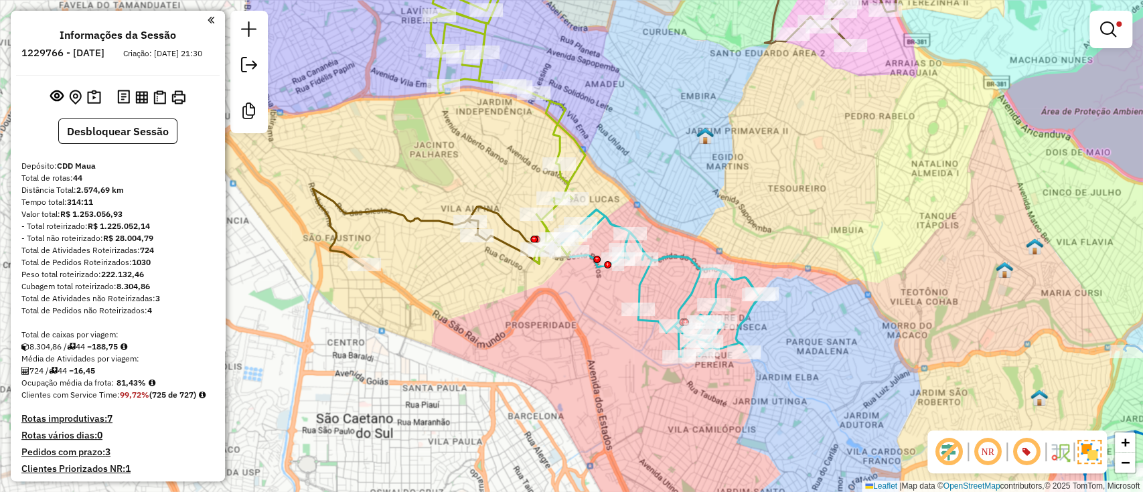
click at [418, 222] on icon at bounding box center [441, 227] width 256 height 77
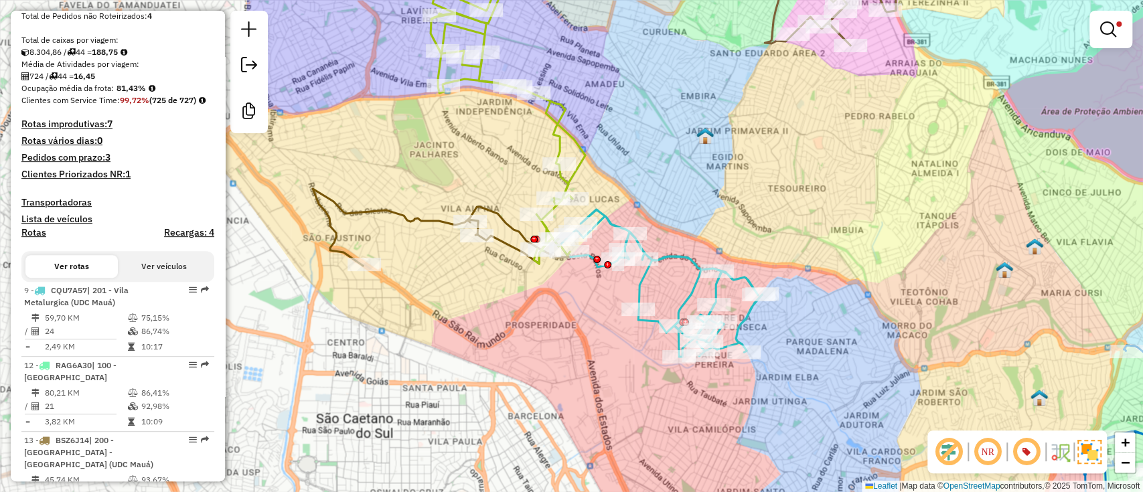
select select "**********"
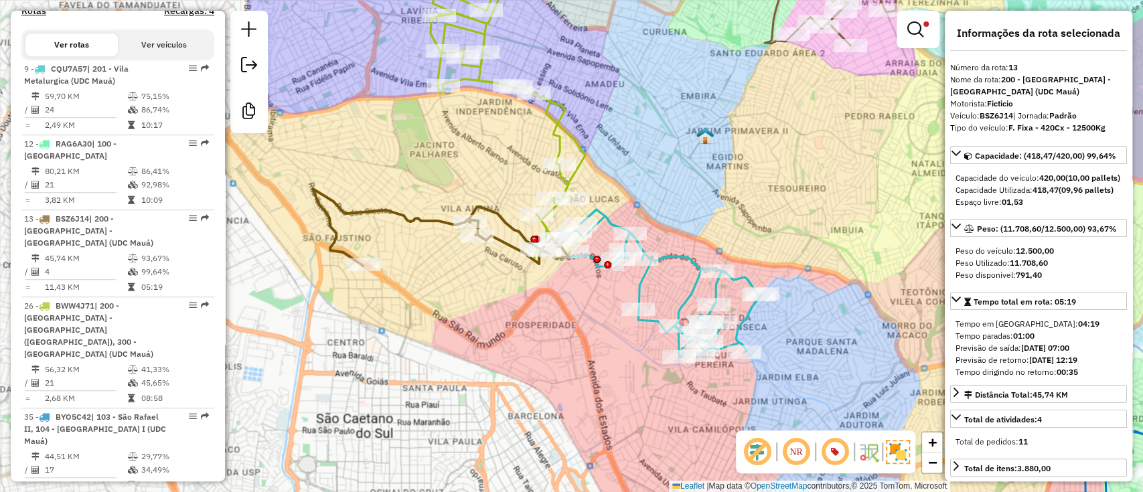
scroll to position [739, 0]
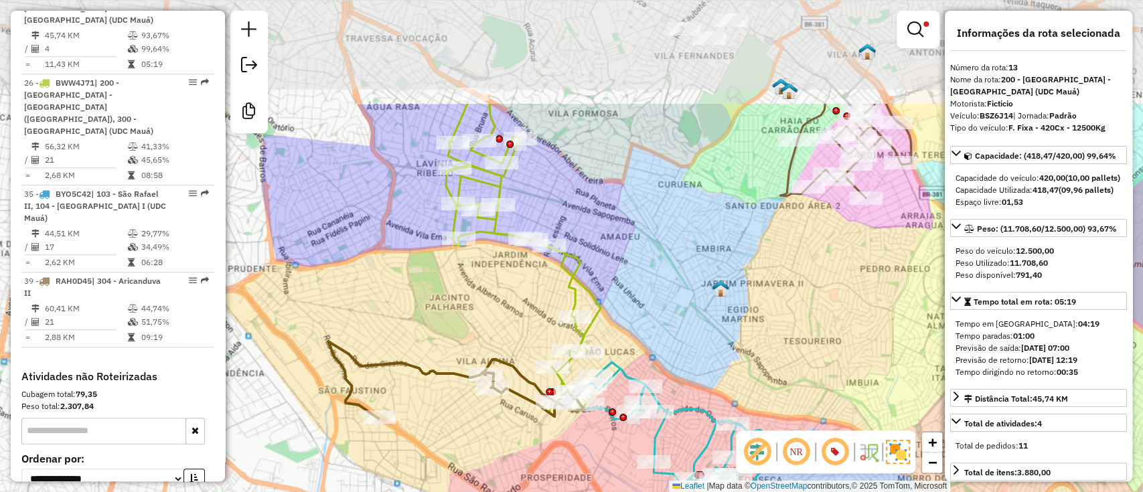
drag, startPoint x: 482, startPoint y: 141, endPoint x: 497, endPoint y: 297, distance: 157.3
click at [497, 297] on div "Limpar filtros Janela de atendimento Grade de atendimento Capacidade Transporta…" at bounding box center [571, 246] width 1143 height 492
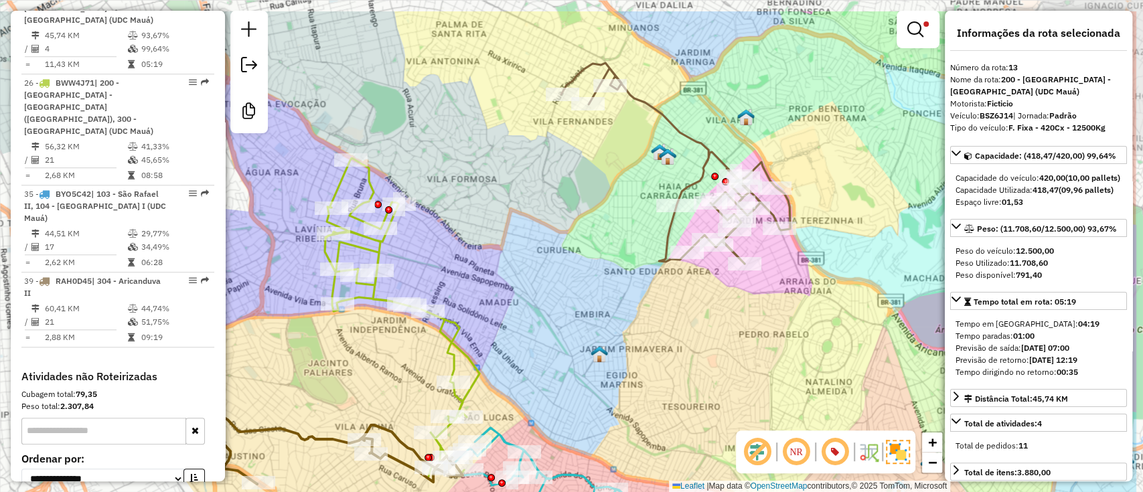
drag, startPoint x: 721, startPoint y: 205, endPoint x: 610, endPoint y: 247, distance: 118.2
click at [610, 247] on div "Limpar filtros Janela de atendimento Grade de atendimento Capacidade Transporta…" at bounding box center [571, 246] width 1143 height 492
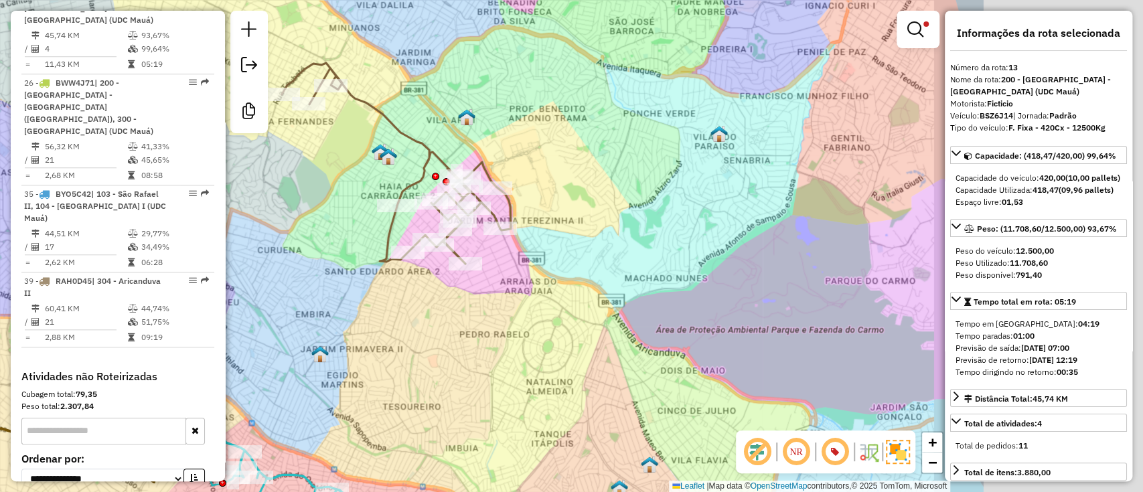
drag, startPoint x: 893, startPoint y: 250, endPoint x: 562, endPoint y: 220, distance: 332.1
click at [557, 238] on div "Limpar filtros Janela de atendimento Grade de atendimento Capacidade Transporta…" at bounding box center [571, 246] width 1143 height 492
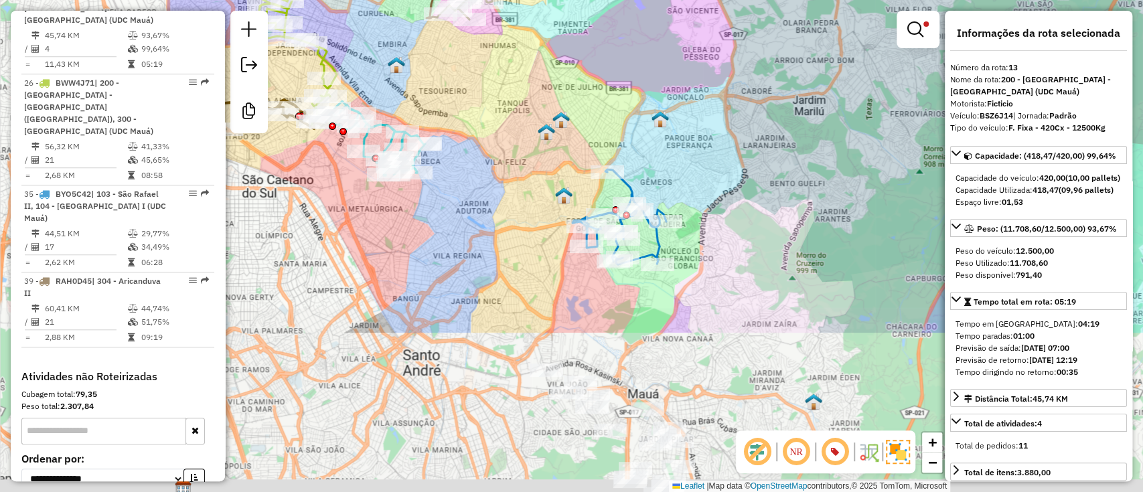
drag, startPoint x: 653, startPoint y: 319, endPoint x: 631, endPoint y: 110, distance: 209.9
click at [631, 110] on div "Limpar filtros Janela de atendimento Grade de atendimento Capacidade Transporta…" at bounding box center [571, 246] width 1143 height 492
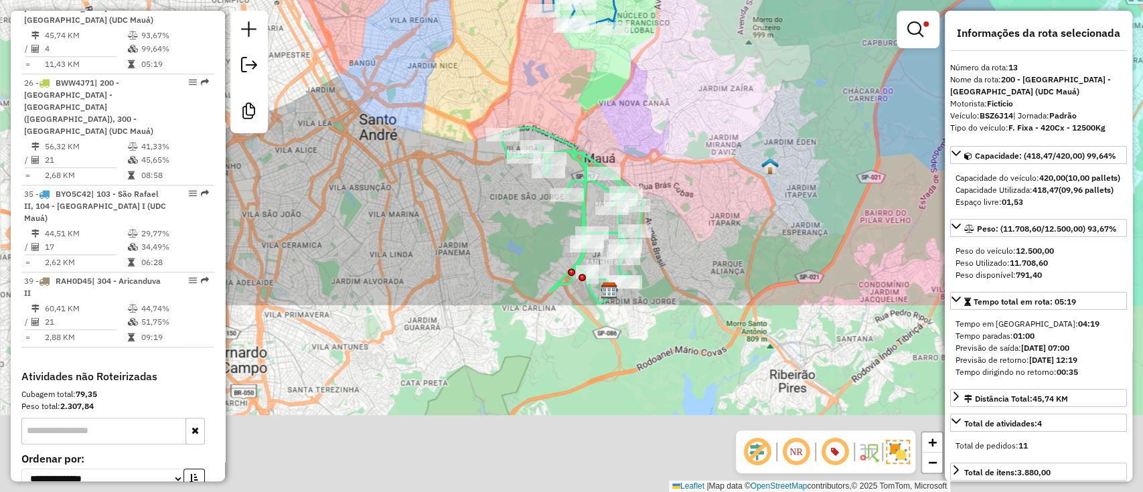
drag, startPoint x: 745, startPoint y: 346, endPoint x: 701, endPoint y: 99, distance: 250.9
click at [701, 99] on div "Limpar filtros Janela de atendimento Grade de atendimento Capacidade Transporta…" at bounding box center [571, 246] width 1143 height 492
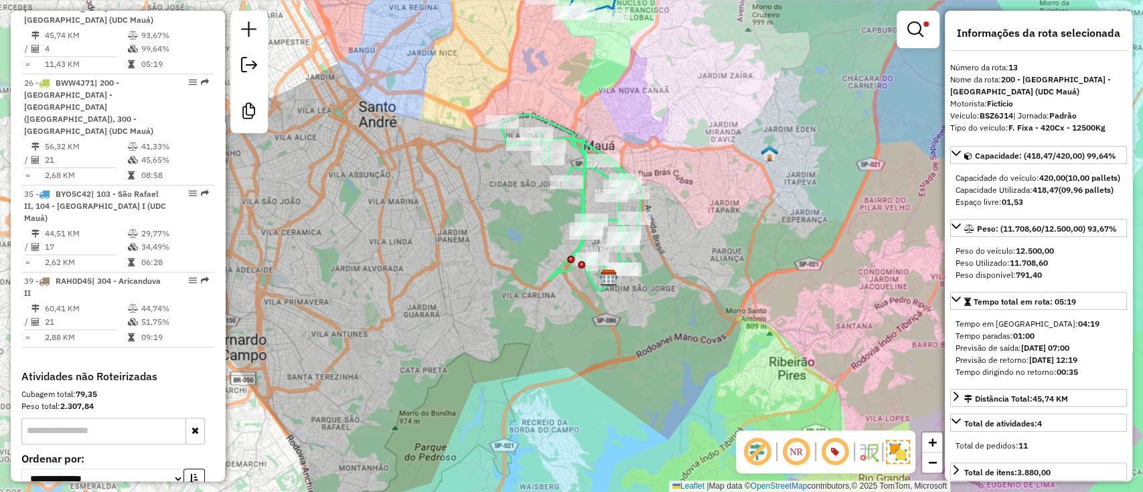
click at [562, 135] on icon at bounding box center [572, 202] width 142 height 176
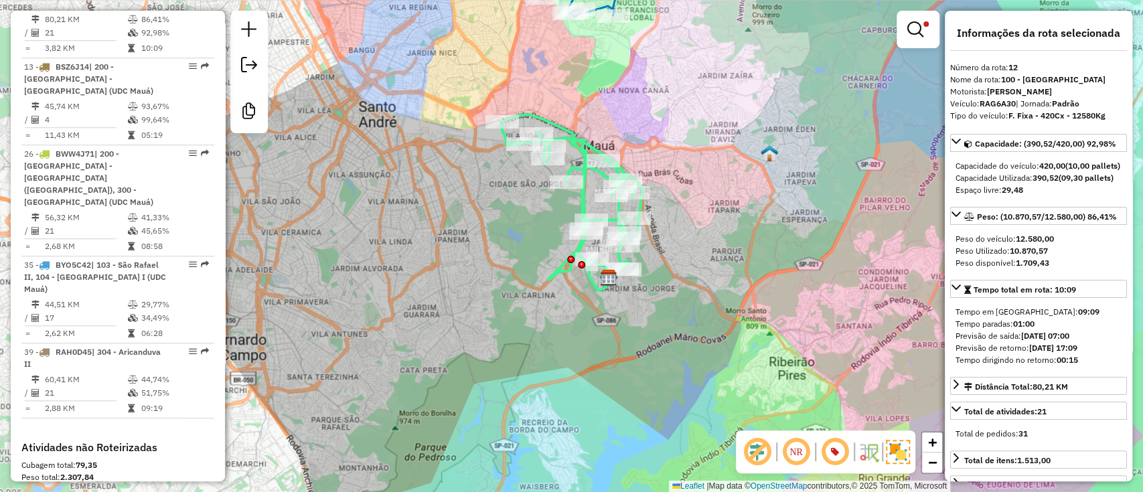
scroll to position [664, 0]
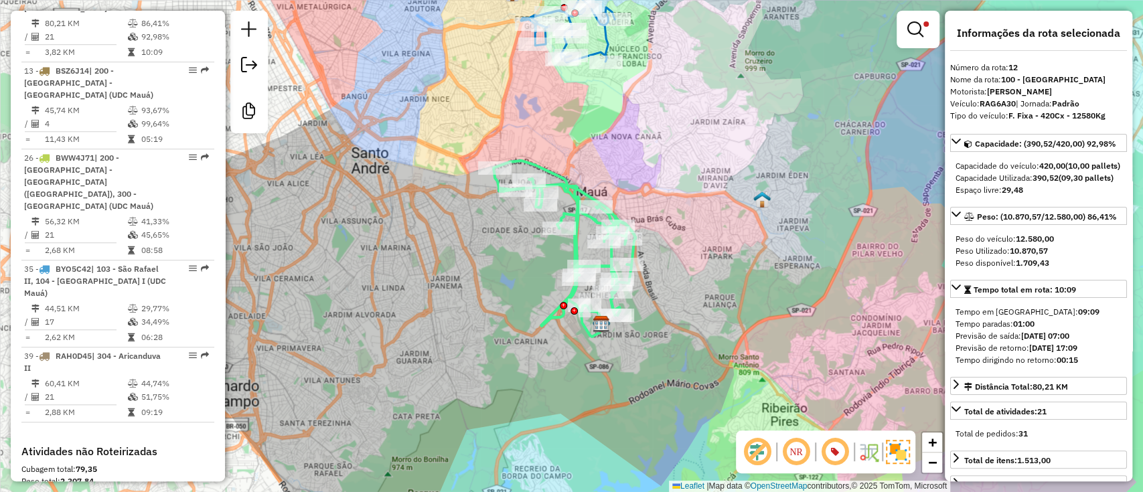
drag, startPoint x: 663, startPoint y: 112, endPoint x: 640, endPoint y: 180, distance: 72.0
click at [654, 209] on div "Limpar filtros Janela de atendimento Grade de atendimento Capacidade Transporta…" at bounding box center [571, 246] width 1143 height 492
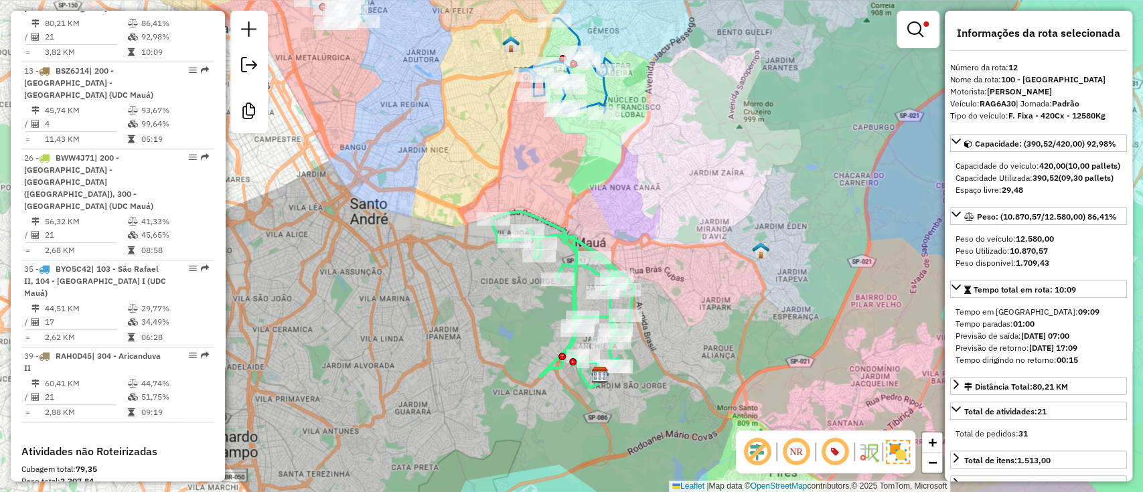
click at [600, 90] on icon at bounding box center [566, 65] width 94 height 95
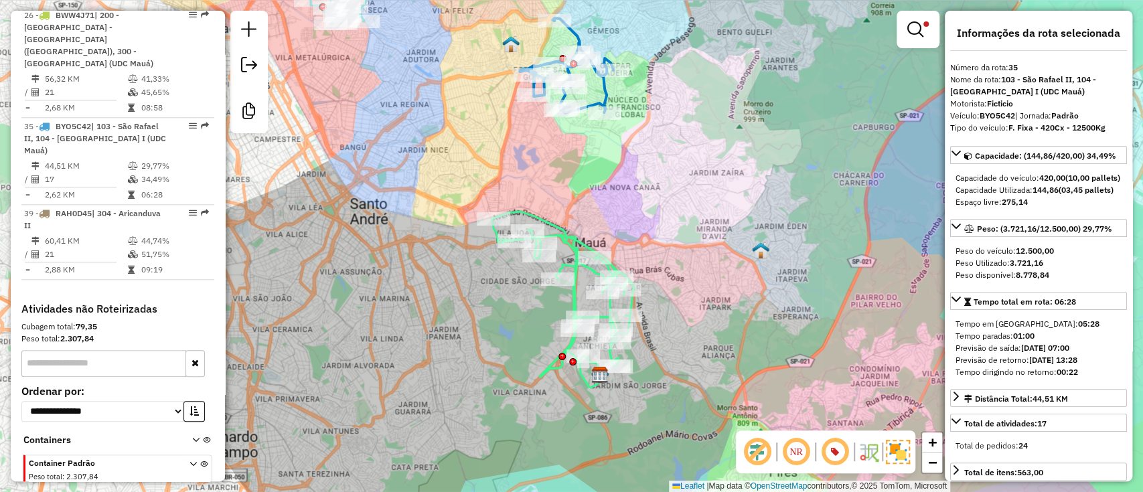
scroll to position [873, 0]
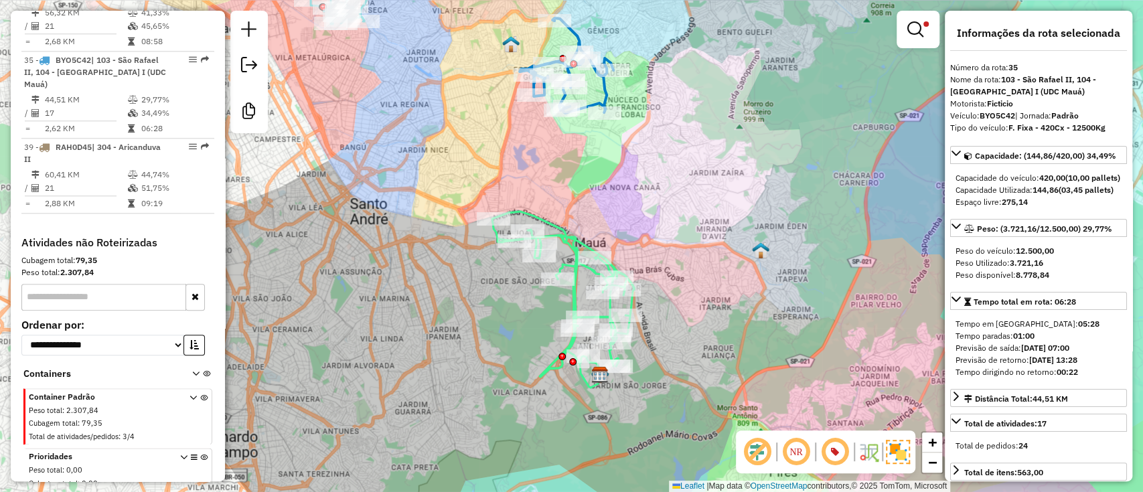
click at [904, 24] on link at bounding box center [918, 29] width 32 height 27
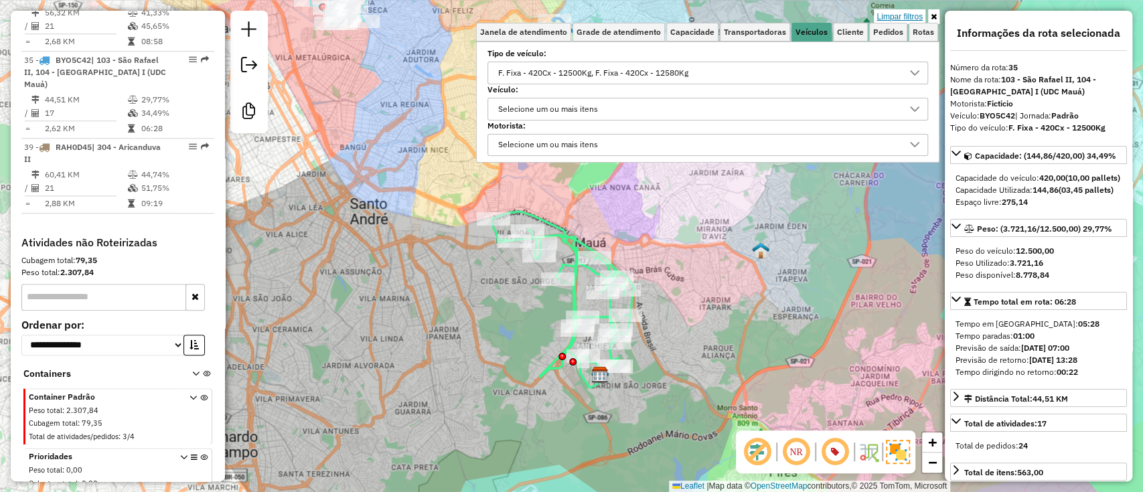
click at [898, 19] on link "Limpar filtros" at bounding box center [900, 16] width 52 height 15
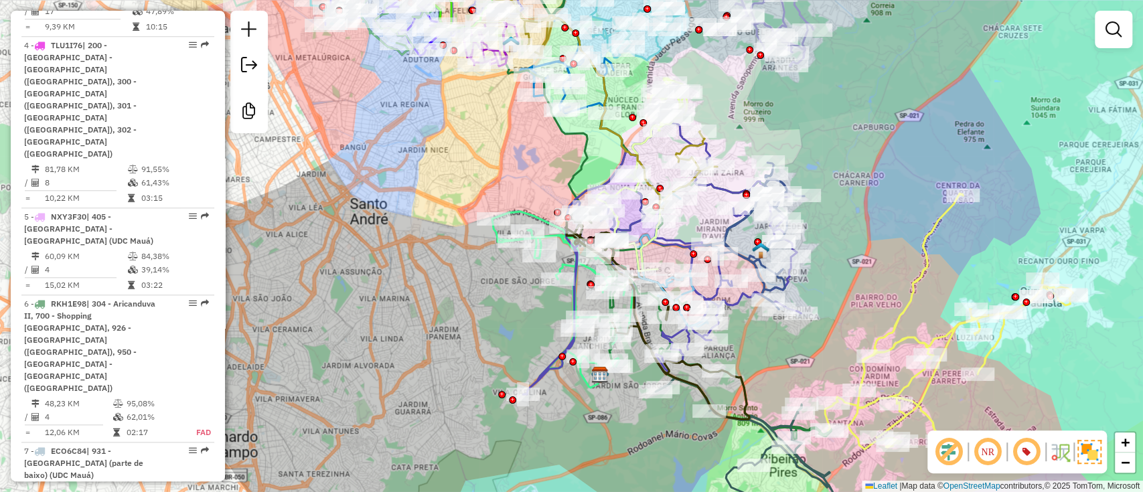
scroll to position [2749, 0]
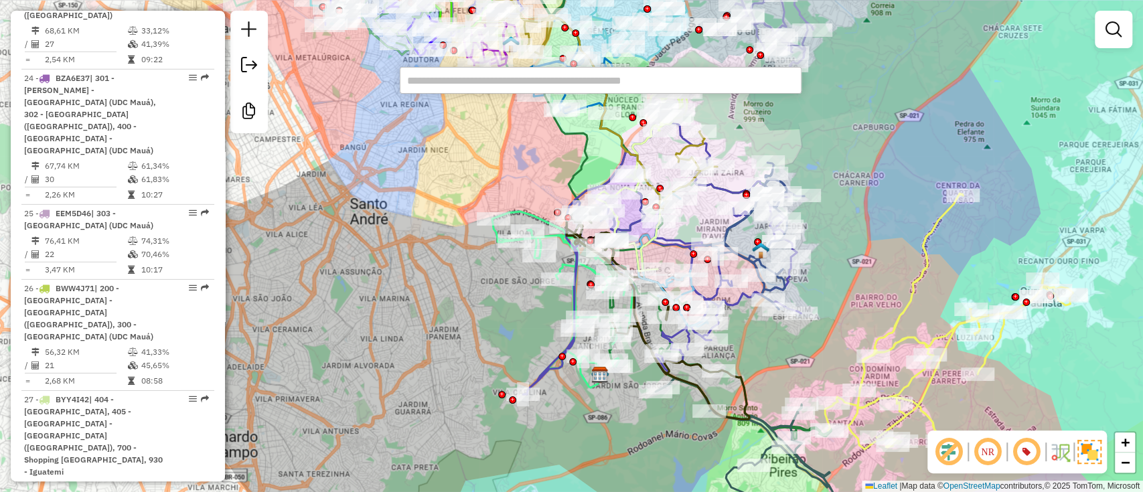
paste input "*****"
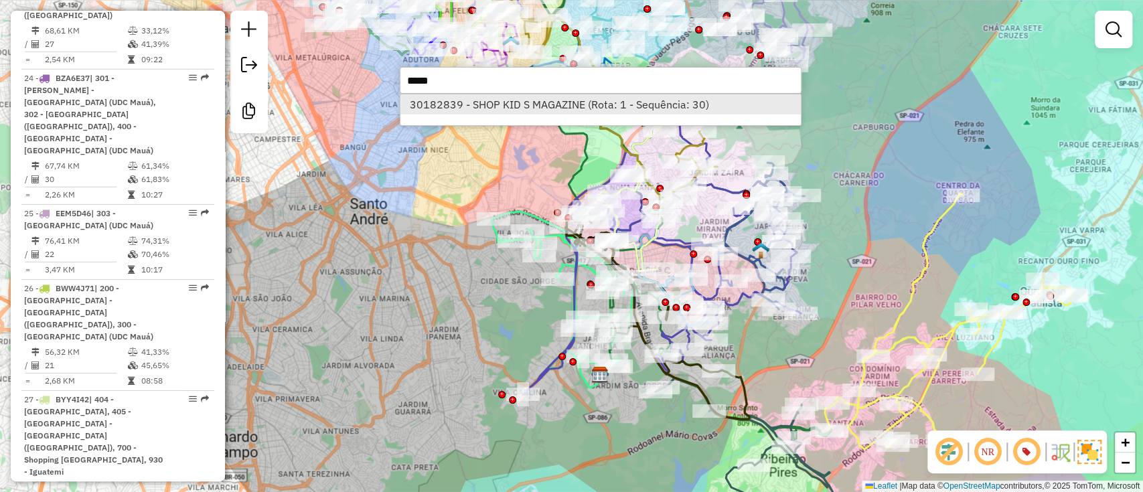
type input "*****"
click at [528, 104] on li "30182839 - SHOP KID S MAGAZINE (Rota: 1 - Sequência: 30)" at bounding box center [600, 104] width 400 height 20
select select "**********"
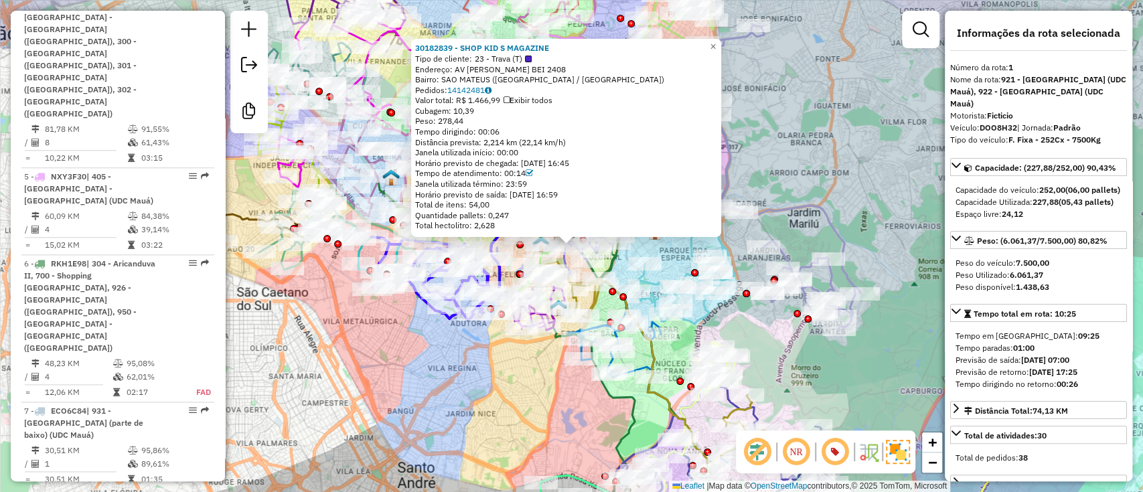
scroll to position [589, 0]
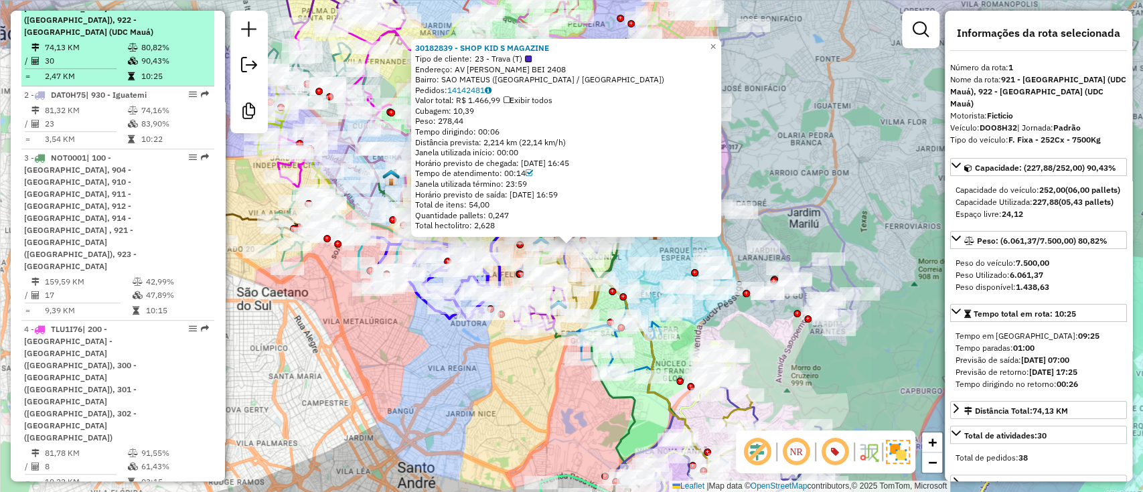
click at [155, 38] on div "1 - DOO8H32 | 921 - Jardim Planalto (UDC Mauá), 922 - São Matheus (UDC Mauá)" at bounding box center [95, 14] width 142 height 48
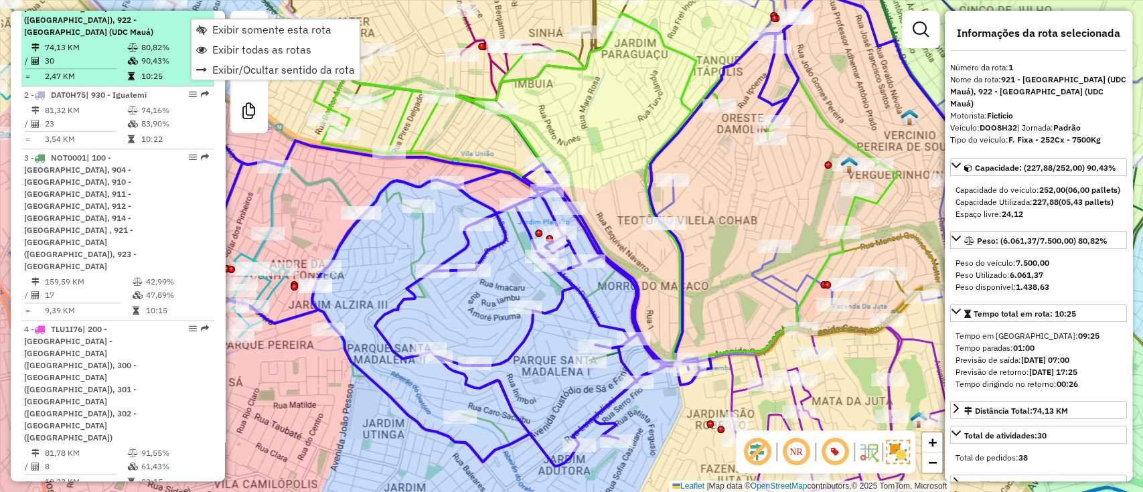
click at [162, 38] on div "1 - DOO8H32 | 921 - Jardim Planalto (UDC Mauá), 922 - São Matheus (UDC Mauá)" at bounding box center [117, 14] width 187 height 48
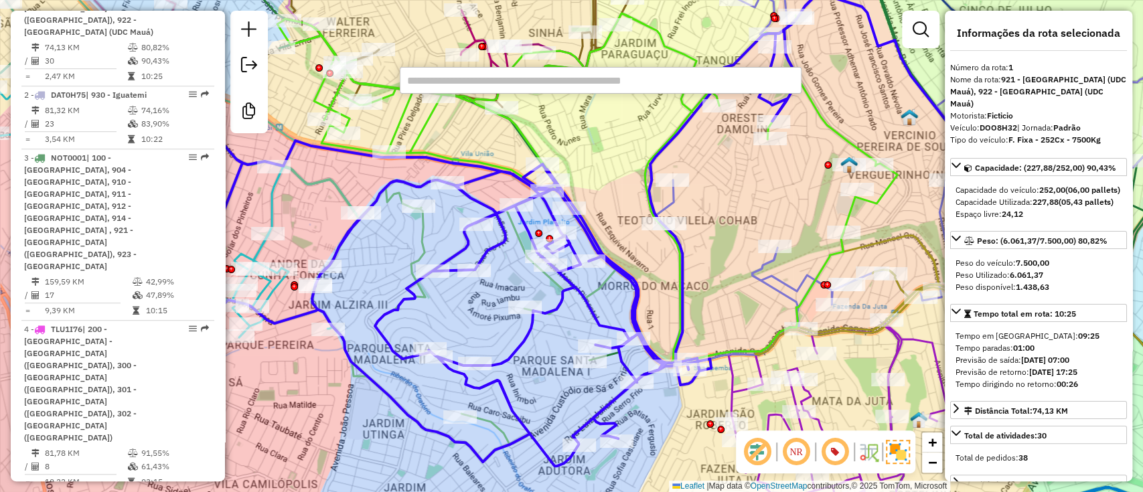
type input "*****"
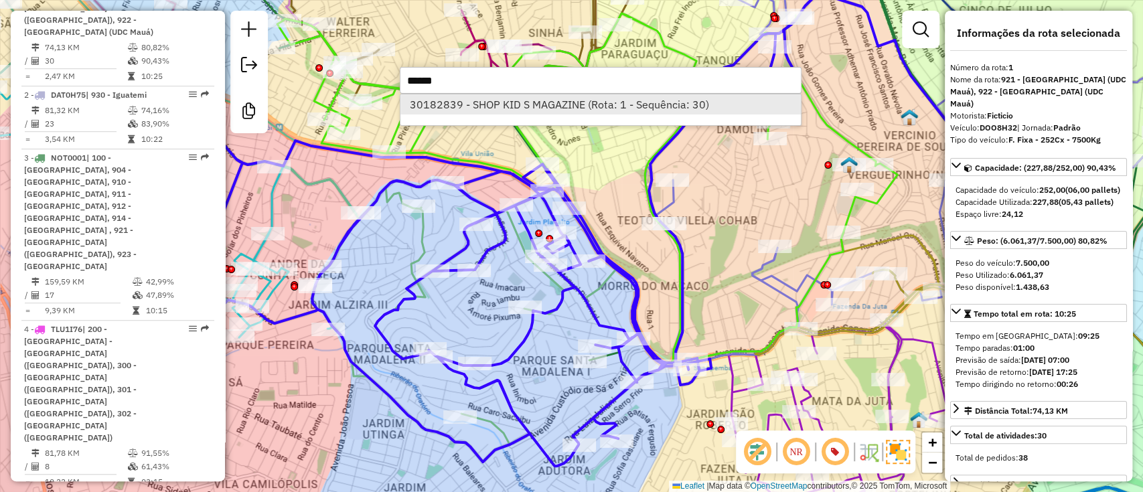
click at [491, 104] on li "30182839 - SHOP KID S MAGAZINE (Rota: 1 - Sequência: 30)" at bounding box center [600, 104] width 400 height 20
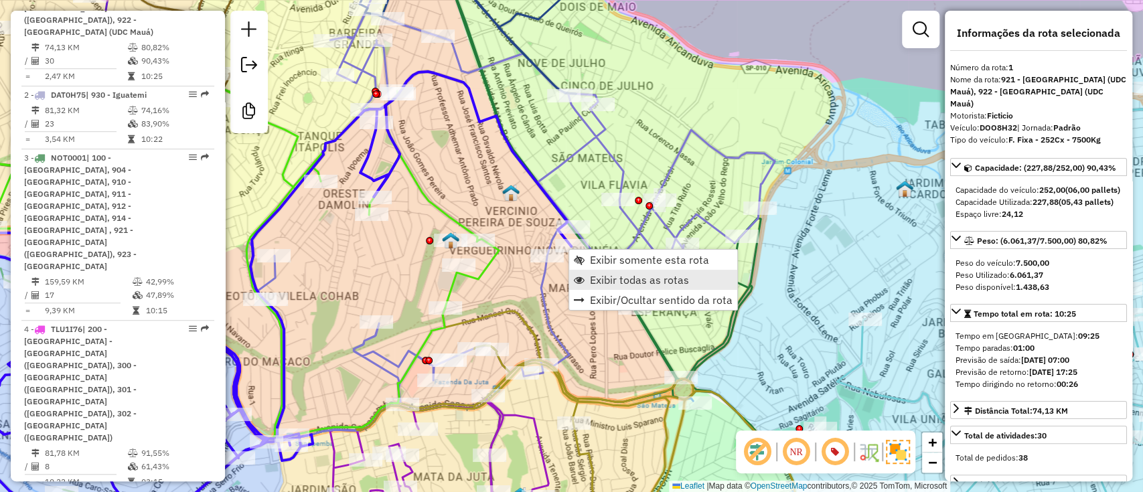
click at [634, 281] on span "Exibir todas as rotas" at bounding box center [639, 279] width 99 height 11
click at [599, 258] on span "Exibir somente esta rota" at bounding box center [651, 255] width 119 height 11
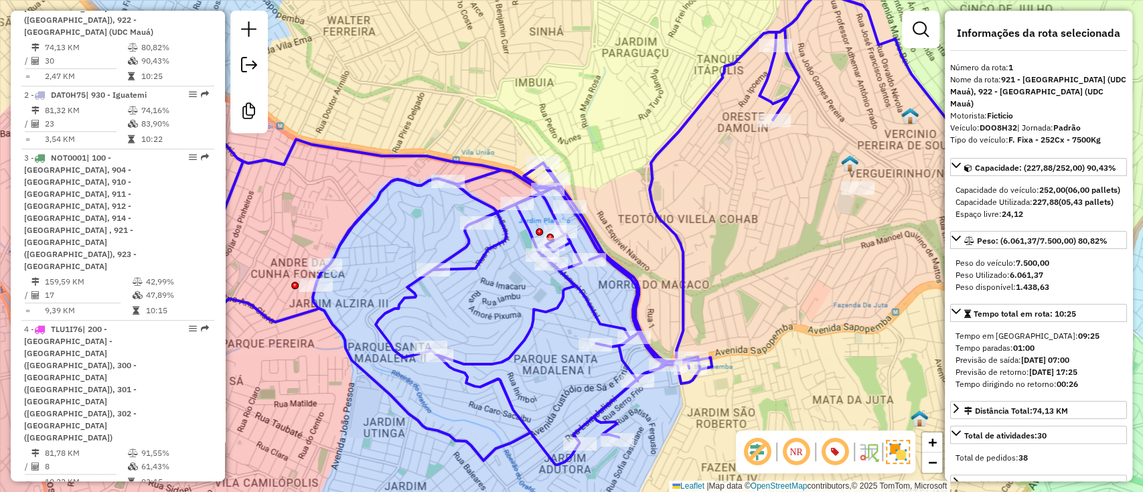
drag, startPoint x: 747, startPoint y: 275, endPoint x: 745, endPoint y: 232, distance: 42.9
click at [747, 238] on div "Rota 1 - Placa DOO8H32 30198474 - JOSE CICERO DA SILVA Janela de atendimento Gr…" at bounding box center [571, 246] width 1143 height 492
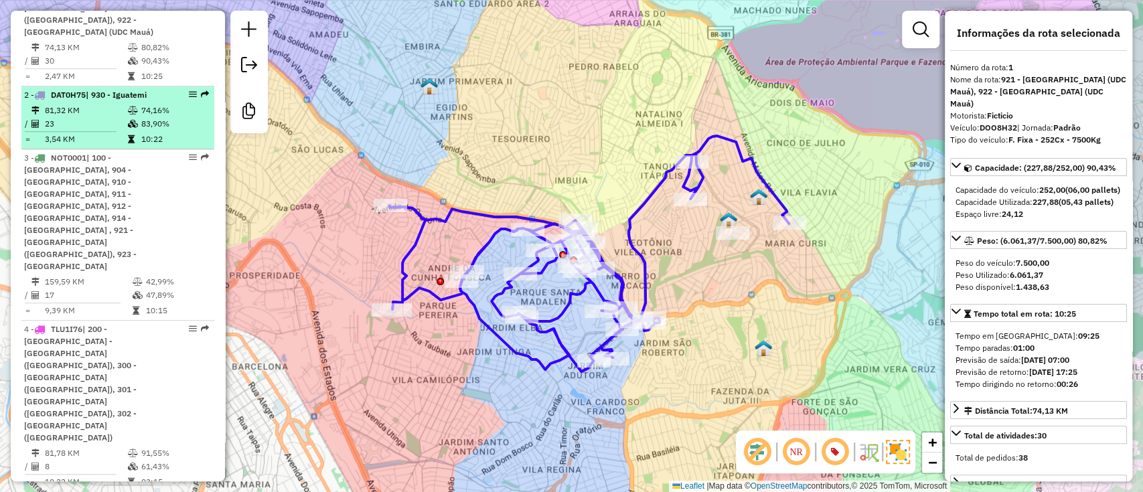
click at [150, 117] on td "74,16%" at bounding box center [175, 110] width 68 height 13
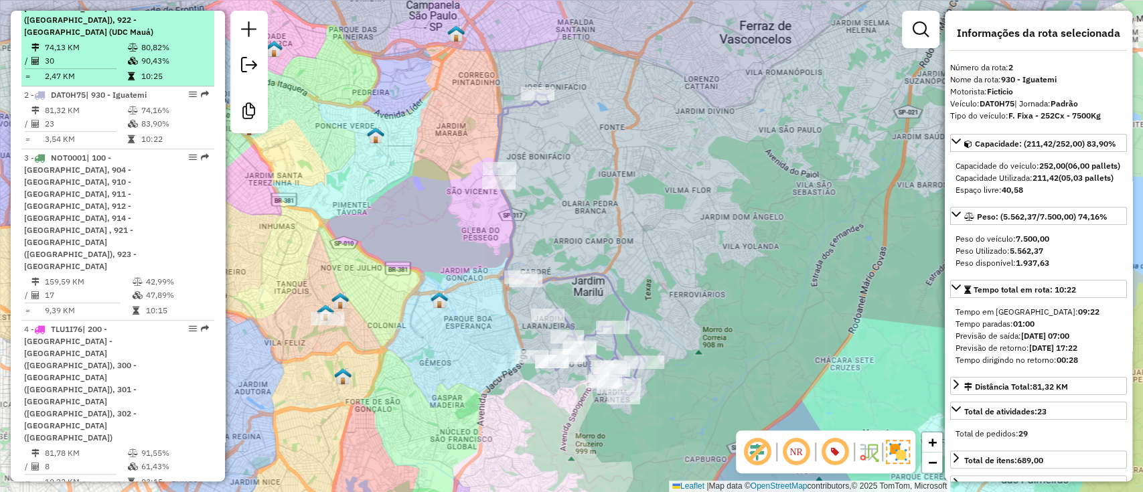
click at [141, 65] on td "90,43%" at bounding box center [175, 60] width 68 height 13
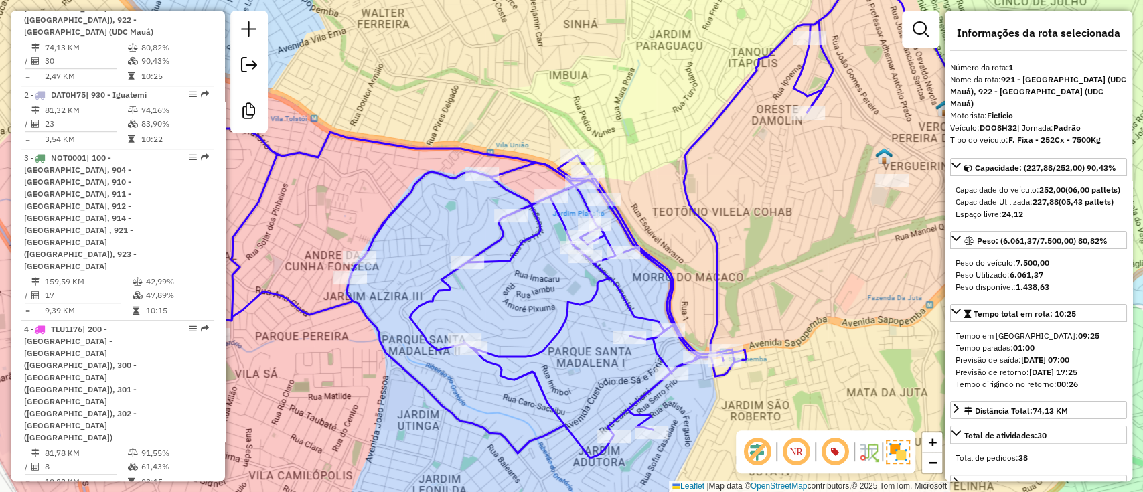
drag, startPoint x: 902, startPoint y: 96, endPoint x: 690, endPoint y: 170, distance: 224.2
click at [690, 169] on div "Janela de atendimento Grade de atendimento Capacidade Transportadoras Veículos …" at bounding box center [571, 246] width 1143 height 492
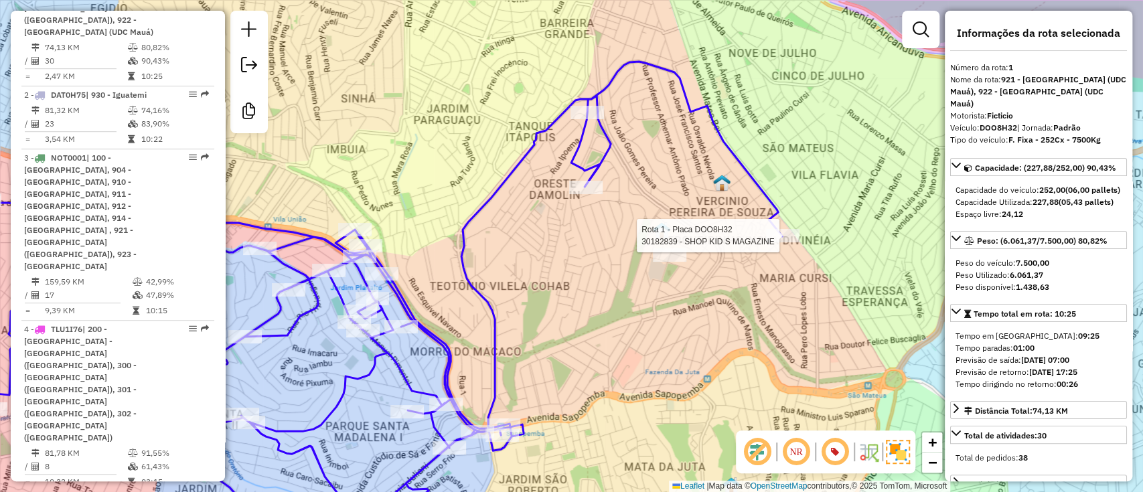
click at [784, 226] on div "Rota 1 - Placa DOO8H32 30182839 - SHOP KID S MAGAZINE Janela de atendimento Gra…" at bounding box center [571, 246] width 1143 height 492
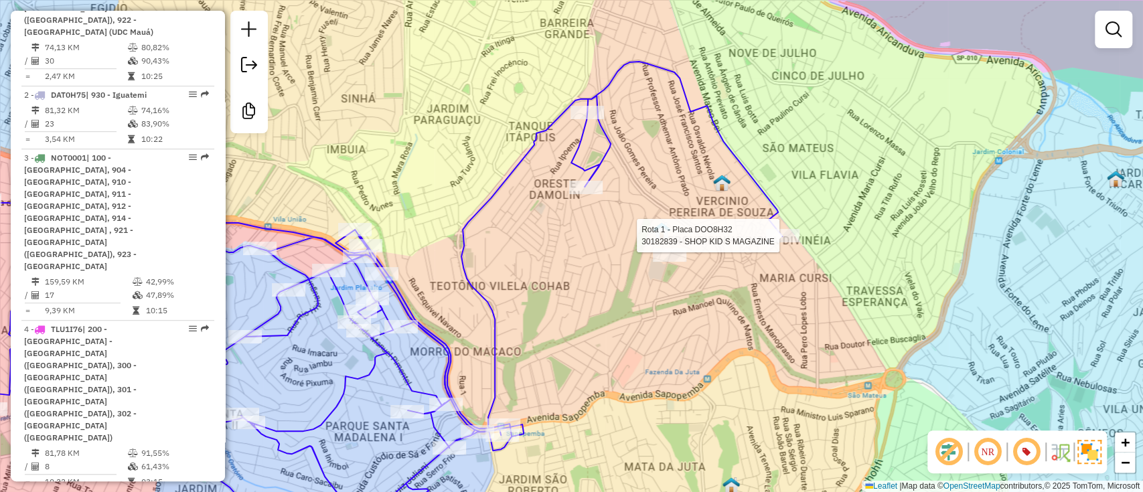
select select "**********"
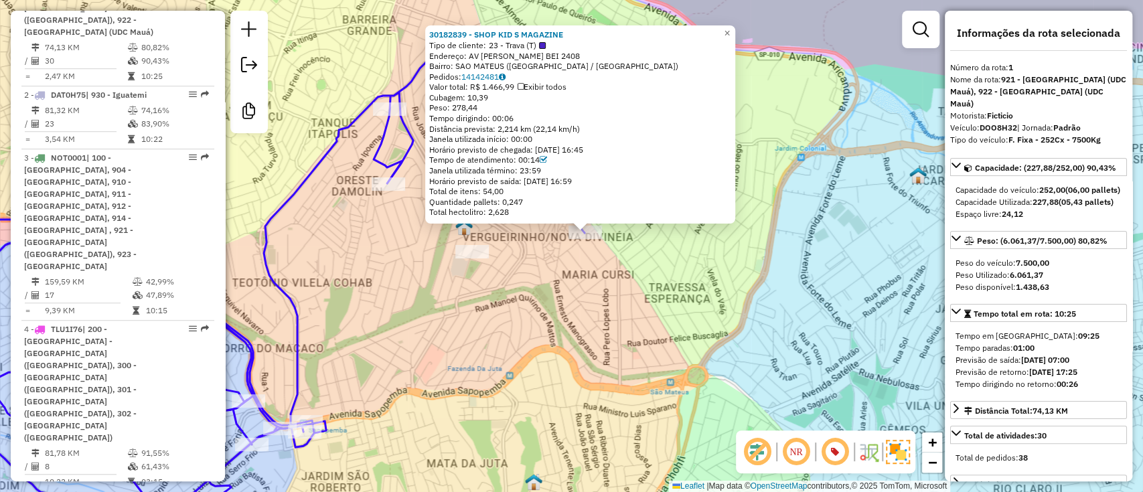
drag, startPoint x: 404, startPoint y: 303, endPoint x: 442, endPoint y: 270, distance: 49.9
click at [442, 270] on div "30182839 - SHOP KID S MAGAZINE Tipo de cliente: 23 - Trava (T) Endereço: AV MAT…" at bounding box center [571, 246] width 1143 height 492
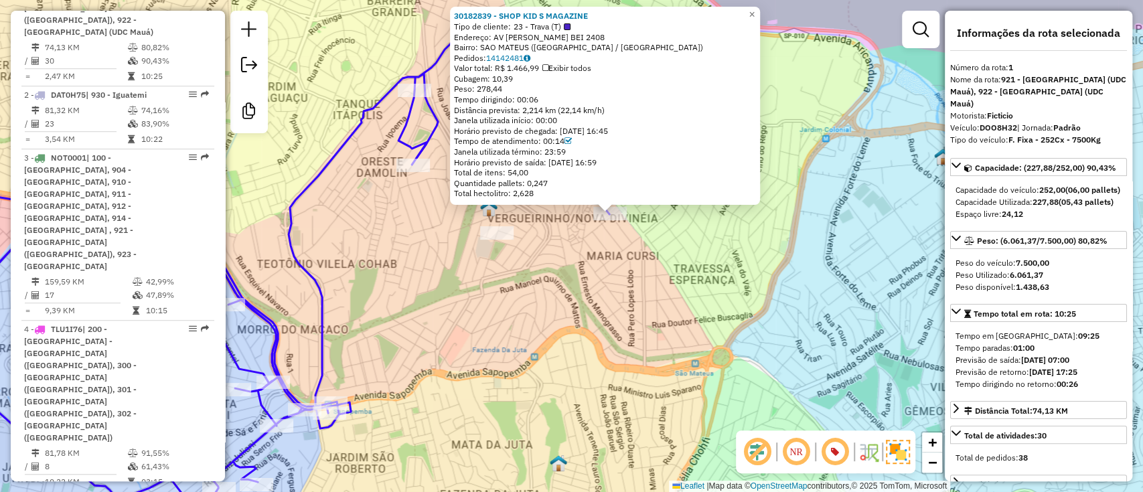
click at [600, 248] on div "Rota 1 - Placa DOO8H32 30182839 - SHOP KID S MAGAZINE 30182839 - SHOP KID S MAG…" at bounding box center [571, 246] width 1143 height 492
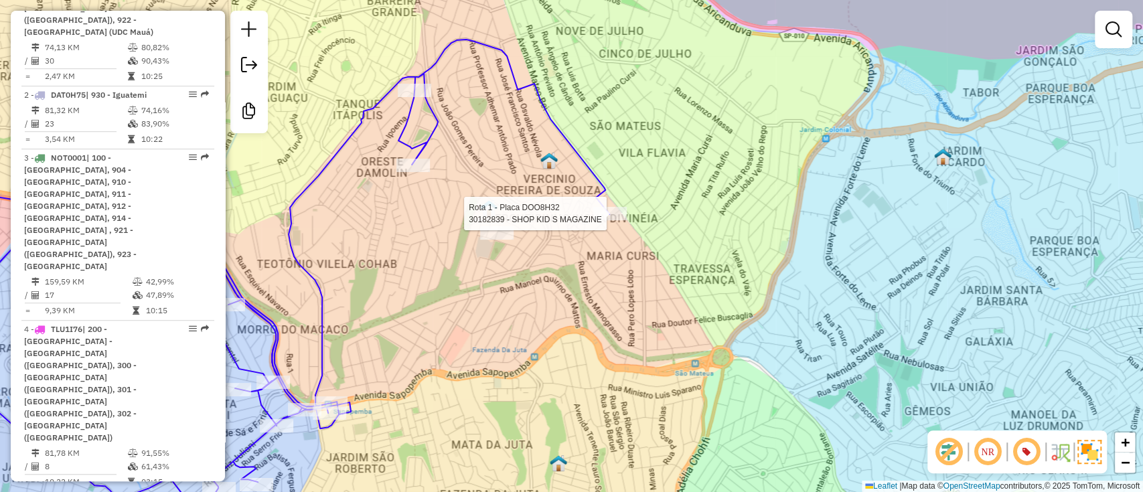
select select "**********"
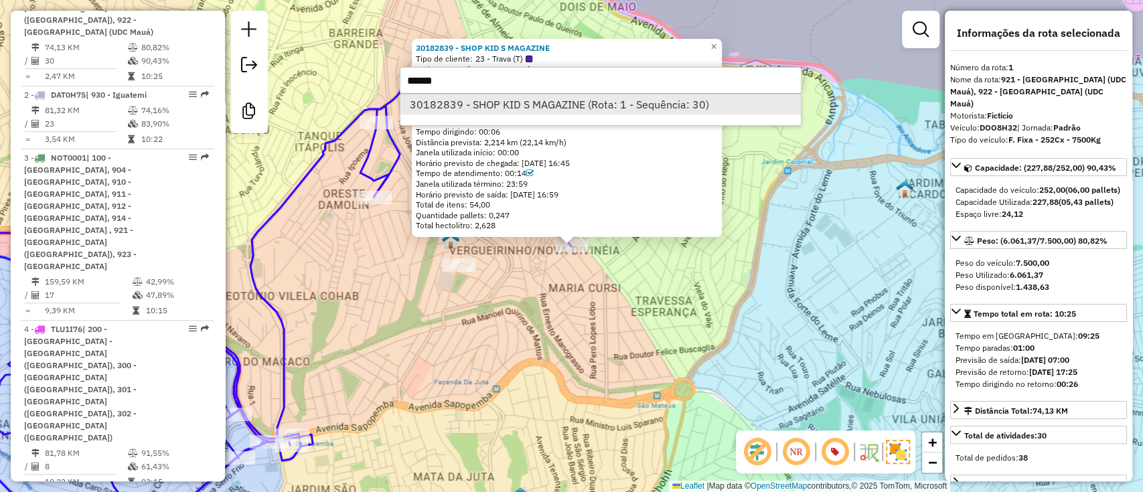
type input "*****"
click at [623, 104] on li "30182839 - SHOP KID S MAGAZINE (Rota: 1 - Sequência: 30)" at bounding box center [600, 104] width 400 height 20
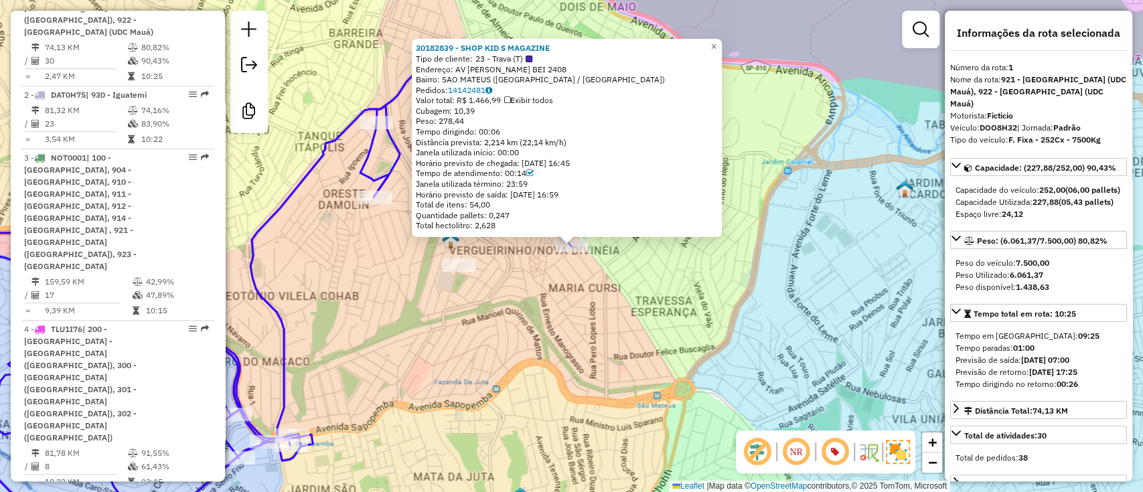
drag, startPoint x: 420, startPoint y: 176, endPoint x: 529, endPoint y: 171, distance: 109.2
click at [529, 171] on div "Tempo de atendimento: 00:14" at bounding box center [567, 173] width 302 height 11
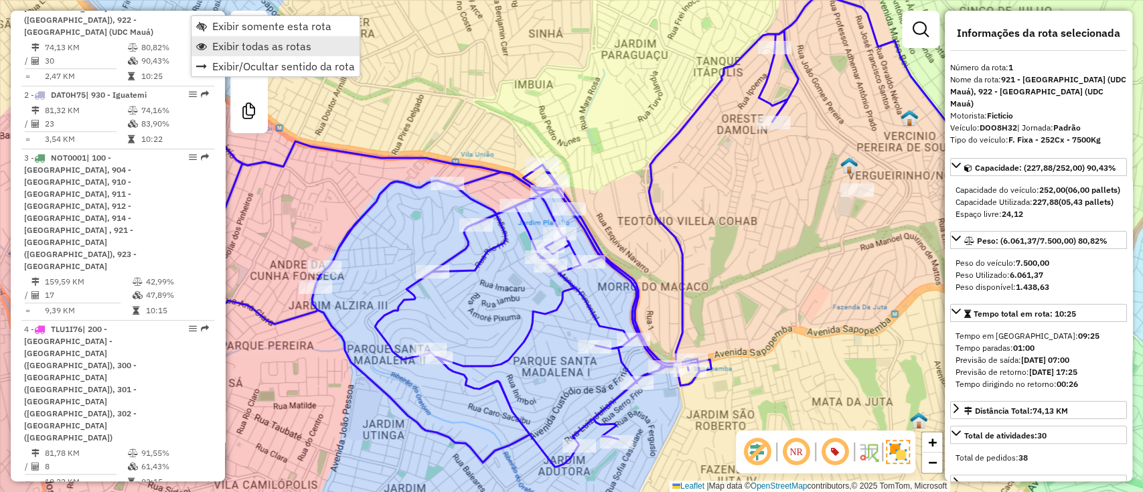
click at [266, 50] on span "Exibir todas as rotas" at bounding box center [261, 46] width 99 height 11
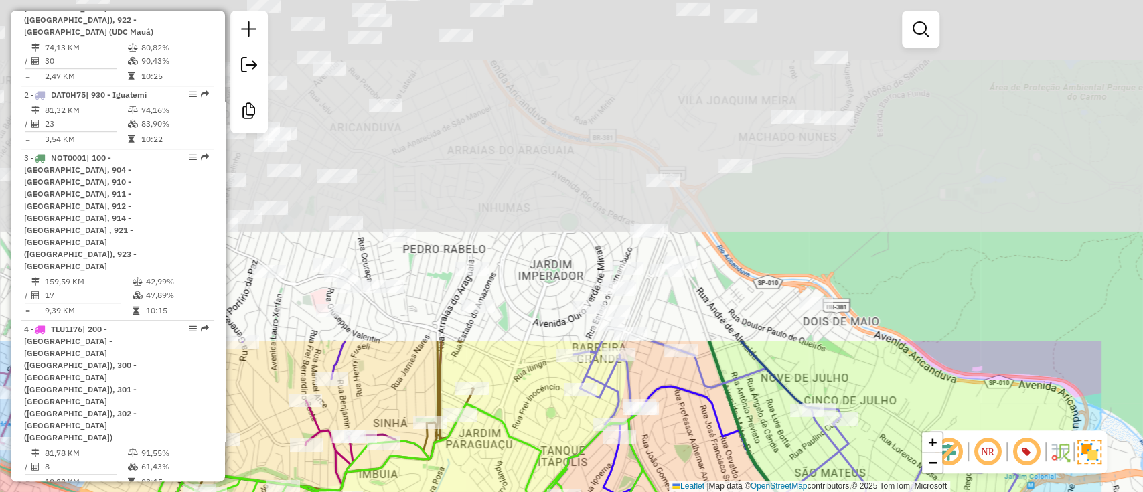
drag, startPoint x: 700, startPoint y: 29, endPoint x: 534, endPoint y: 440, distance: 442.9
click at [533, 449] on div "Janela de atendimento Grade de atendimento Capacidade Transportadoras Veículos …" at bounding box center [571, 246] width 1143 height 492
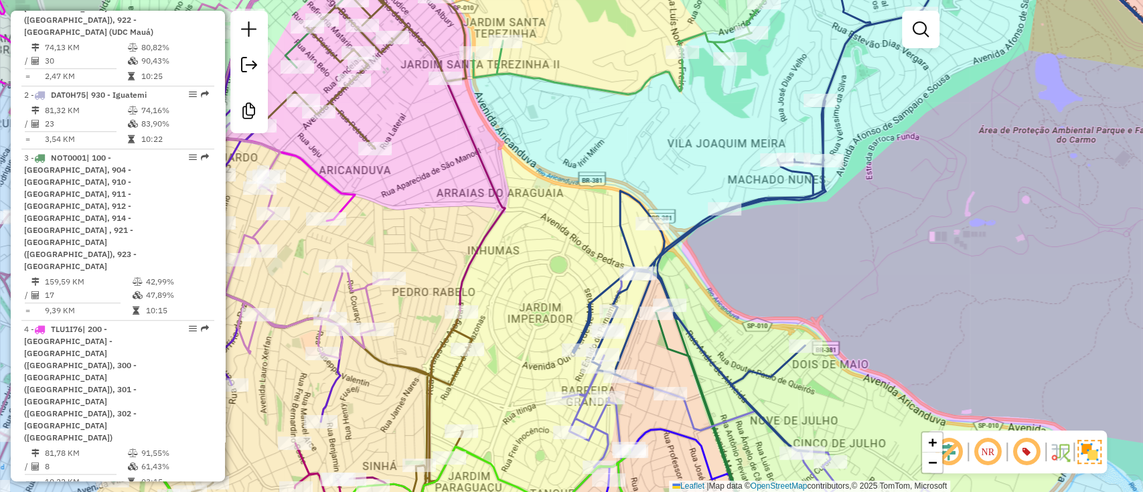
drag, startPoint x: 648, startPoint y: 94, endPoint x: 616, endPoint y: 212, distance: 121.5
click at [638, 244] on div "Janela de atendimento Grade de atendimento Capacidade Transportadoras Veículos …" at bounding box center [571, 246] width 1143 height 492
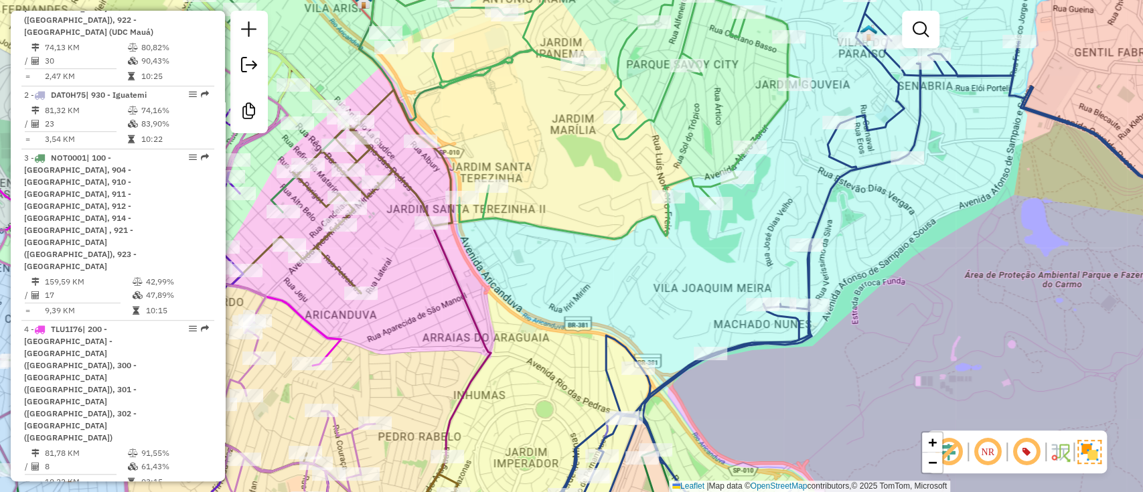
click at [617, 238] on icon at bounding box center [582, 95] width 434 height 288
select select "**********"
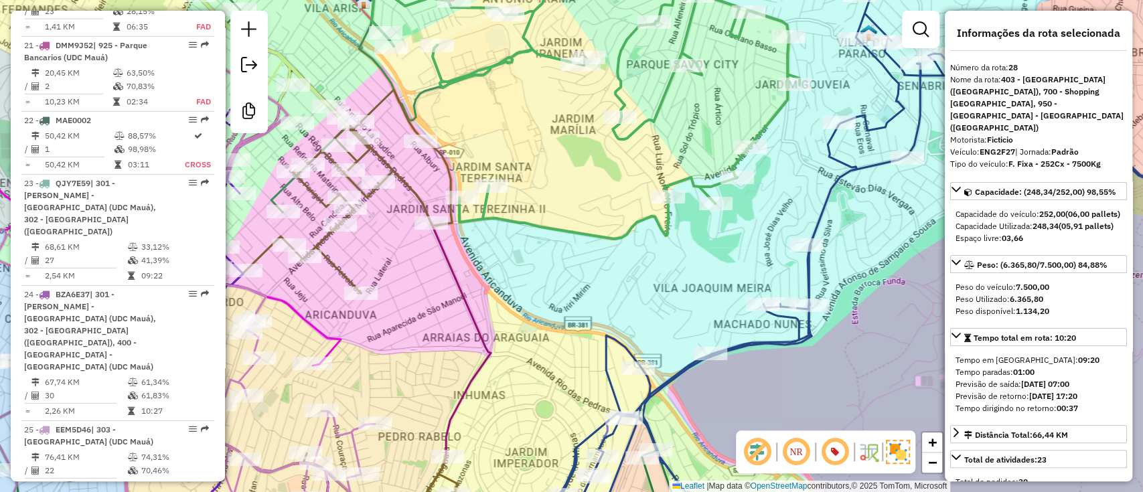
scroll to position [2876, 0]
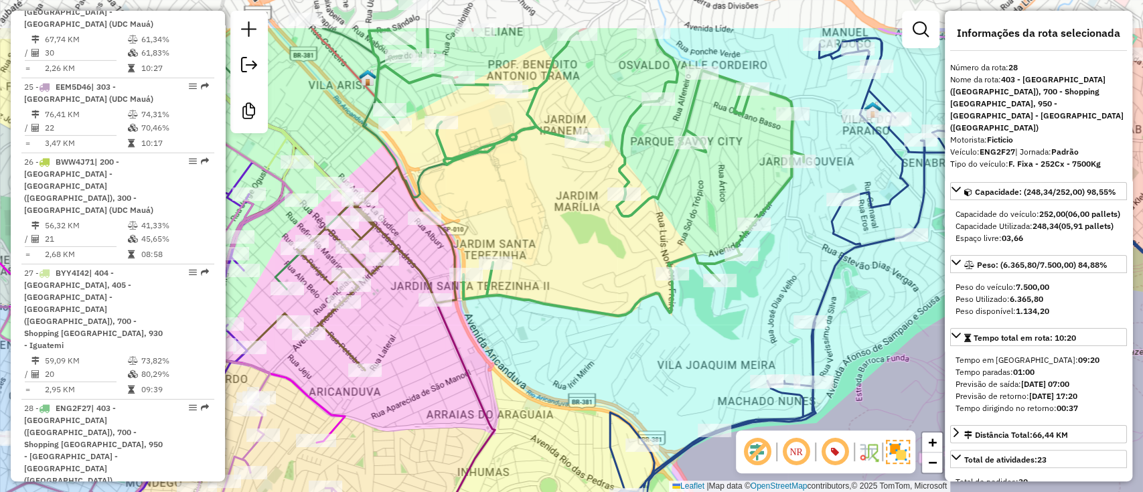
drag, startPoint x: 590, startPoint y: 168, endPoint x: 594, endPoint y: 245, distance: 77.1
click at [594, 245] on div "Janela de atendimento Grade de atendimento Capacidade Transportadoras Veículos …" at bounding box center [571, 246] width 1143 height 492
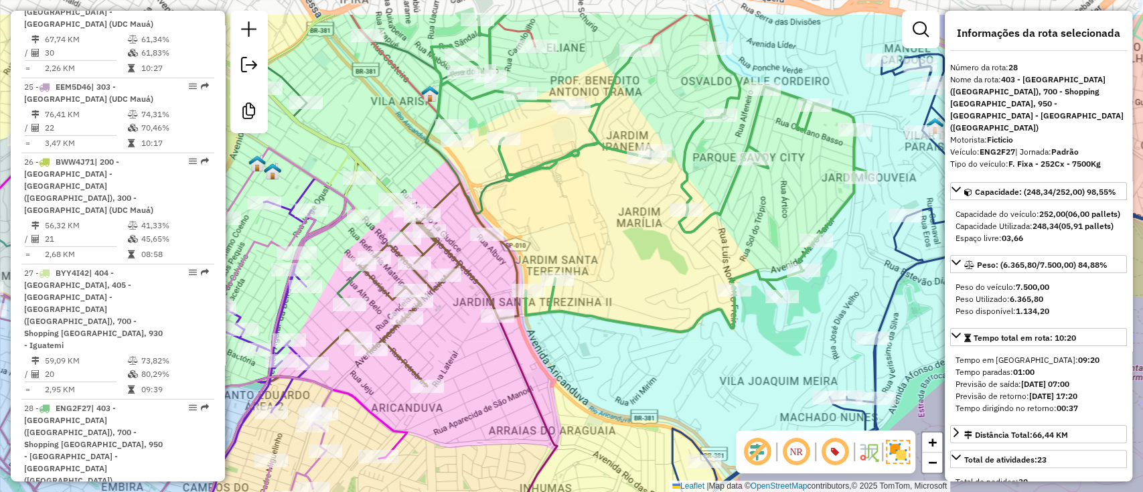
drag, startPoint x: 633, startPoint y: 191, endPoint x: 602, endPoint y: 254, distance: 70.7
click at [602, 254] on div "Janela de atendimento Grade de atendimento Capacidade Transportadoras Veículos …" at bounding box center [571, 246] width 1143 height 492
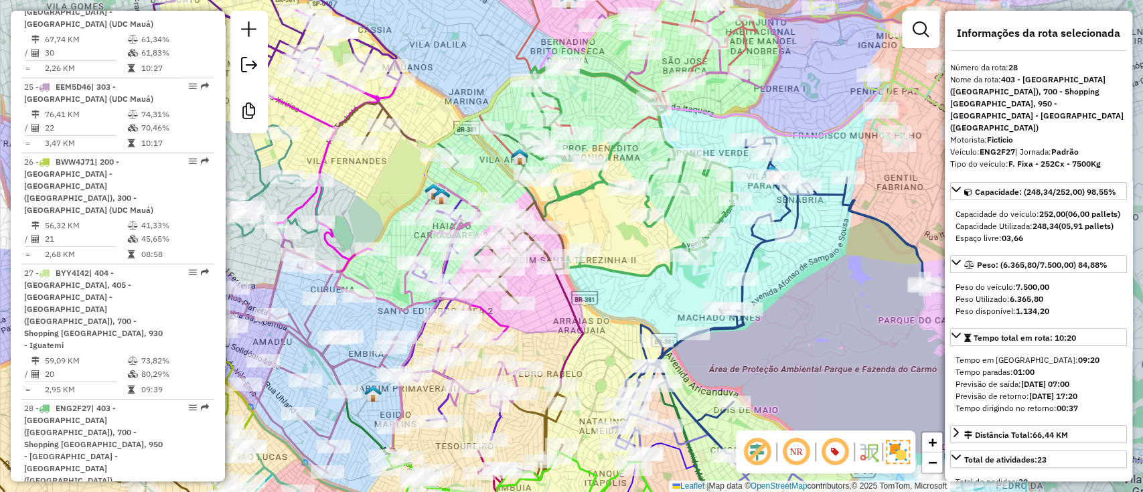
drag, startPoint x: 695, startPoint y: 216, endPoint x: 679, endPoint y: 215, distance: 15.4
click at [679, 215] on div "Janela de atendimento Grade de atendimento Capacidade Transportadoras Veículos …" at bounding box center [571, 246] width 1143 height 492
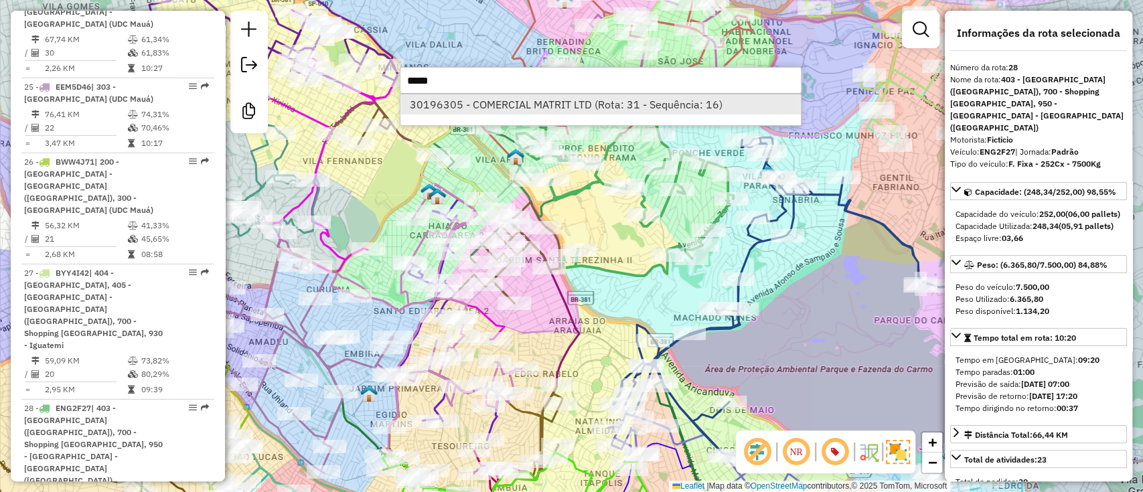
type input "*****"
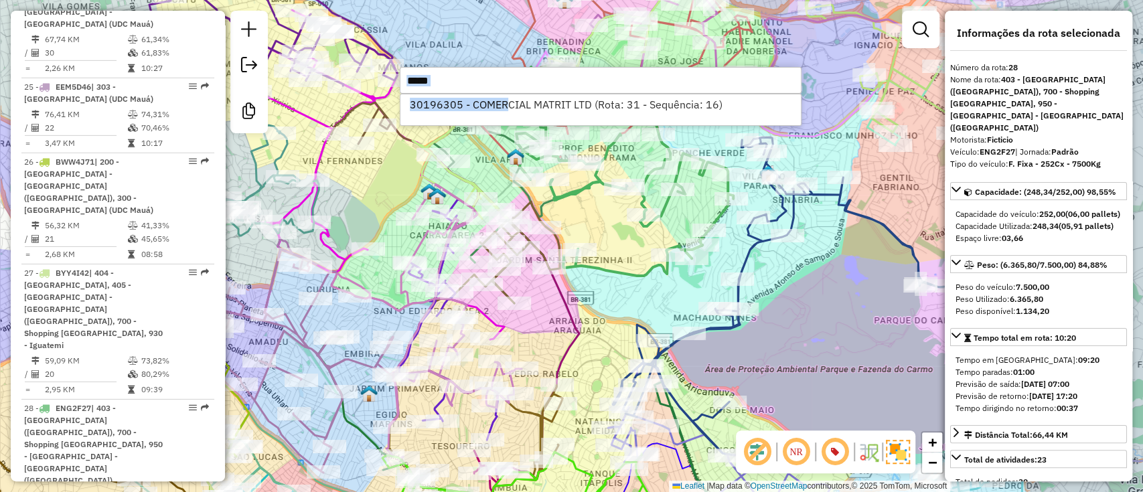
click at [509, 93] on div "***** 30196305 - COMERCIAL MATRIT LTD (Rota: 31 - Sequência: 16) 1 items select…" at bounding box center [601, 80] width 402 height 27
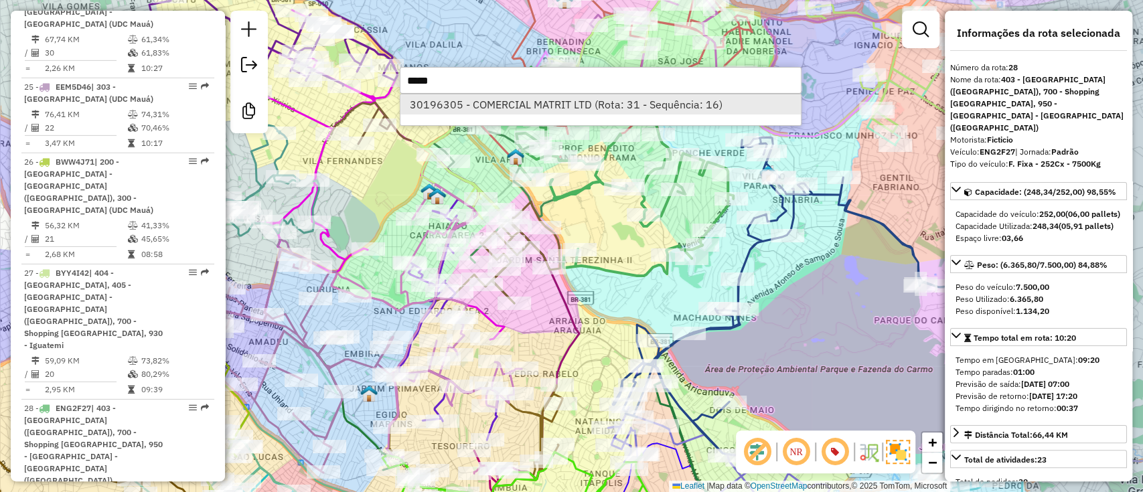
click at [505, 104] on li "30196305 - COMERCIAL MATRIT LTD (Rota: 31 - Sequência: 16)" at bounding box center [600, 104] width 400 height 20
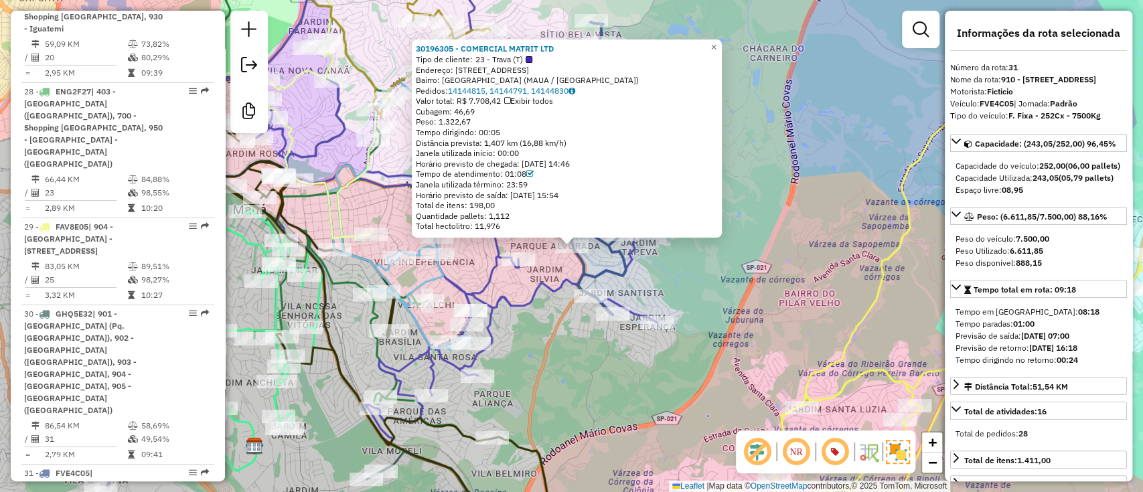
scroll to position [3209, 0]
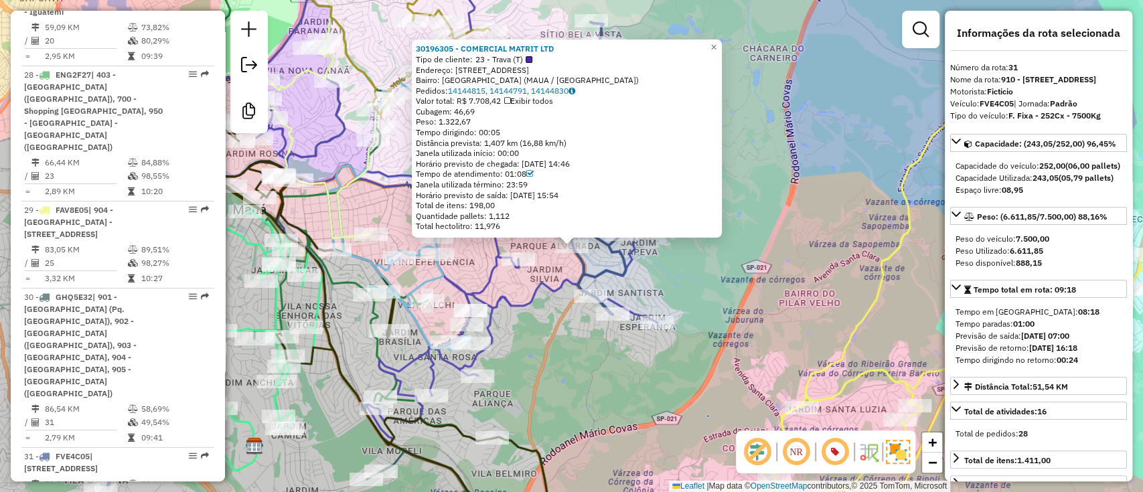
click at [482, 361] on icon at bounding box center [379, 218] width 556 height 534
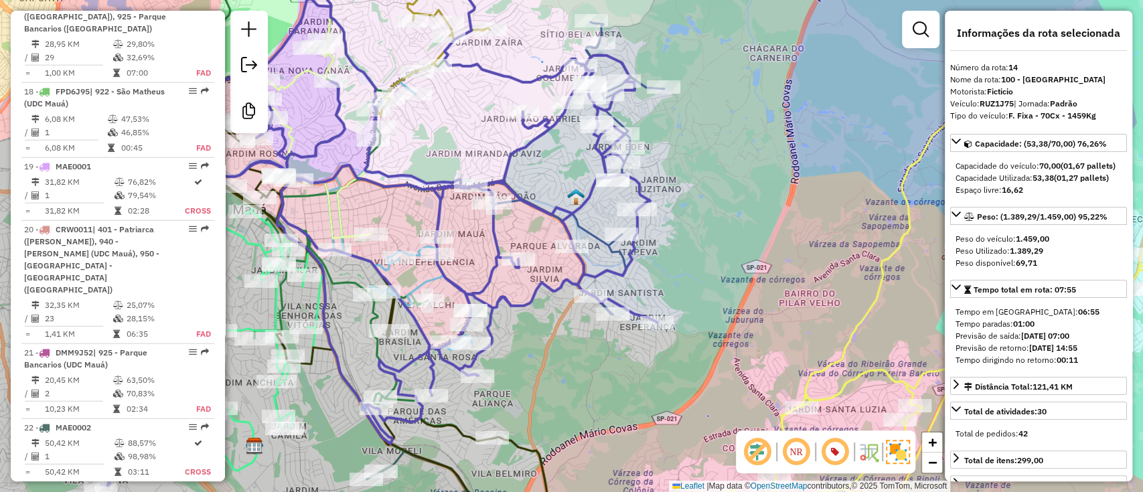
scroll to position [1695, 0]
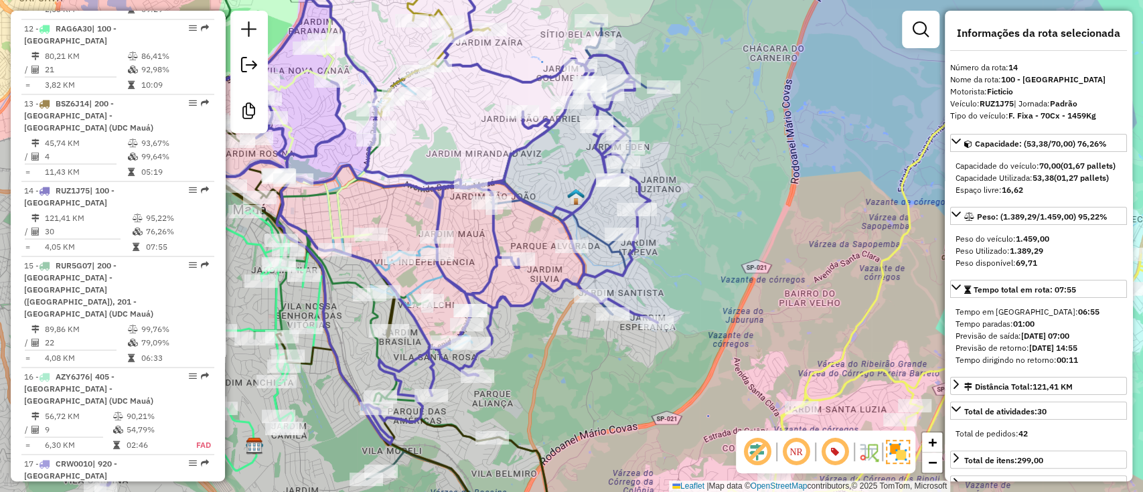
click at [540, 270] on div "Janela de atendimento Grade de atendimento Capacidade Transportadoras Veículos …" at bounding box center [571, 246] width 1143 height 492
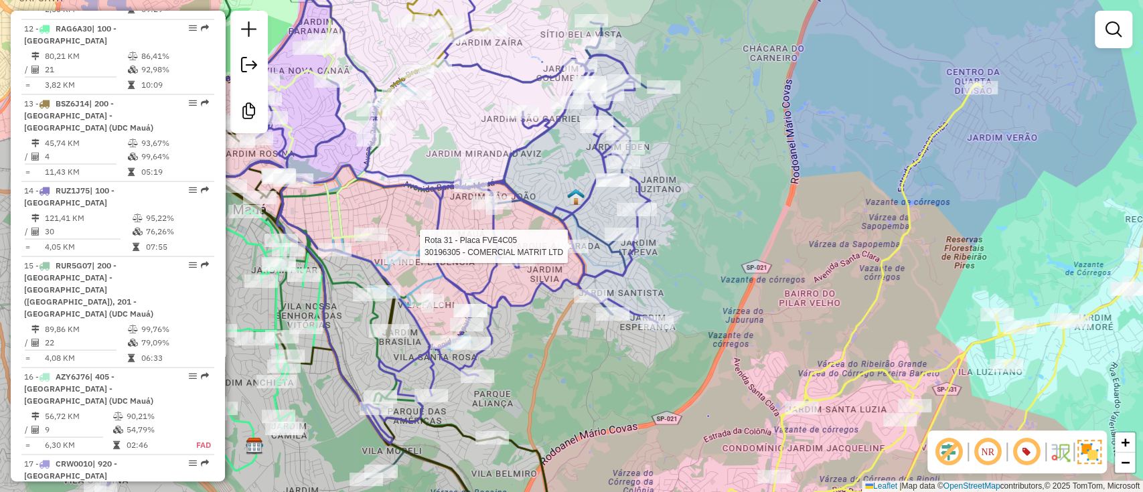
select select "**********"
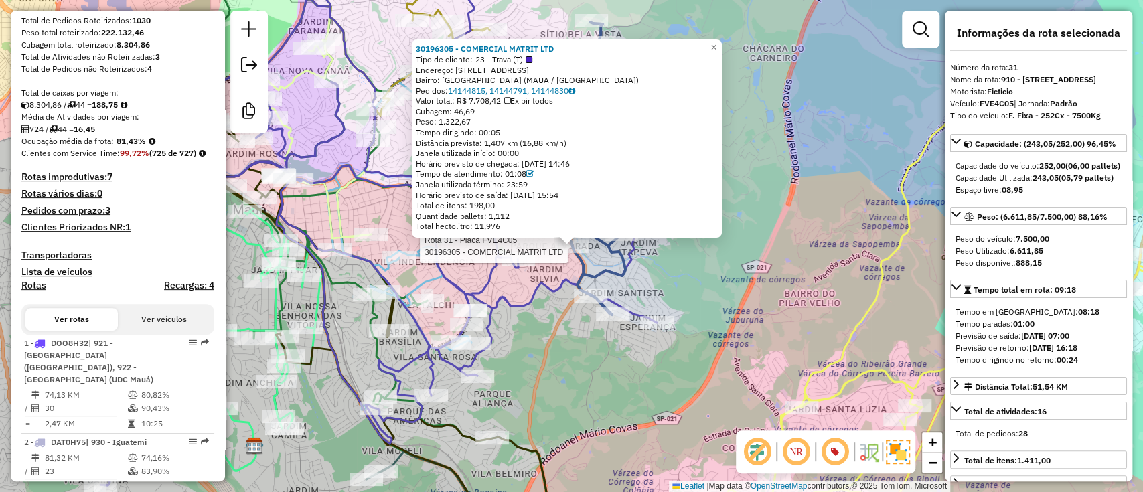
scroll to position [446, 0]
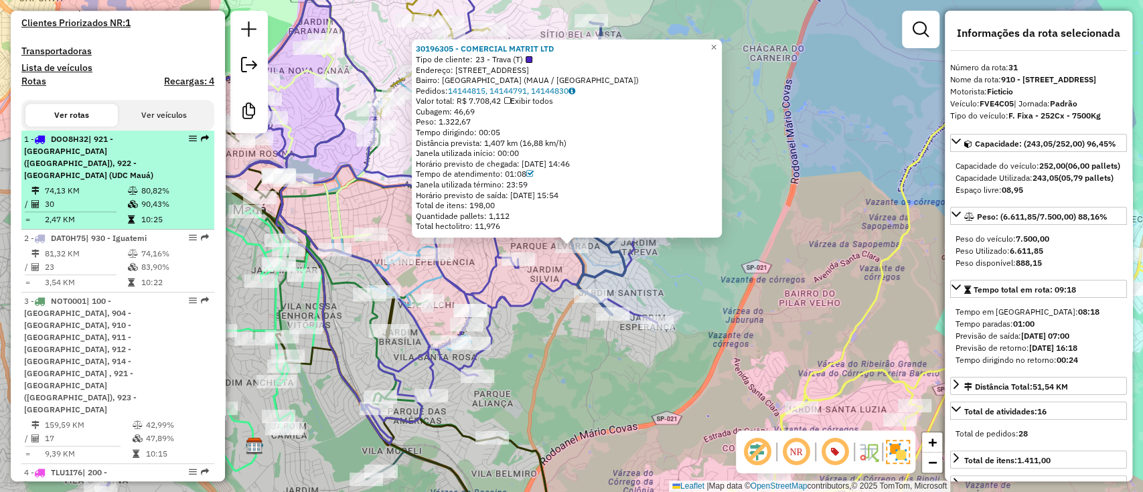
click at [141, 197] on td "80,82%" at bounding box center [175, 190] width 68 height 13
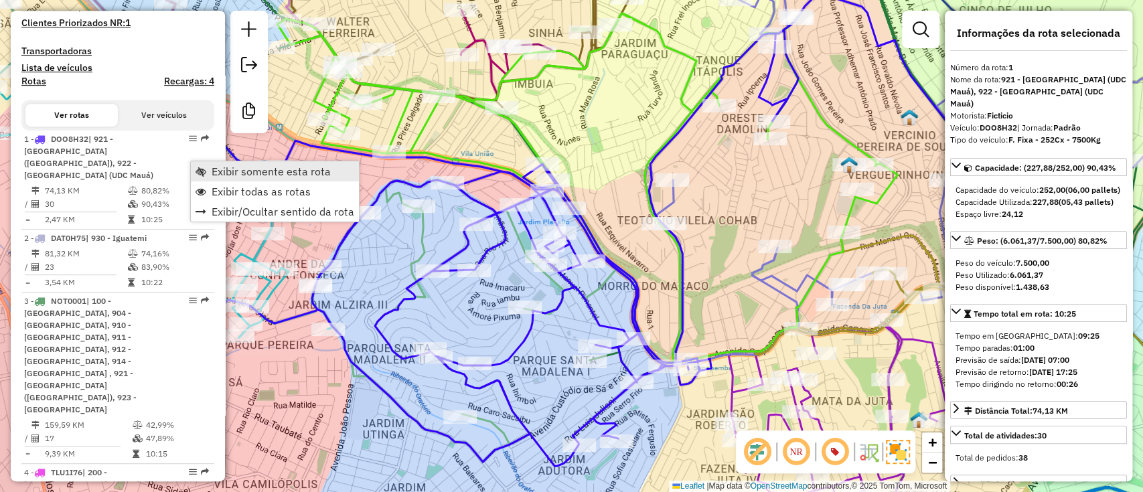
click at [274, 166] on span "Exibir somente esta rota" at bounding box center [271, 171] width 119 height 11
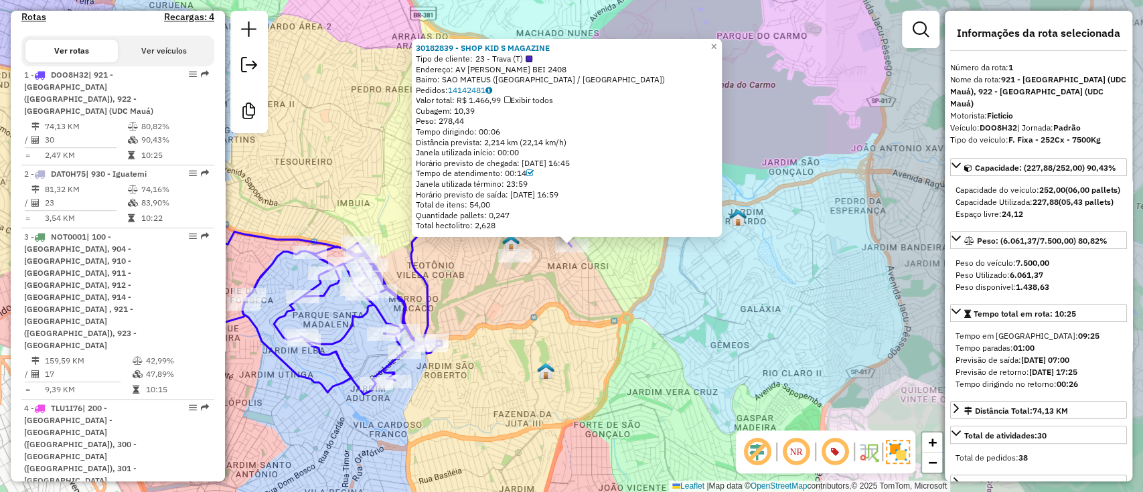
scroll to position [589, 0]
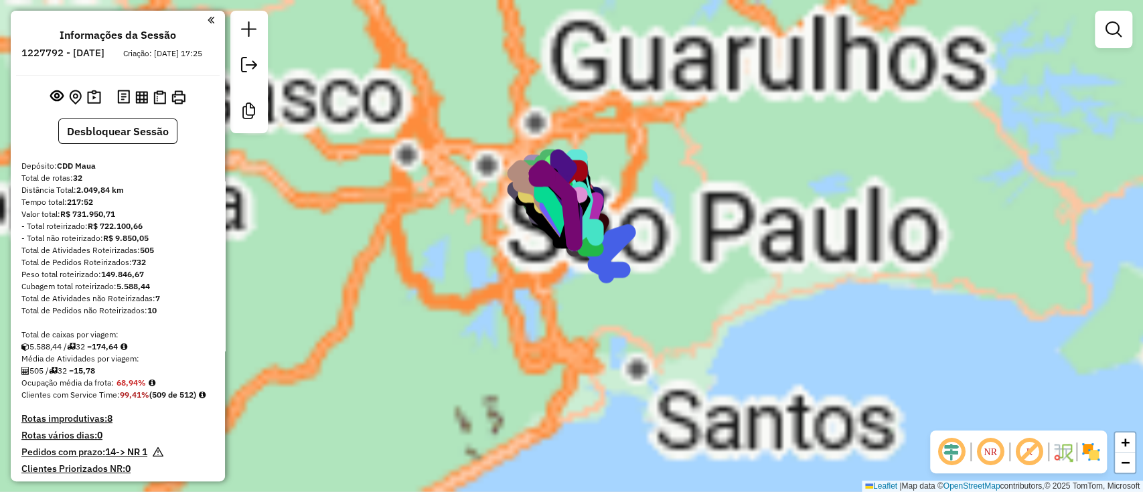
click at [0, 0] on div "Aguarde..." at bounding box center [0, 0] width 0 height 0
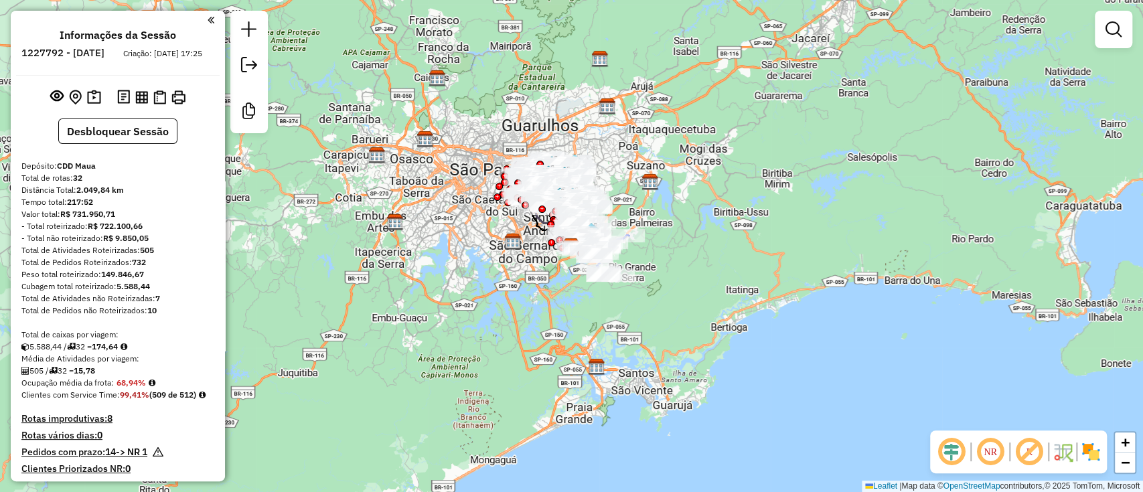
click at [954, 450] on em at bounding box center [951, 452] width 32 height 32
click at [1032, 448] on em at bounding box center [1029, 452] width 32 height 32
click at [1088, 451] on img at bounding box center [1090, 451] width 21 height 21
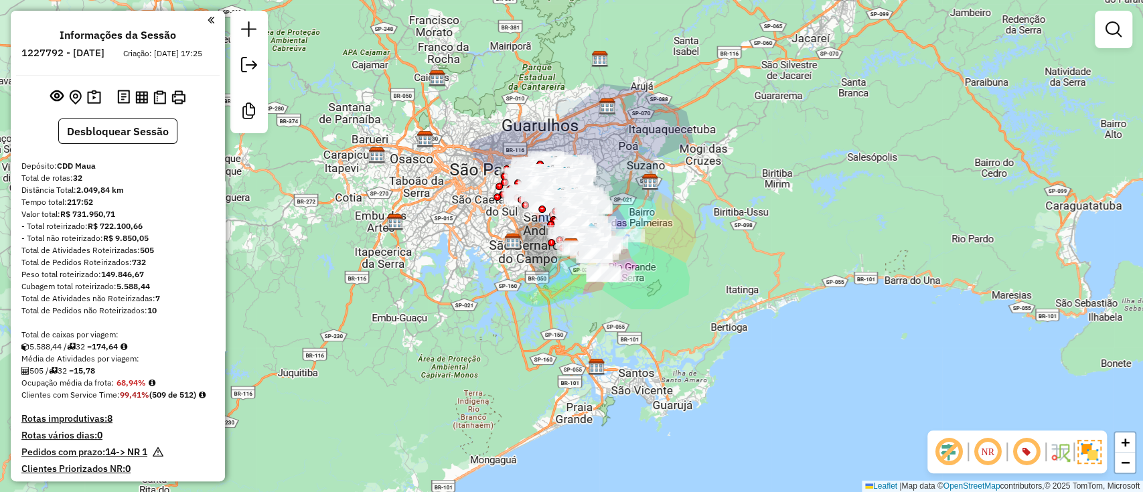
scroll to position [2115, 0]
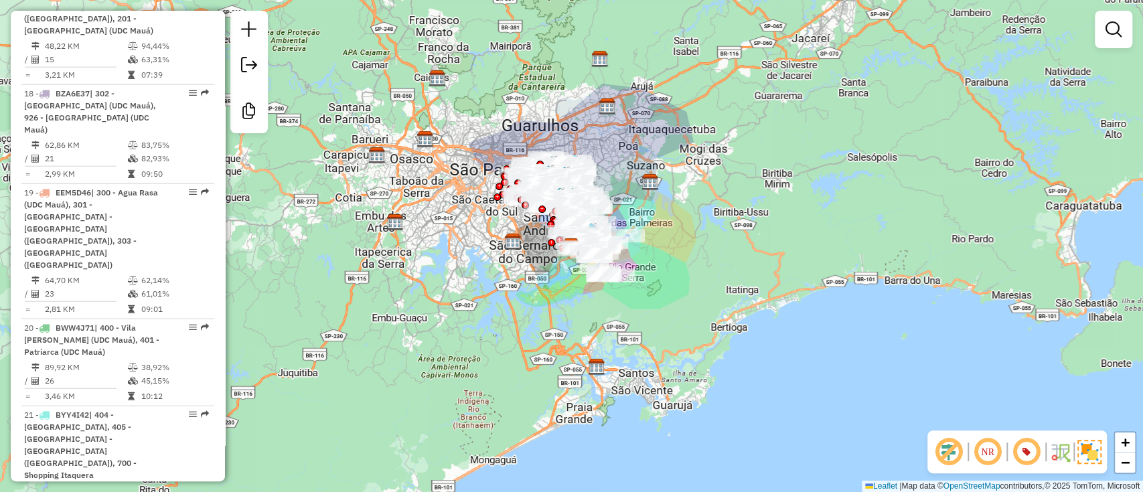
select select "**********"
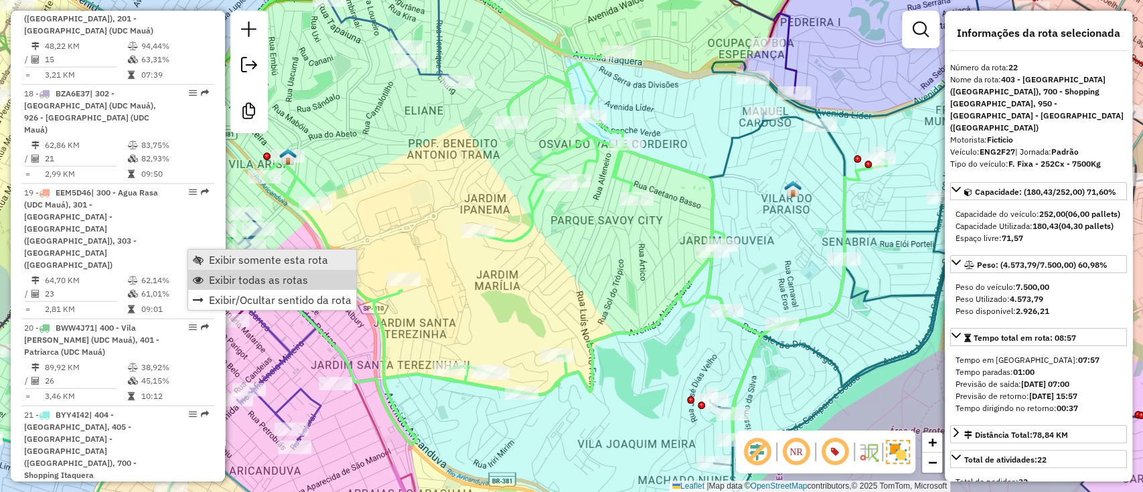
click at [266, 263] on span "Exibir somente esta rota" at bounding box center [268, 259] width 119 height 11
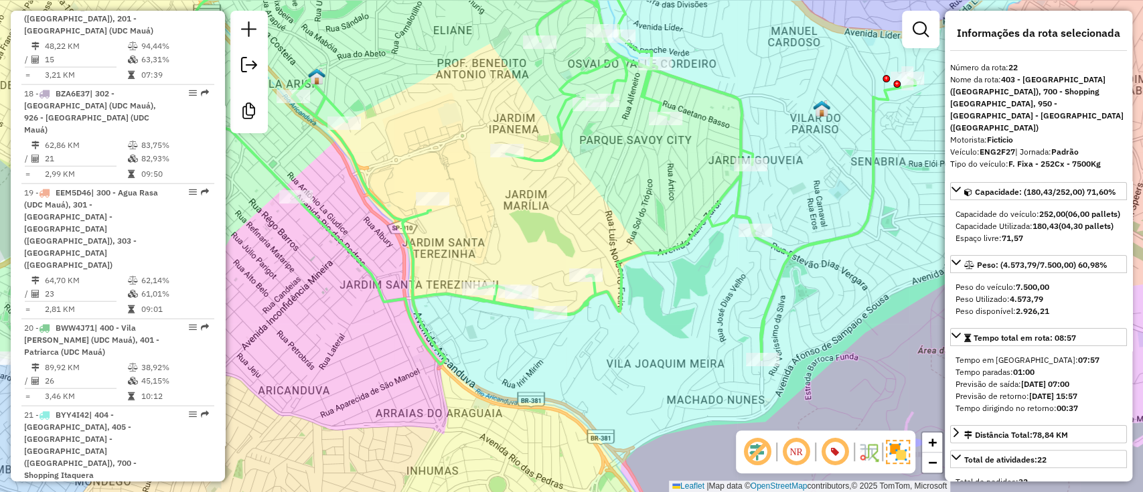
drag, startPoint x: 453, startPoint y: 301, endPoint x: 459, endPoint y: 323, distance: 23.1
click at [459, 323] on div "Janela de atendimento Grade de atendimento Capacidade Transportadoras Veículos …" at bounding box center [571, 246] width 1143 height 492
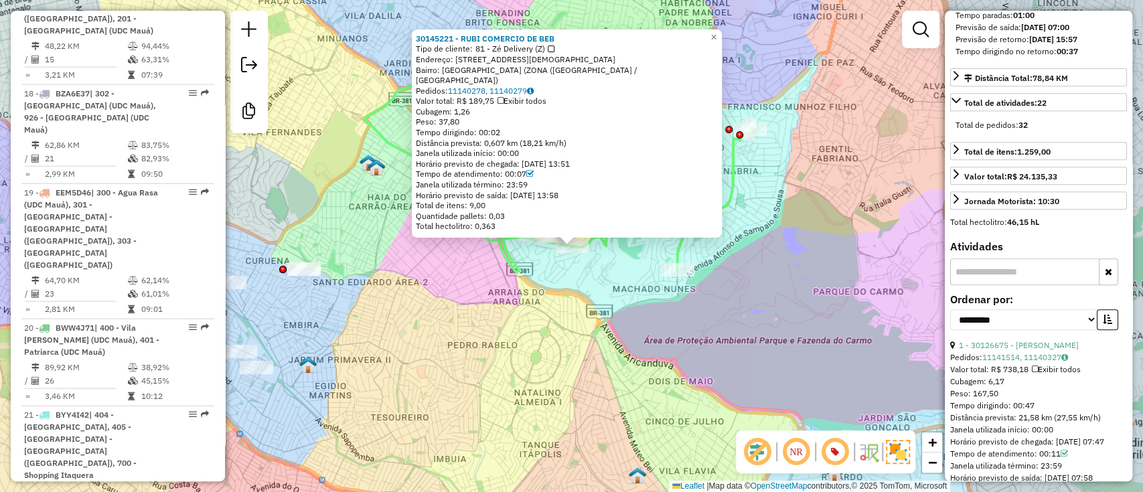
scroll to position [2343, 0]
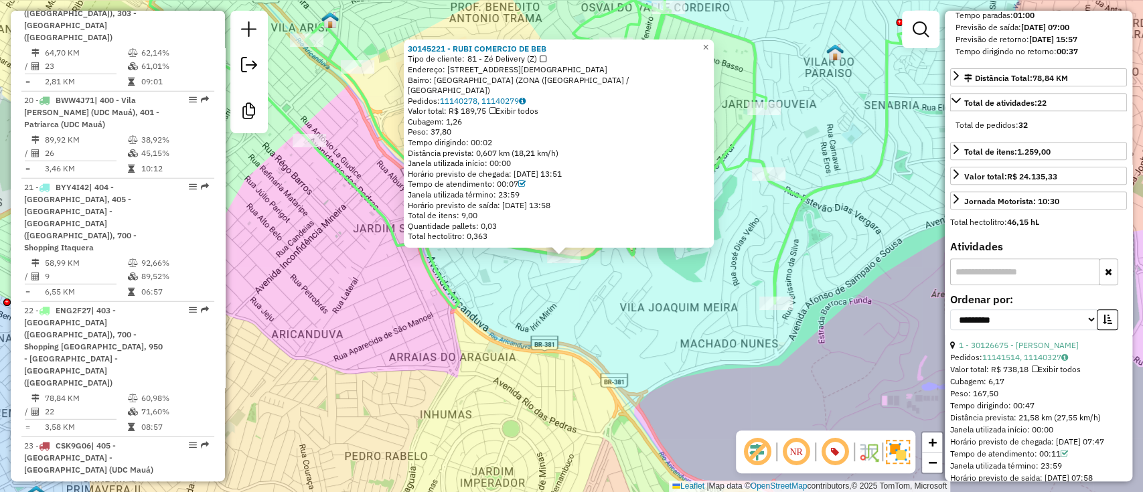
drag, startPoint x: 534, startPoint y: 270, endPoint x: 542, endPoint y: 384, distance: 114.1
click at [542, 384] on div "30145221 - RUBI COMERCIO DE BEB Tipo de cliente: 81 - Zé Delivery (Z) Endereço:…" at bounding box center [571, 246] width 1143 height 492
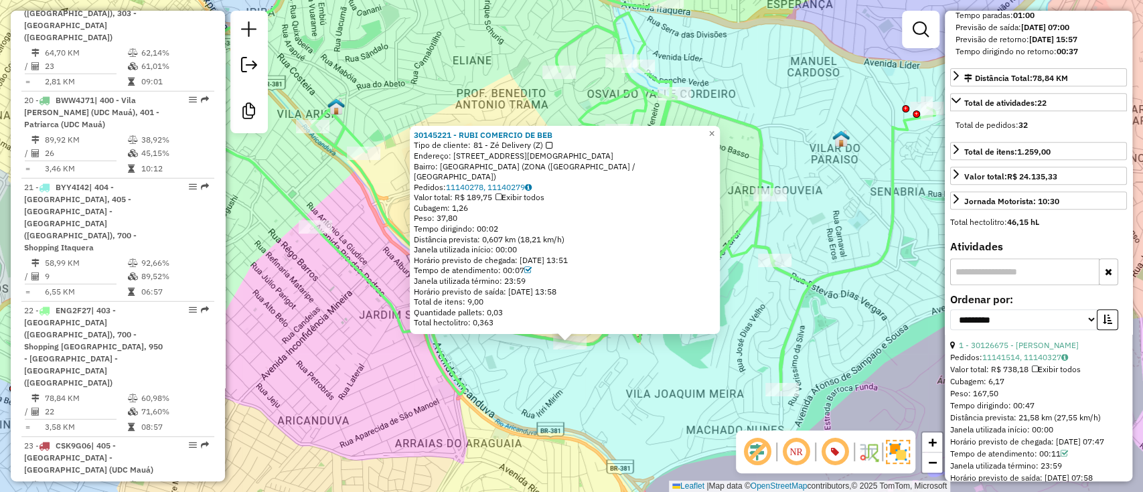
click at [617, 388] on div "Rota 22 - Placa ENG2F27 30145221 - RUBI COMERCIO DE BEB 30145221 - RUBI COMERCI…" at bounding box center [571, 246] width 1143 height 492
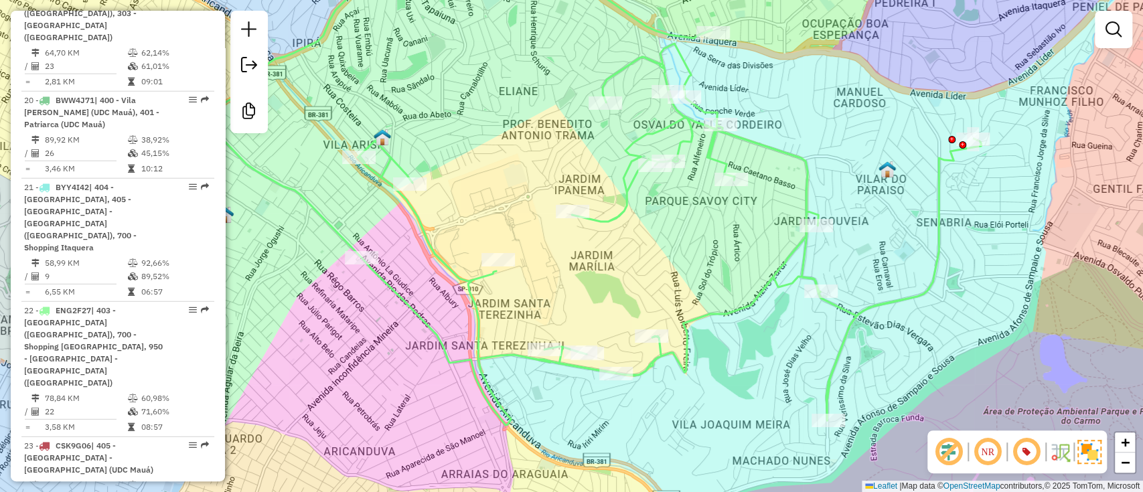
drag, startPoint x: 707, startPoint y: 262, endPoint x: 754, endPoint y: 242, distance: 51.3
click at [755, 260] on div "Janela de atendimento Grade de atendimento Capacidade Transportadoras Veículos …" at bounding box center [571, 246] width 1143 height 492
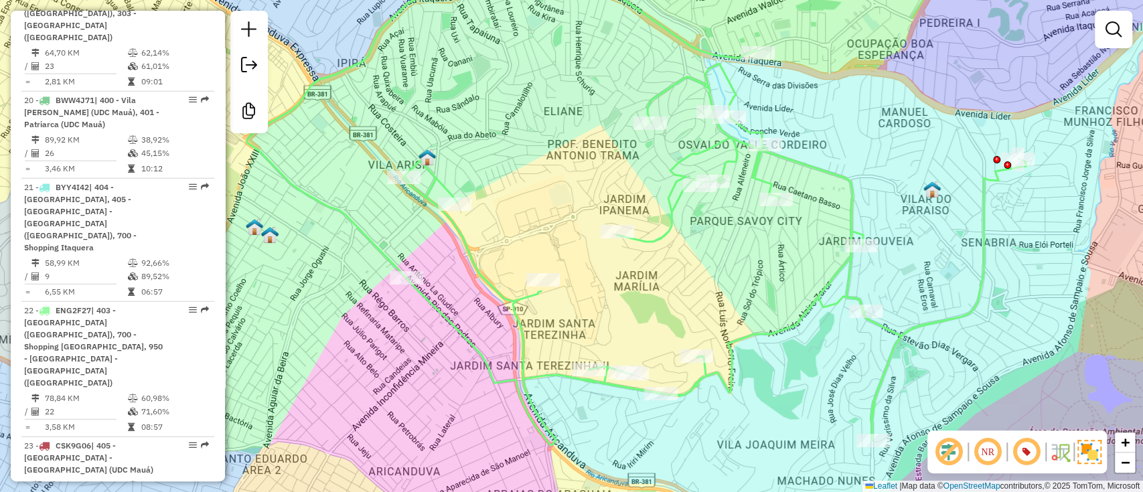
drag, startPoint x: 541, startPoint y: 210, endPoint x: 561, endPoint y: 259, distance: 52.8
click at [561, 273] on div "Janela de atendimento Grade de atendimento Capacidade Transportadoras Veículos …" at bounding box center [571, 246] width 1143 height 492
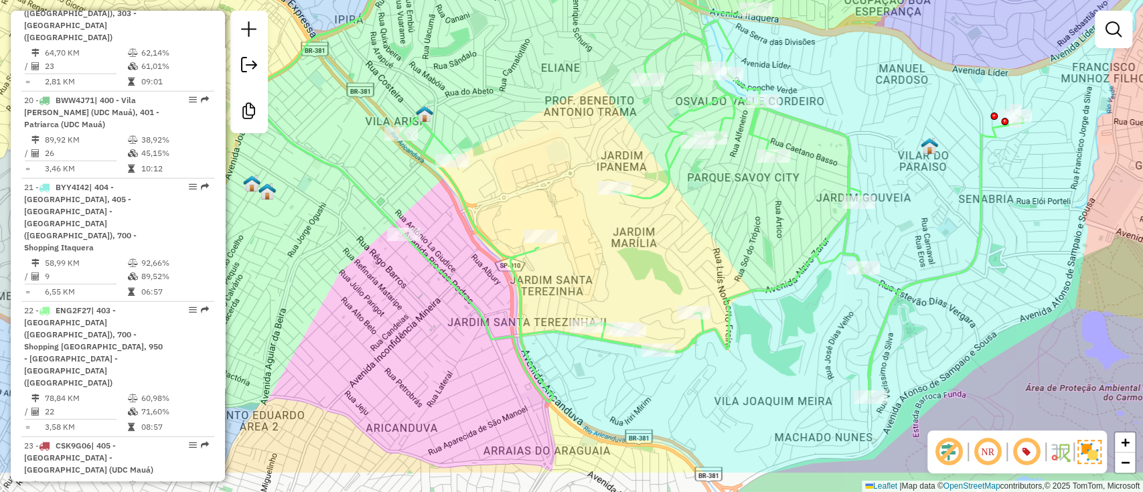
drag, startPoint x: 787, startPoint y: 405, endPoint x: 775, endPoint y: 326, distance: 79.9
click at [775, 331] on div "Janela de atendimento Grade de atendimento Capacidade Transportadoras Veículos …" at bounding box center [571, 246] width 1143 height 492
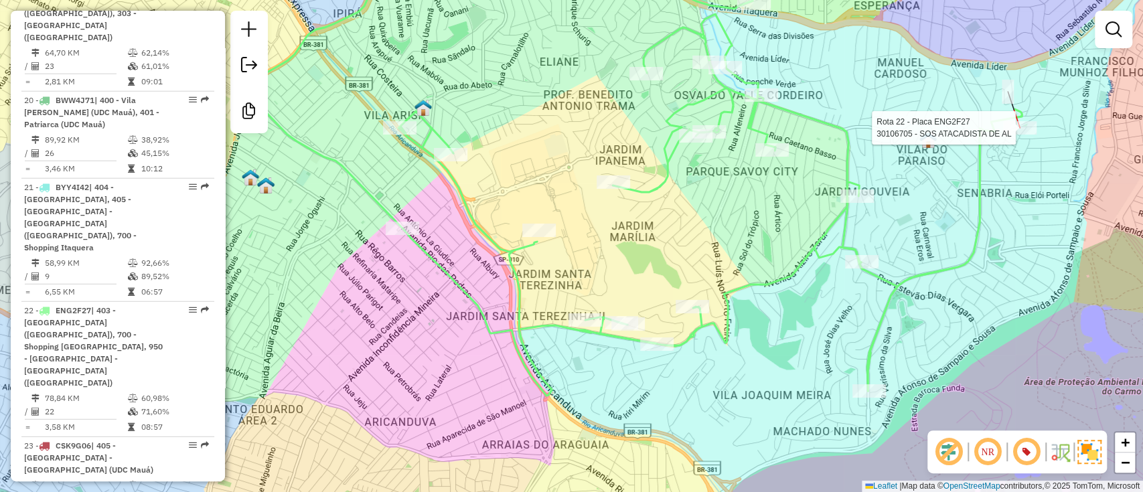
select select "**********"
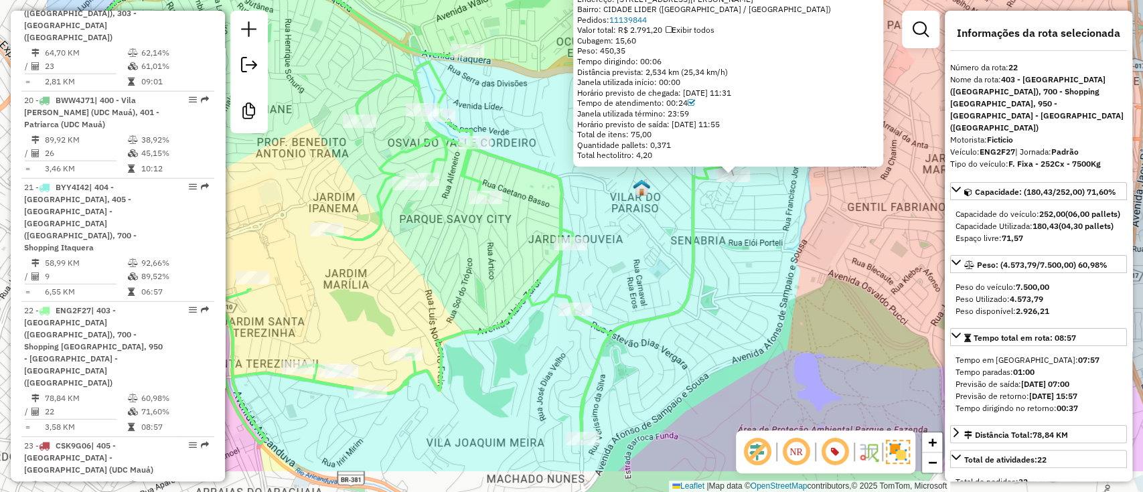
drag, startPoint x: 621, startPoint y: 325, endPoint x: 837, endPoint y: 181, distance: 260.1
click at [835, 212] on div "30106705 - SOS ATACADISTA DE AL Tipo de cliente: 8 - Empilhadeira (E) Endereço:…" at bounding box center [571, 246] width 1143 height 492
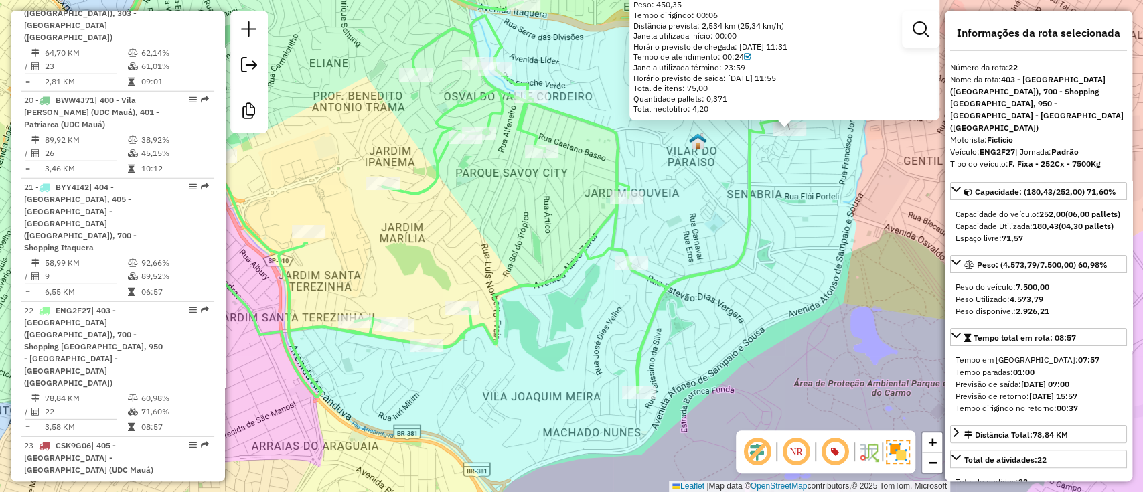
click at [534, 241] on div "30106705 - SOS ATACADISTA DE AL Tipo de cliente: 8 - Empilhadeira (E) Endereço:…" at bounding box center [571, 246] width 1143 height 492
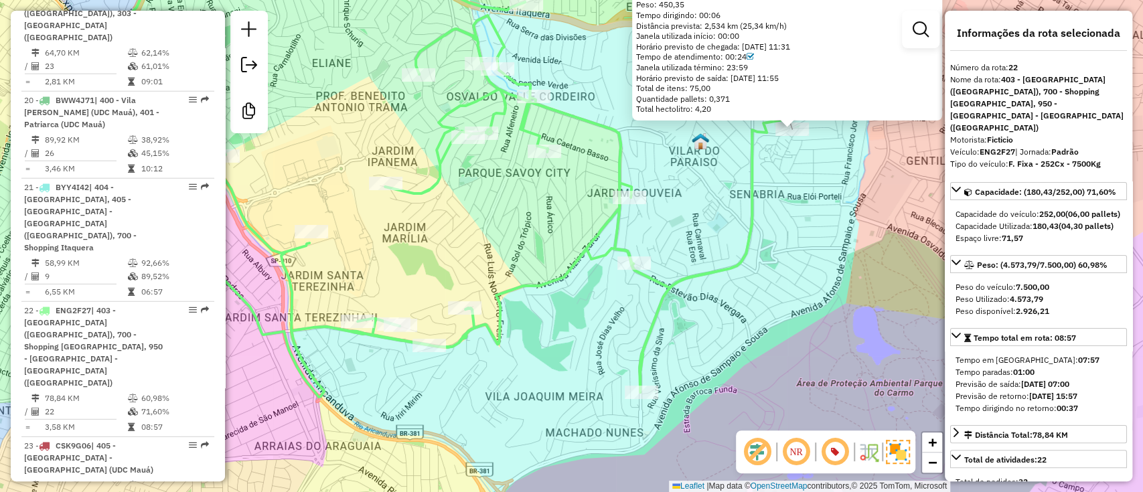
drag, startPoint x: 560, startPoint y: 351, endPoint x: 635, endPoint y: 361, distance: 75.6
click at [635, 361] on div "30106705 - SOS ATACADISTA DE AL Tipo de cliente: 8 - Empilhadeira (E) Endereço:…" at bounding box center [571, 246] width 1143 height 492
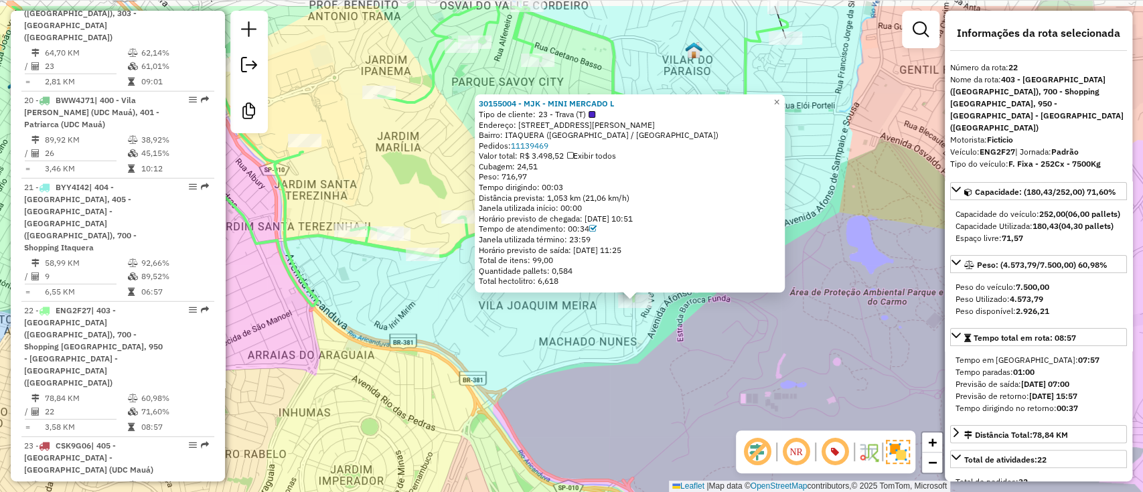
drag, startPoint x: 509, startPoint y: 291, endPoint x: 575, endPoint y: 347, distance: 87.3
click at [575, 347] on div "30155004 - MJK - MINI MERCADO L Tipo de cliente: 23 - Trava (T) Endereço: [STRE…" at bounding box center [571, 246] width 1143 height 492
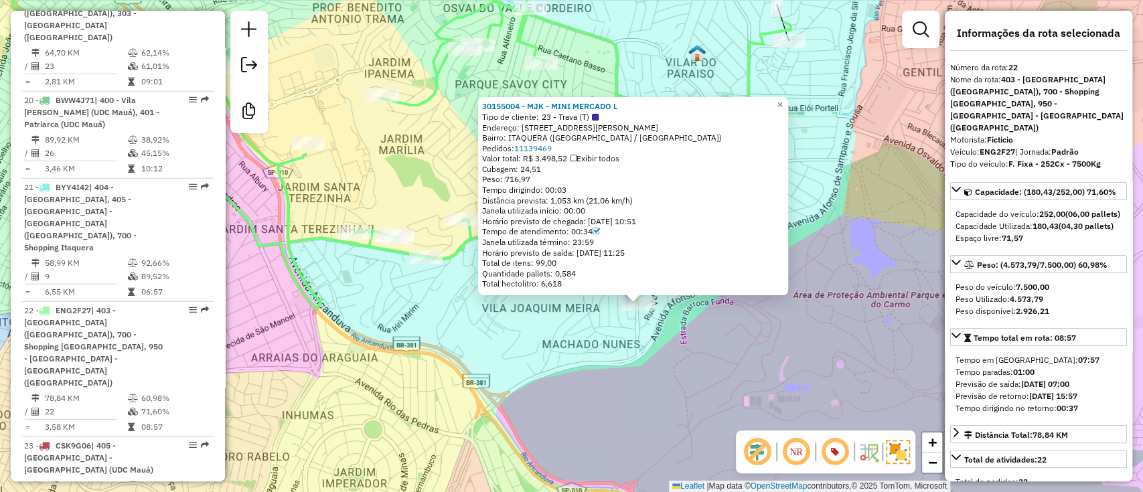
drag, startPoint x: 519, startPoint y: 333, endPoint x: 540, endPoint y: 290, distance: 47.3
click at [519, 333] on div "30155004 - MJK - MINI MERCADO L Tipo de cliente: 23 - Trava (T) Endereço: [STRE…" at bounding box center [571, 246] width 1143 height 492
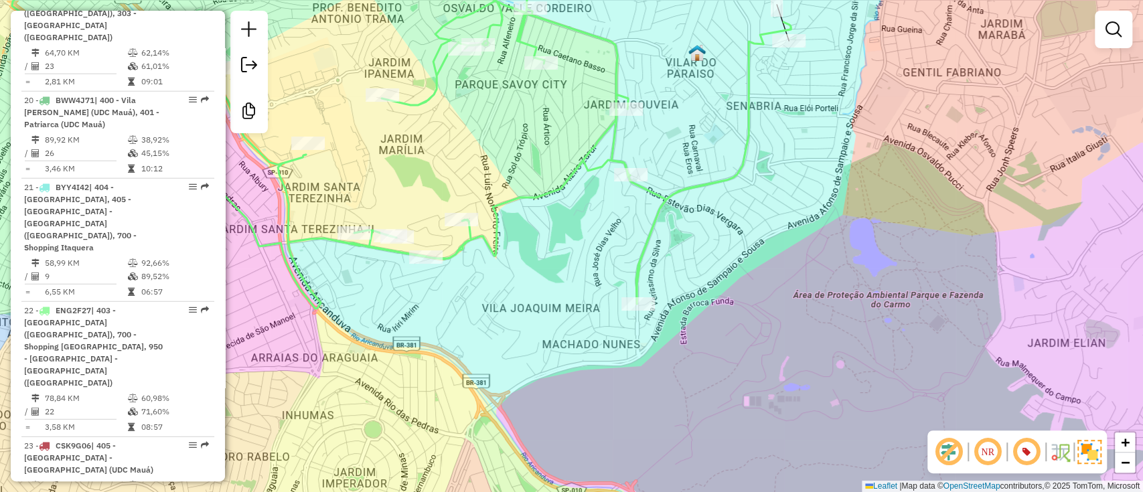
click at [548, 165] on div "Janela de atendimento Grade de atendimento Capacidade Transportadoras Veículos …" at bounding box center [571, 246] width 1143 height 492
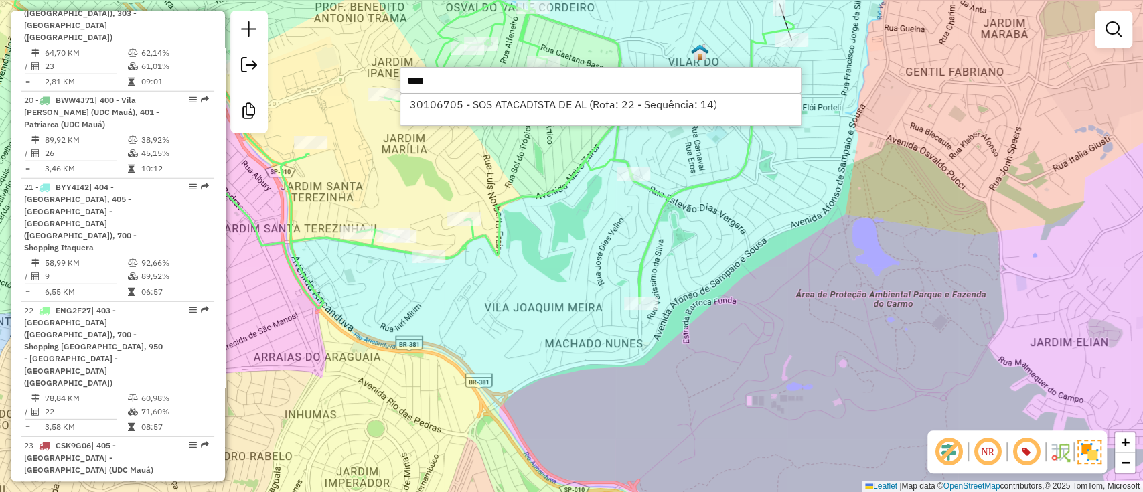
type input "****"
click at [568, 118] on div "30106705 - SOS ATACADISTA DE AL (Rota: 22 - Sequência: 14)" at bounding box center [601, 110] width 402 height 32
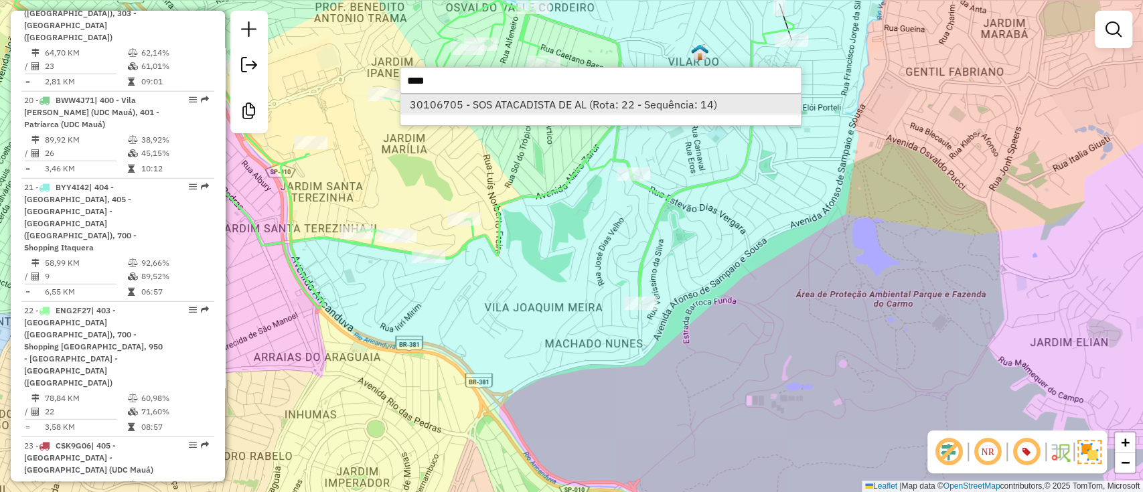
click at [574, 103] on li "30106705 - SOS ATACADISTA DE AL (Rota: 22 - Sequência: 14)" at bounding box center [600, 104] width 400 height 20
select select "**********"
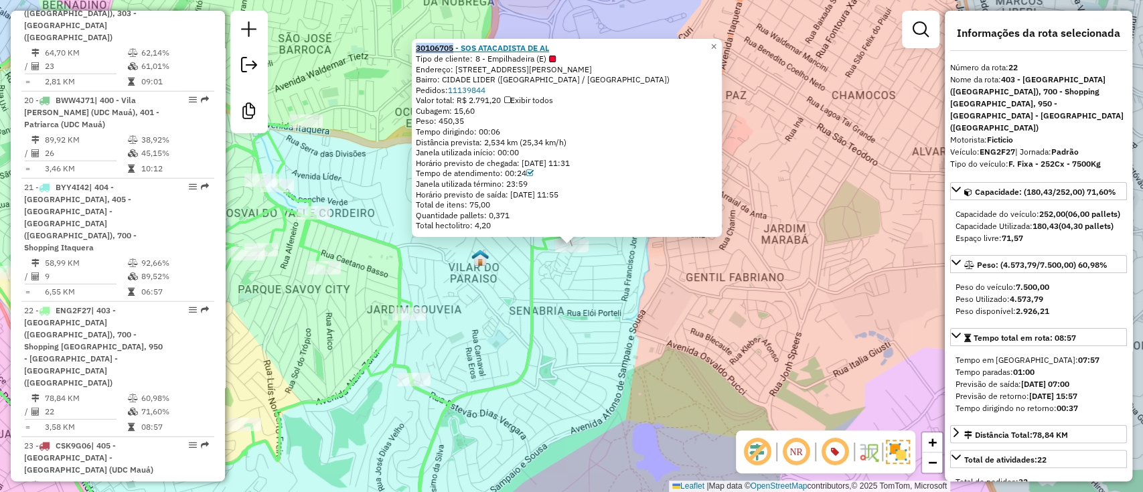
drag, startPoint x: 416, startPoint y: 46, endPoint x: 458, endPoint y: 45, distance: 42.2
click at [458, 45] on div "30106705 - SOS ATACADISTA DE AL Tipo de cliente: 8 - Empilhadeira (E) Endereço:…" at bounding box center [567, 138] width 310 height 198
copy strong "30106705"
